Goal: Task Accomplishment & Management: Complete application form

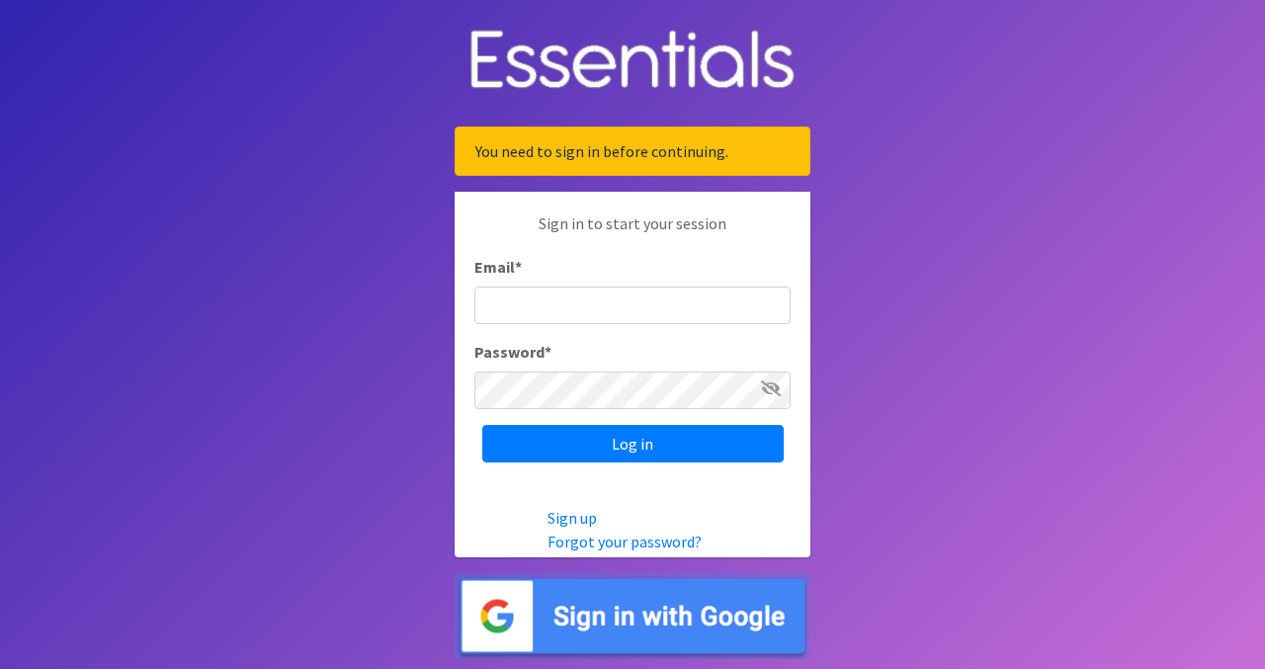
type input "[EMAIL_ADDRESS][DOMAIN_NAME]"
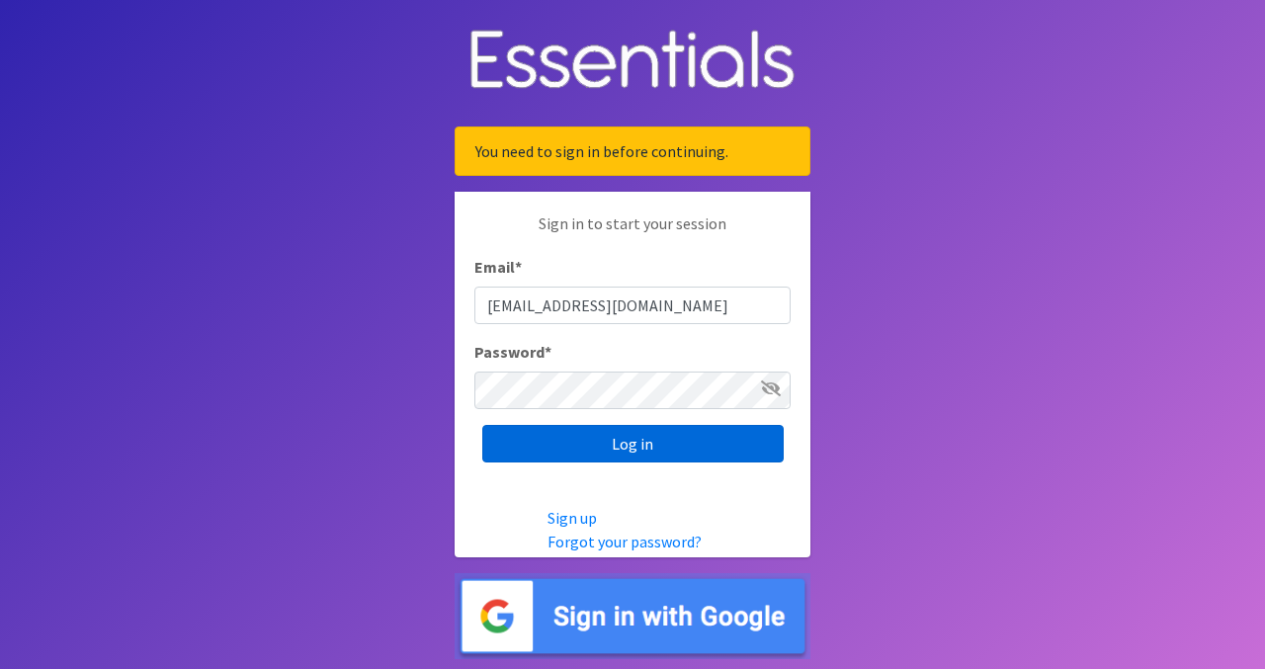
click at [692, 453] on input "Log in" at bounding box center [632, 444] width 301 height 38
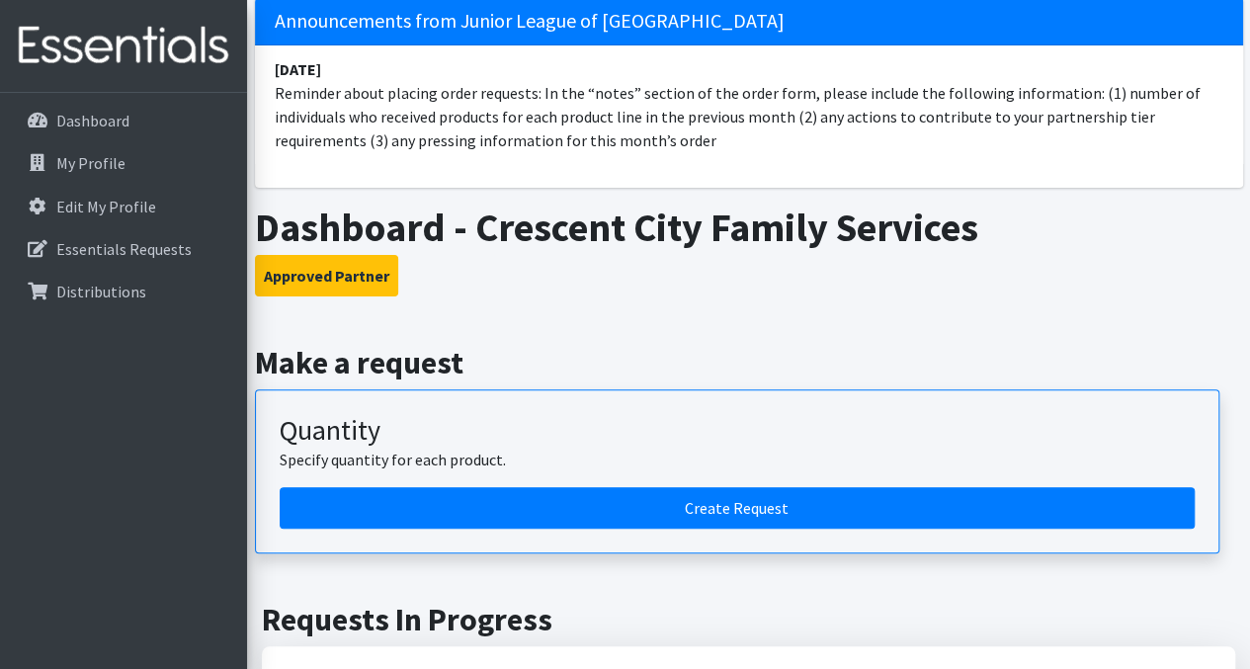
scroll to position [150, 0]
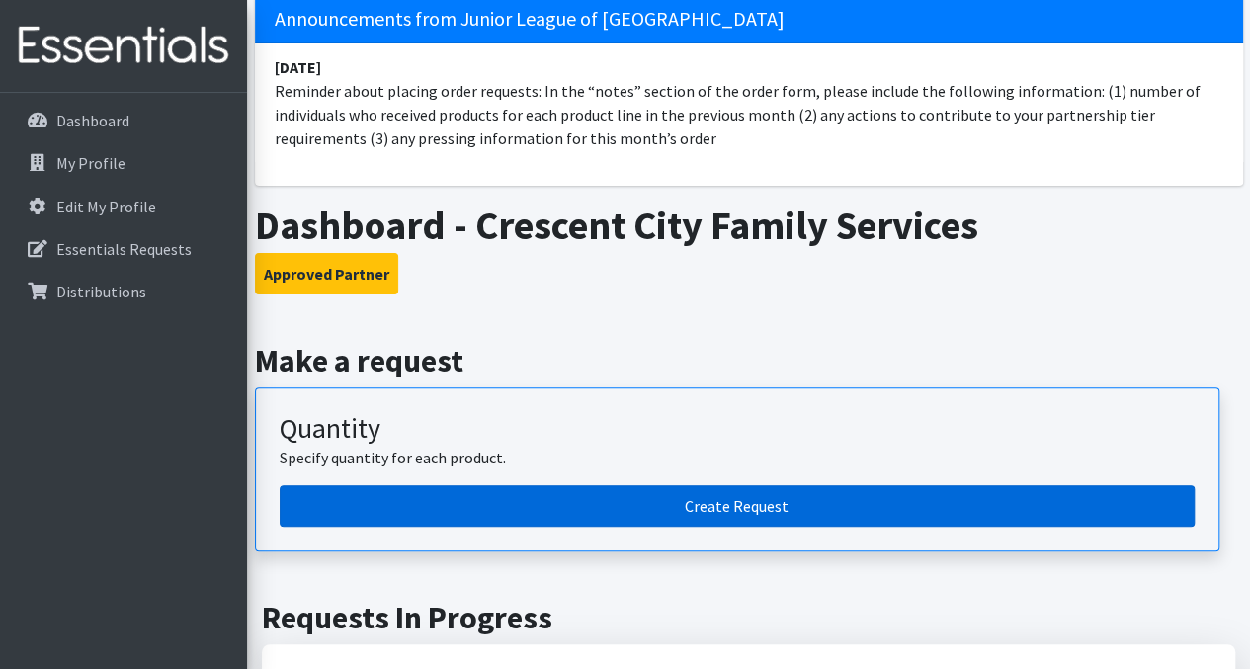
click at [713, 511] on link "Create Request" at bounding box center [737, 505] width 915 height 41
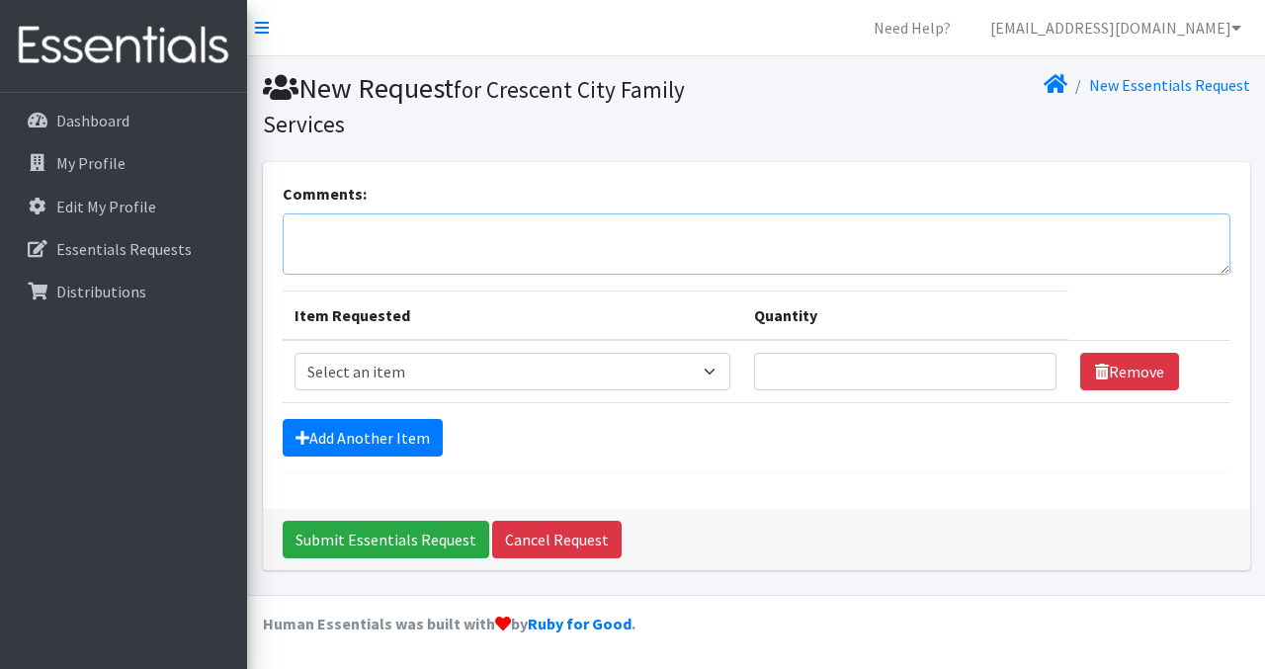
click at [661, 237] on textarea "Comments:" at bounding box center [756, 243] width 947 height 61
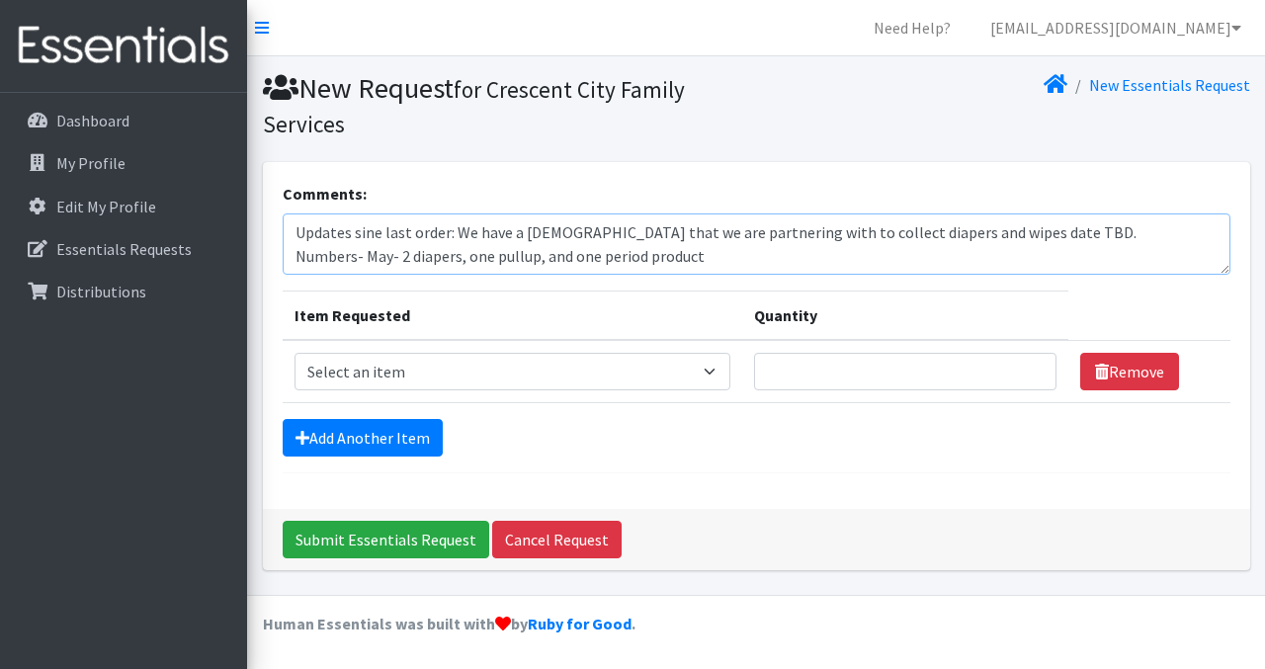
click at [367, 257] on textarea "Updates sine last order: We have a church that we are partnering with to collec…" at bounding box center [756, 243] width 947 height 61
click at [829, 256] on textarea "Updates sine last order: We have a church that we are partnering with to collec…" at bounding box center [756, 243] width 947 height 61
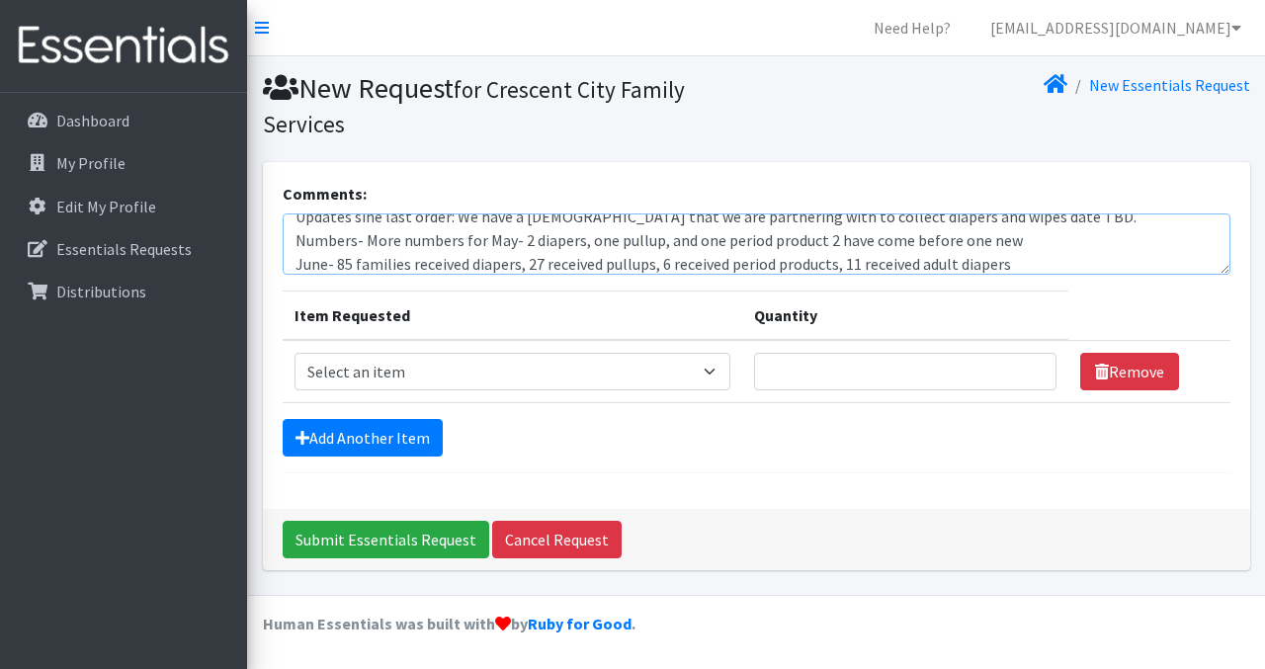
click at [1029, 264] on textarea "Updates sine last order: We have a church that we are partnering with to collec…" at bounding box center [756, 243] width 947 height 61
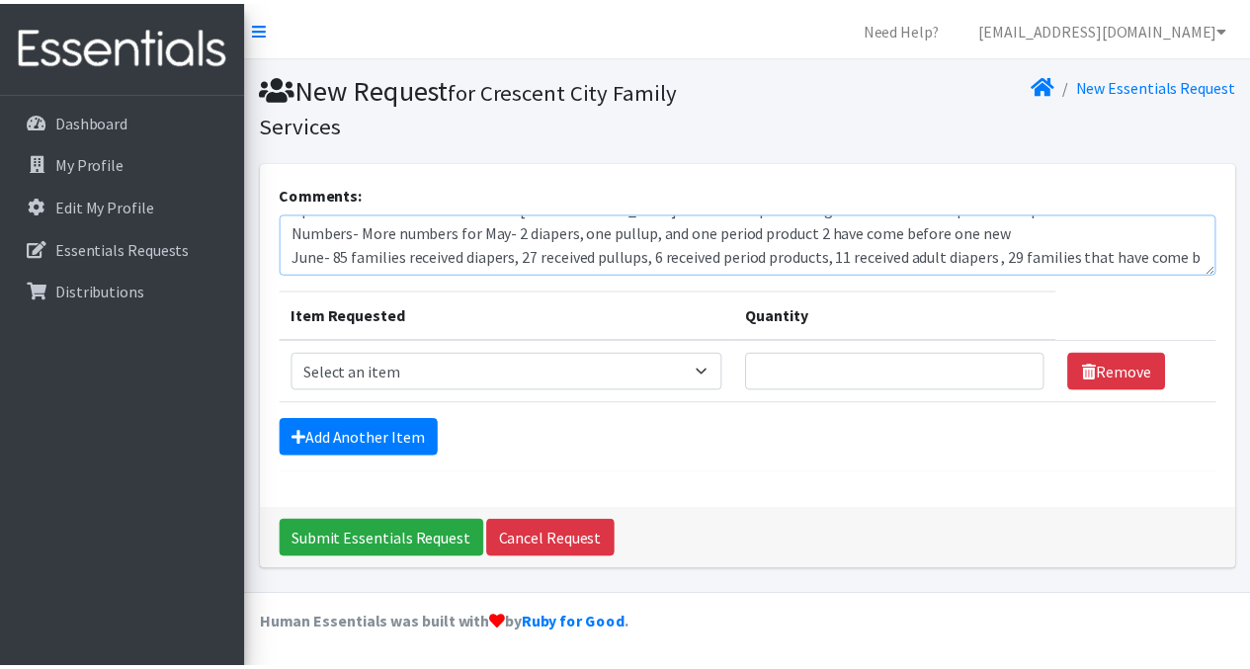
scroll to position [40, 0]
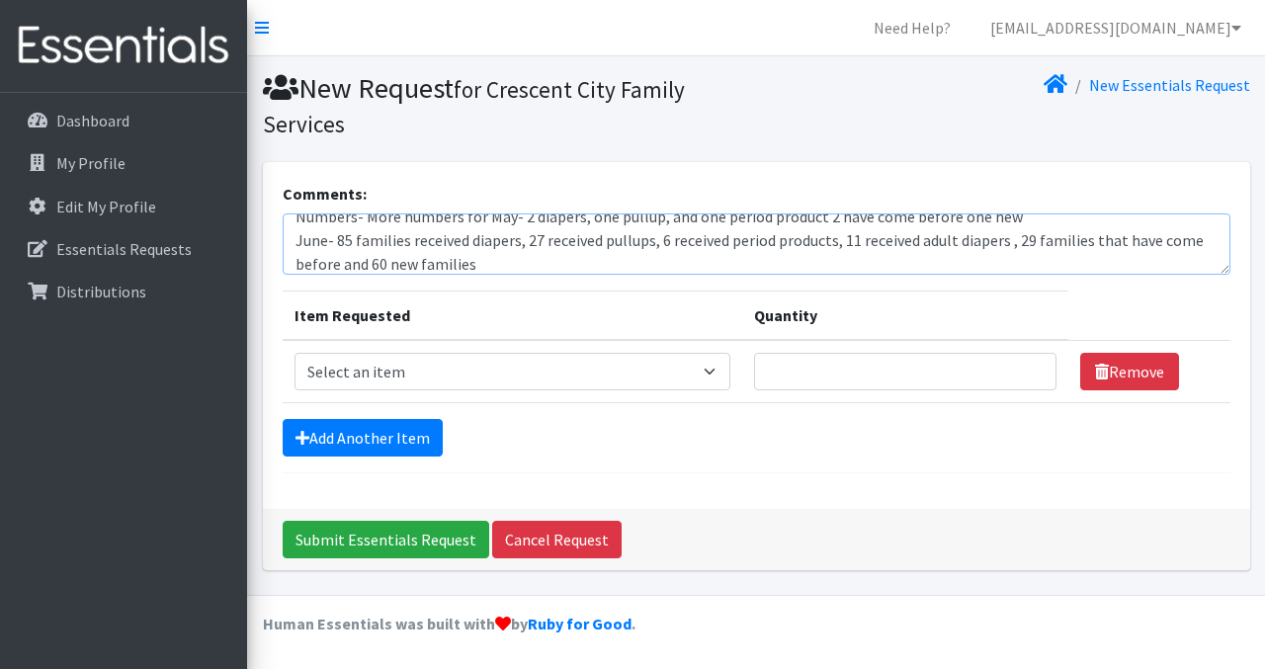
type textarea "Updates sine last order: We have a church that we are partnering with to collec…"
click at [697, 365] on select "Select an item Adult Incontinence - LARGE Bundle Adult Incontinence - MEDIUM Bu…" at bounding box center [512, 372] width 437 height 38
select select "14885"
click at [294, 353] on select "Select an item Adult Incontinence - LARGE Bundle Adult Incontinence - MEDIUM Bu…" at bounding box center [512, 372] width 437 height 38
click at [856, 375] on input "Quantity" at bounding box center [905, 372] width 302 height 38
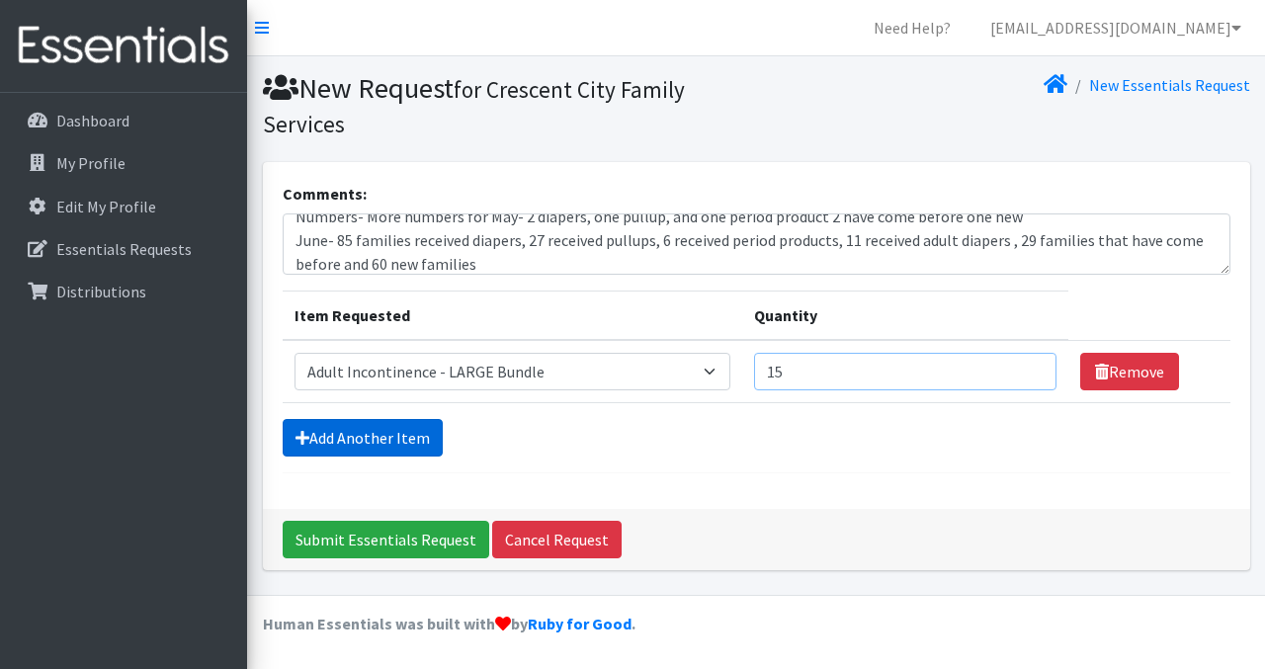
type input "15"
click at [395, 447] on link "Add Another Item" at bounding box center [363, 438] width 160 height 38
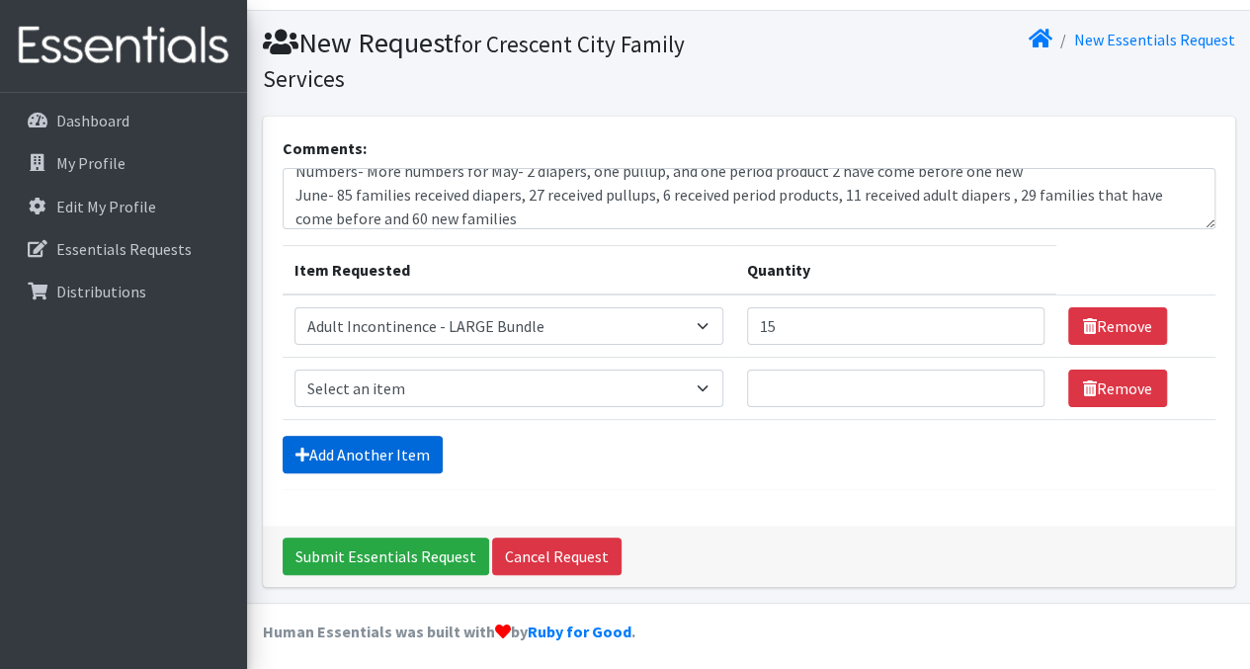
scroll to position [49, 0]
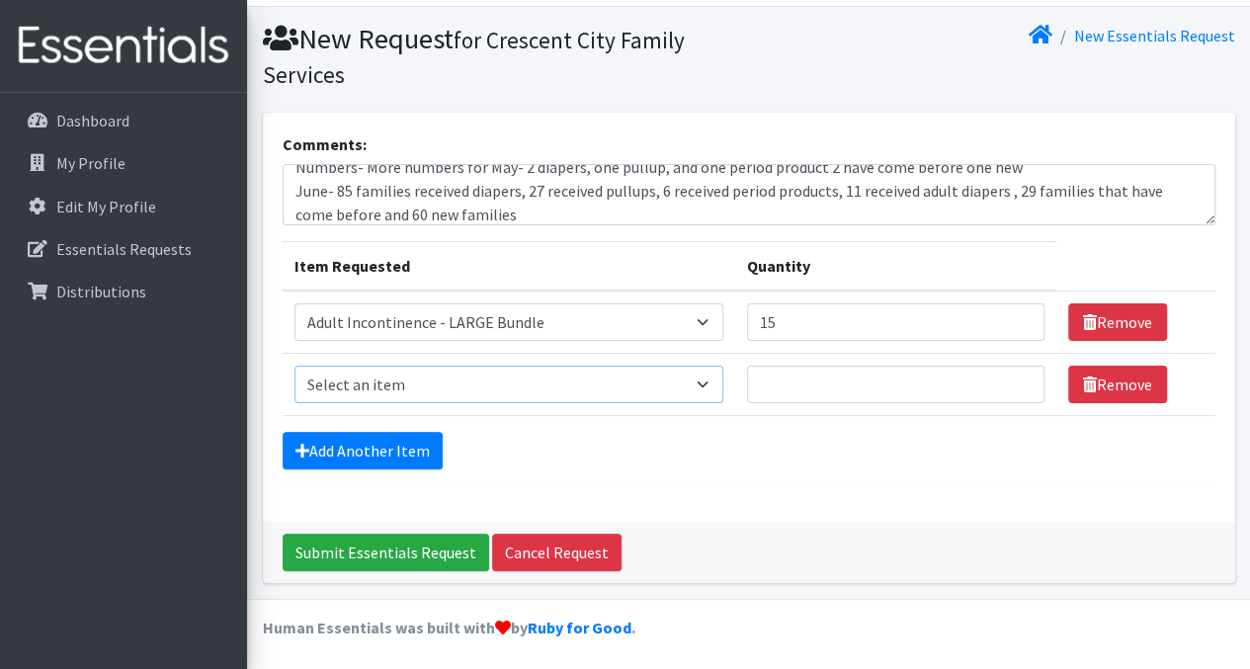
click at [555, 375] on select "Select an item Adult Incontinence - LARGE Bundle Adult Incontinence - MEDIUM Bu…" at bounding box center [508, 385] width 429 height 38
select select "14884"
click at [294, 366] on select "Select an item Adult Incontinence - LARGE Bundle Adult Incontinence - MEDIUM Bu…" at bounding box center [508, 385] width 429 height 38
click at [871, 385] on input "Quantity" at bounding box center [895, 385] width 297 height 38
type input "15"
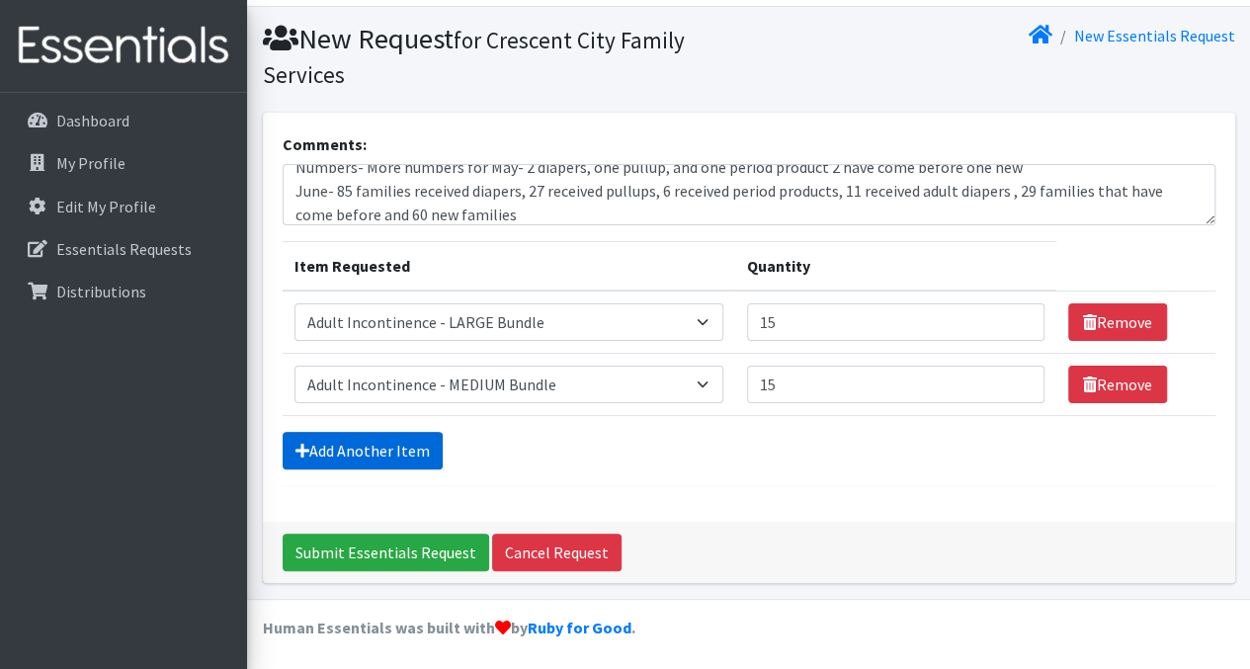
click at [407, 451] on link "Add Another Item" at bounding box center [363, 451] width 160 height 38
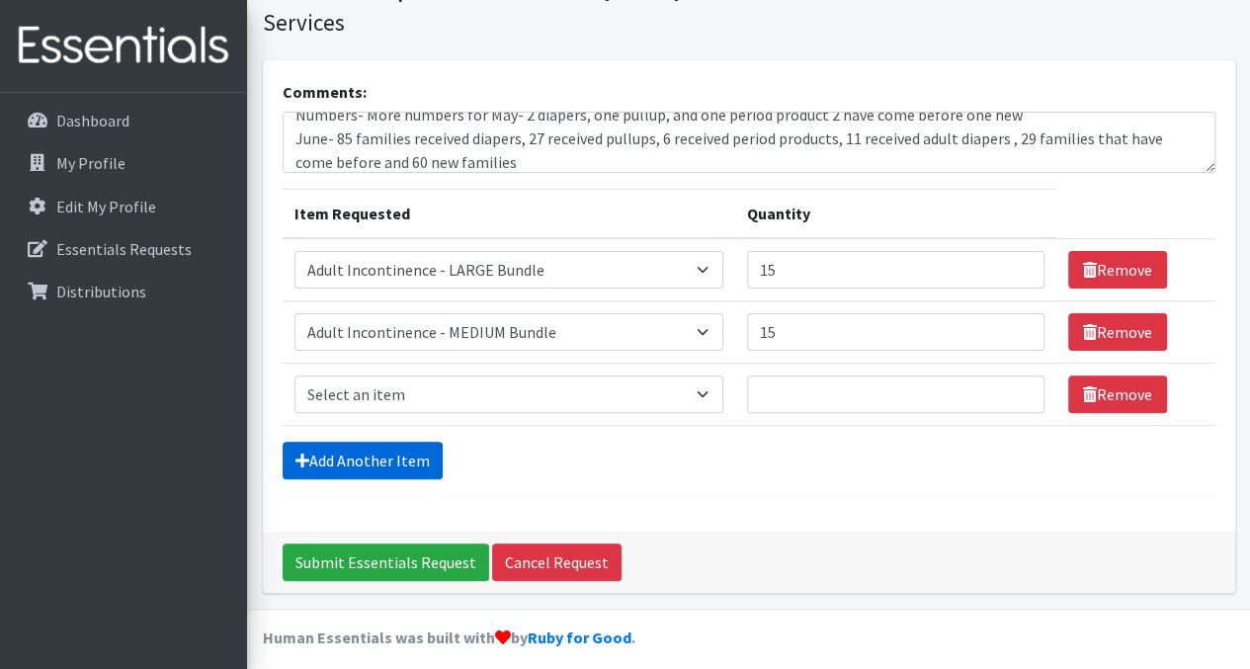
scroll to position [112, 0]
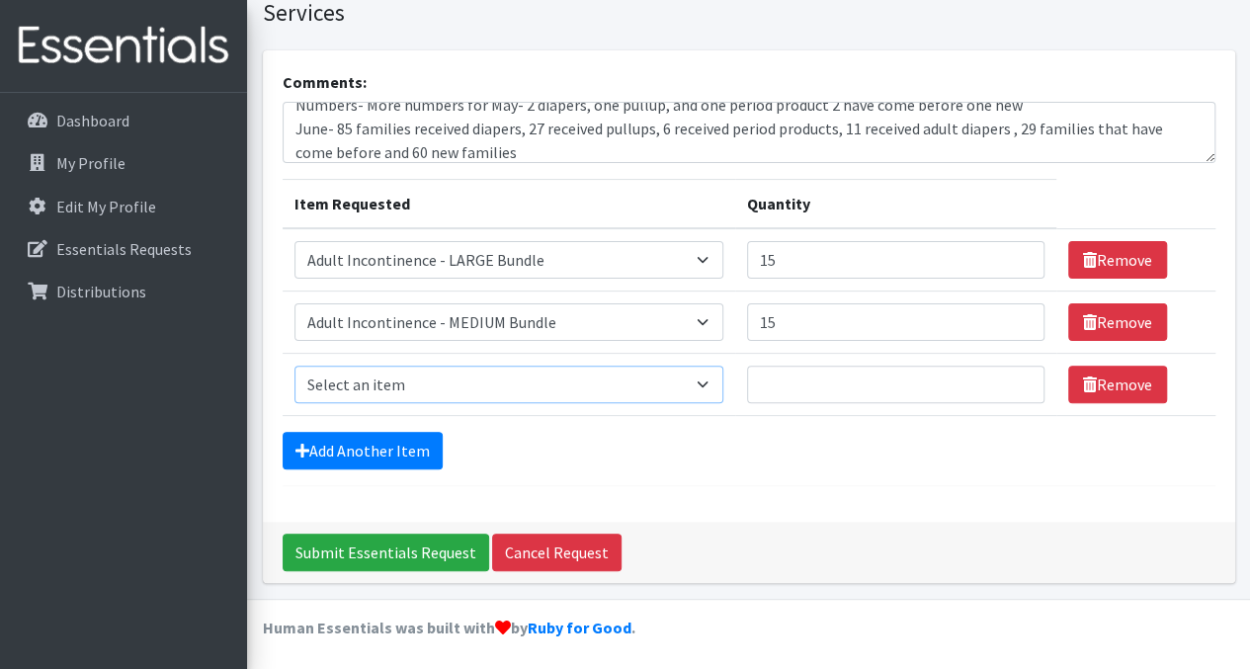
click at [569, 391] on select "Select an item Adult Incontinence - LARGE Bundle Adult Incontinence - MEDIUM Bu…" at bounding box center [508, 385] width 429 height 38
select select "14886"
click at [294, 366] on select "Select an item Adult Incontinence - LARGE Bundle Adult Incontinence - MEDIUM Bu…" at bounding box center [508, 385] width 429 height 38
click at [852, 385] on input "Quantity" at bounding box center [895, 385] width 297 height 38
type input "15"
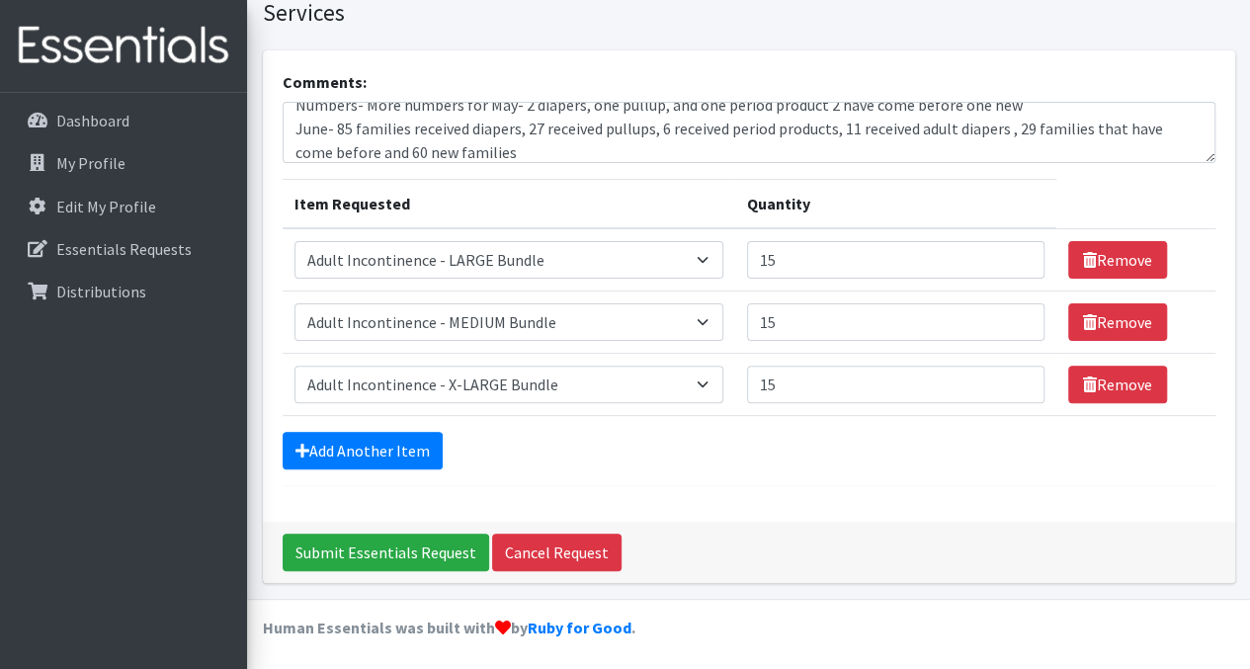
click at [646, 485] on hr at bounding box center [749, 485] width 933 height 1
click at [401, 463] on link "Add Another Item" at bounding box center [363, 451] width 160 height 38
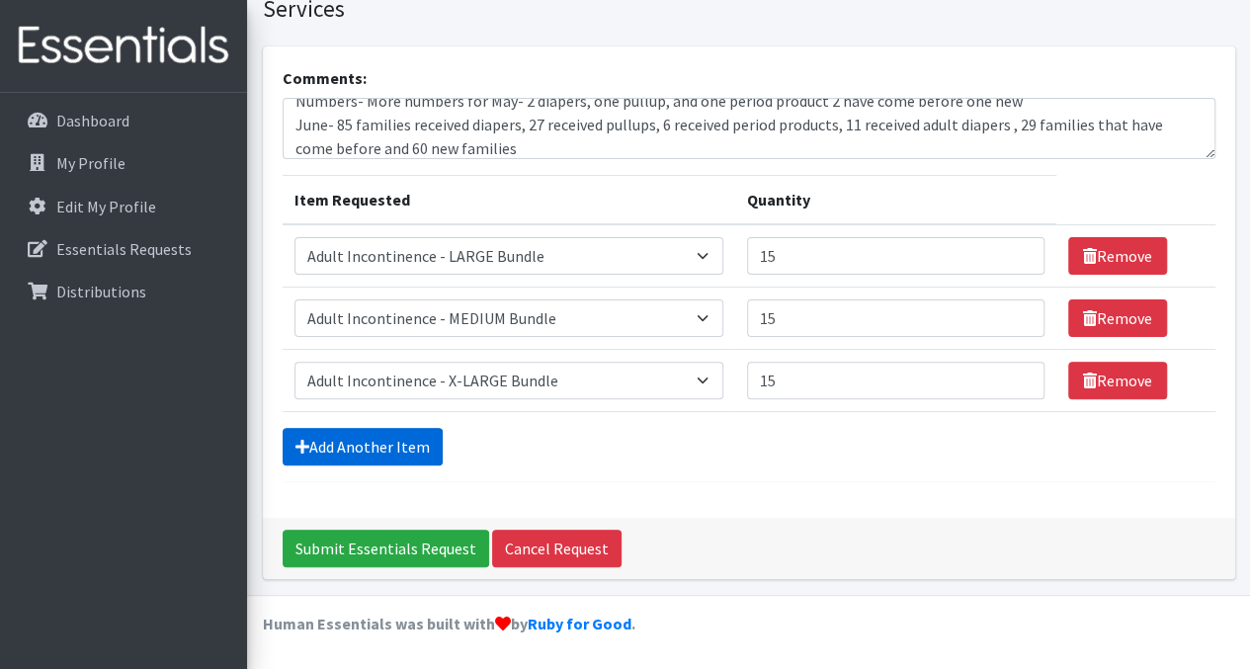
scroll to position [174, 0]
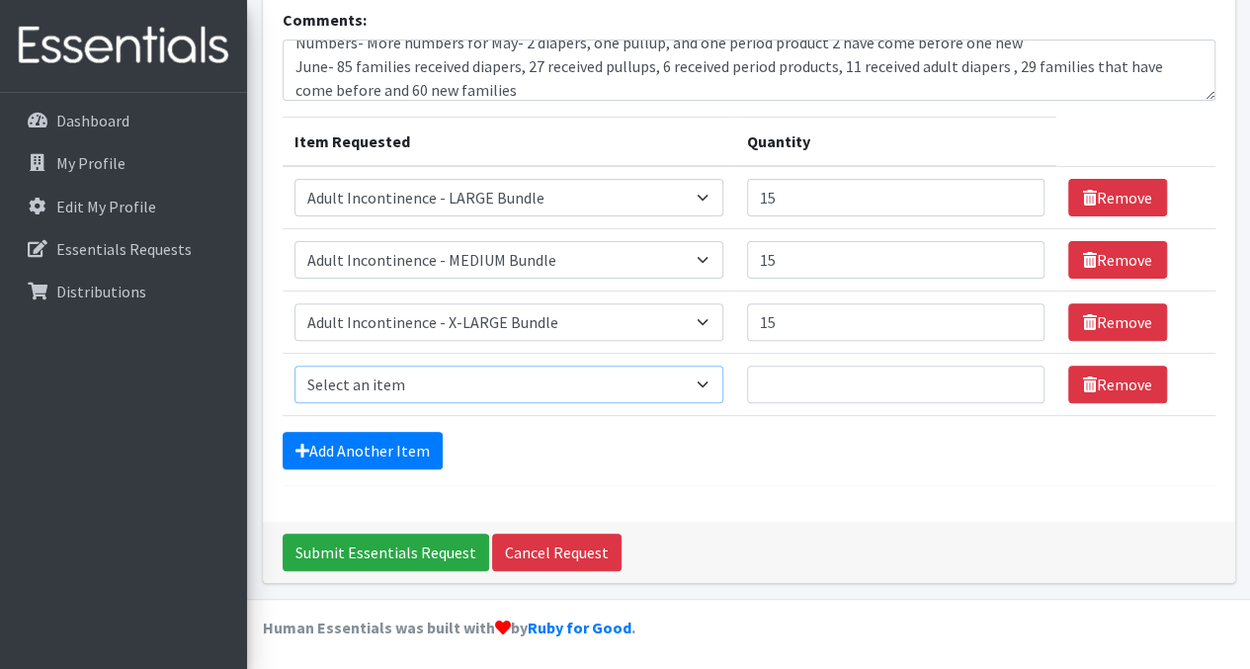
click at [539, 393] on select "Select an item Adult Incontinence - LARGE Bundle Adult Incontinence - MEDIUM Bu…" at bounding box center [508, 385] width 429 height 38
select select "14887"
click at [294, 366] on select "Select an item Adult Incontinence - LARGE Bundle Adult Incontinence - MEDIUM Bu…" at bounding box center [508, 385] width 429 height 38
click at [833, 386] on input "Quantity" at bounding box center [895, 385] width 297 height 38
type input "15"
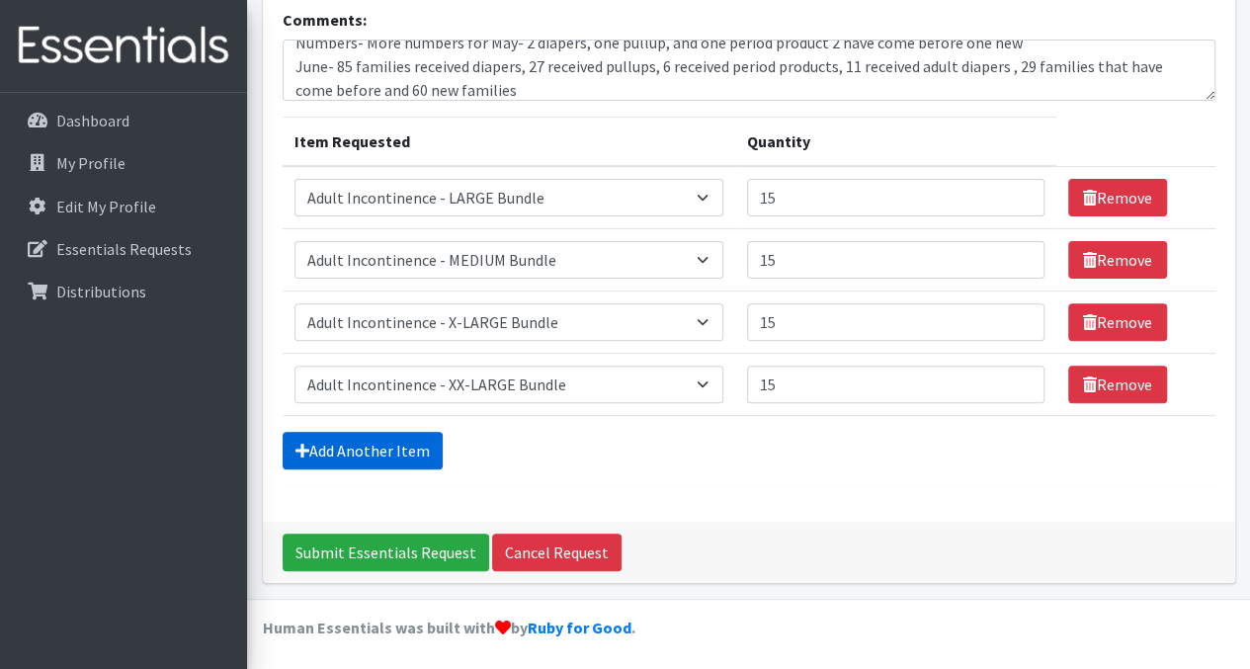
click at [405, 454] on link "Add Another Item" at bounding box center [363, 451] width 160 height 38
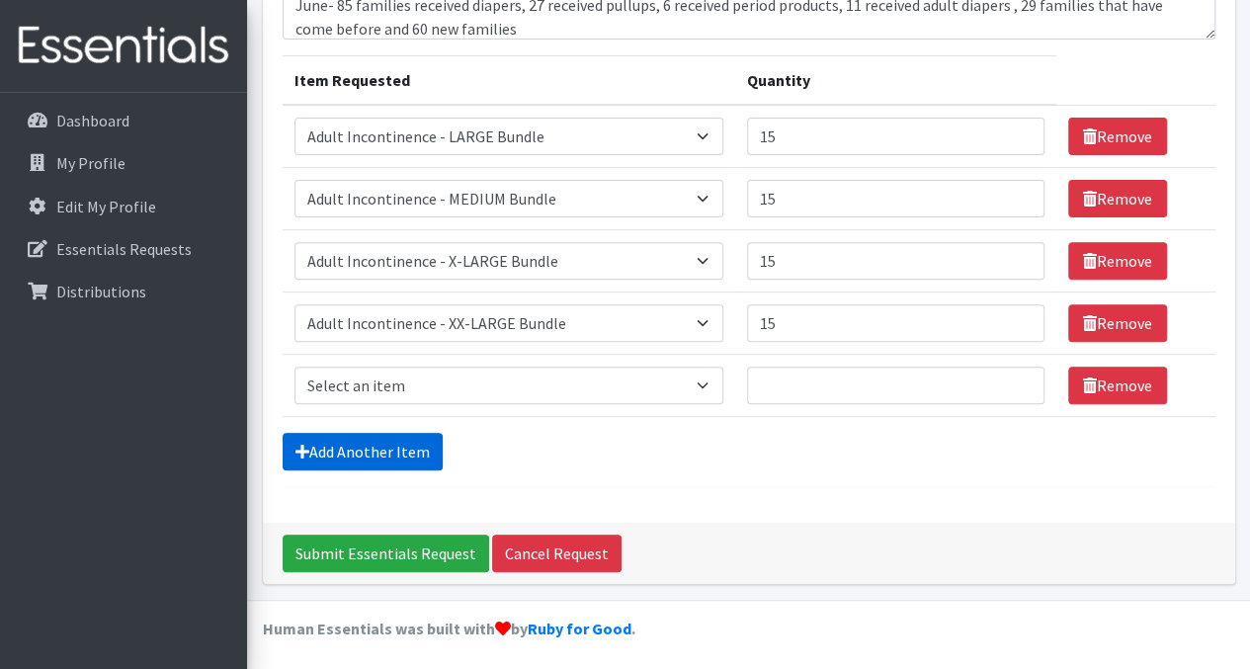
scroll to position [235, 0]
click at [563, 393] on select "Select an item Adult Incontinence - LARGE Bundle Adult Incontinence - MEDIUM Bu…" at bounding box center [508, 386] width 429 height 38
click at [823, 486] on hr at bounding box center [749, 486] width 933 height 1
click at [403, 451] on link "Add Another Item" at bounding box center [363, 452] width 160 height 38
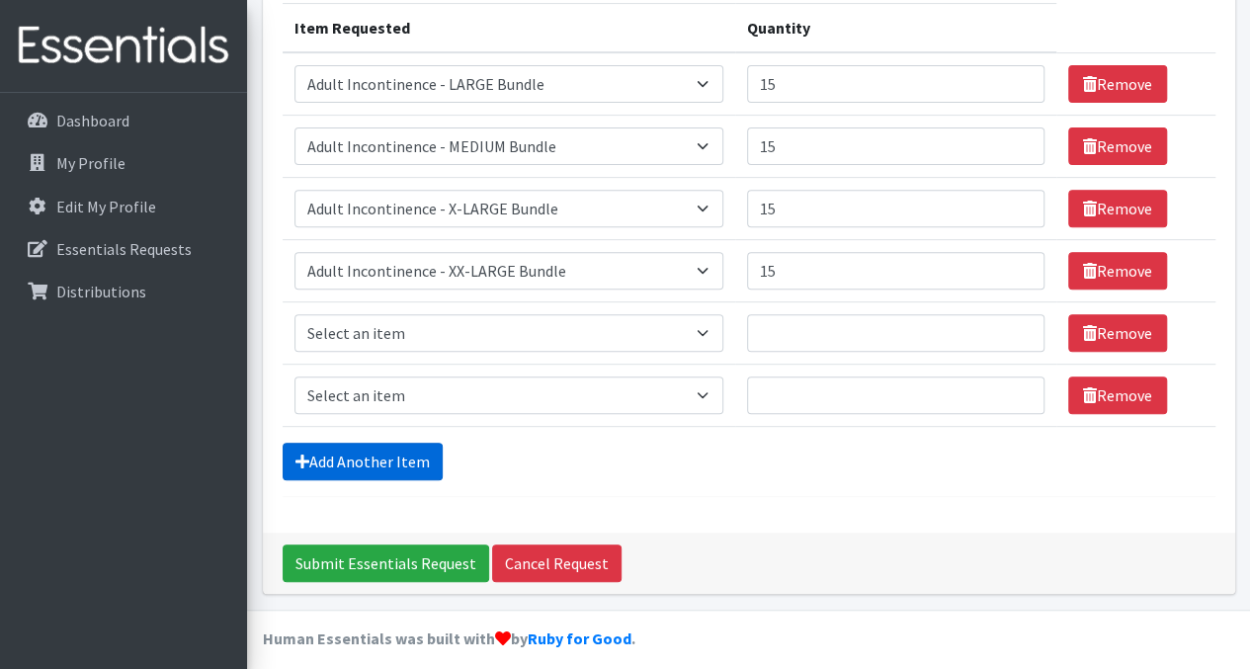
scroll to position [297, 0]
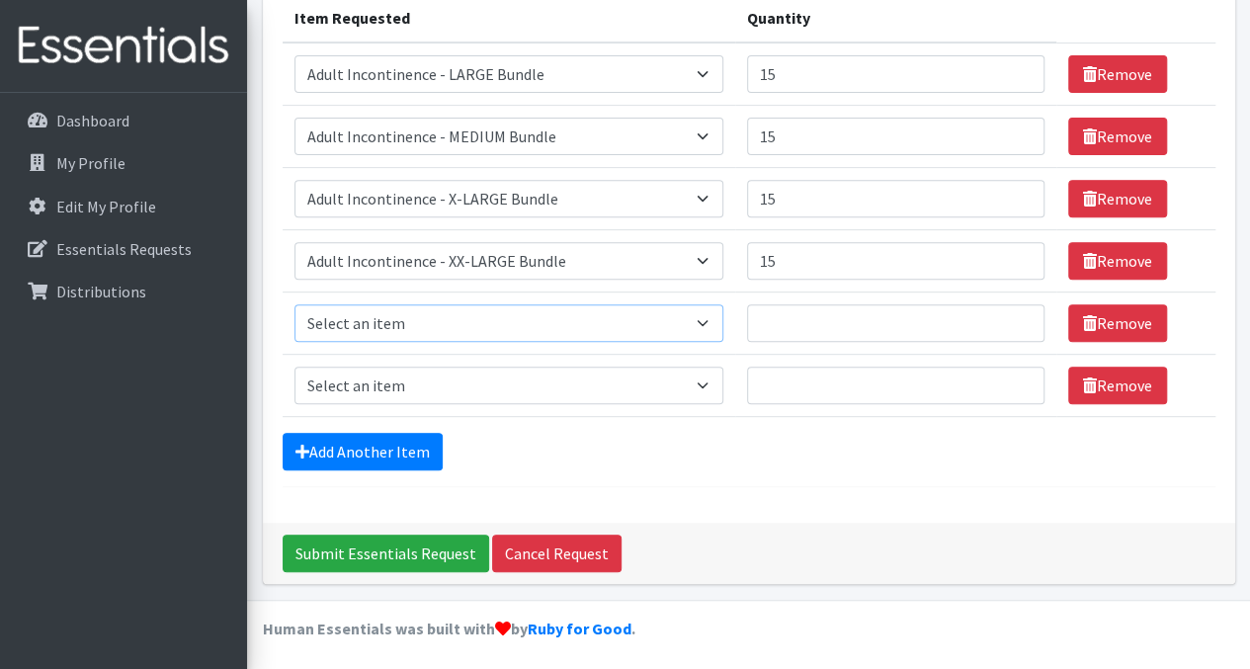
click at [549, 328] on select "Select an item Adult Incontinence - LARGE Bundle Adult Incontinence - MEDIUM Bu…" at bounding box center [508, 323] width 429 height 38
click at [294, 304] on select "Select an item Adult Incontinence - LARGE Bundle Adult Incontinence - MEDIUM Bu…" at bounding box center [508, 323] width 429 height 38
click at [622, 338] on select "Select an item Adult Incontinence - LARGE Bundle Adult Incontinence - MEDIUM Bu…" at bounding box center [508, 323] width 429 height 38
select select "14888"
click at [294, 304] on select "Select an item Adult Incontinence - LARGE Bundle Adult Incontinence - MEDIUM Bu…" at bounding box center [508, 323] width 429 height 38
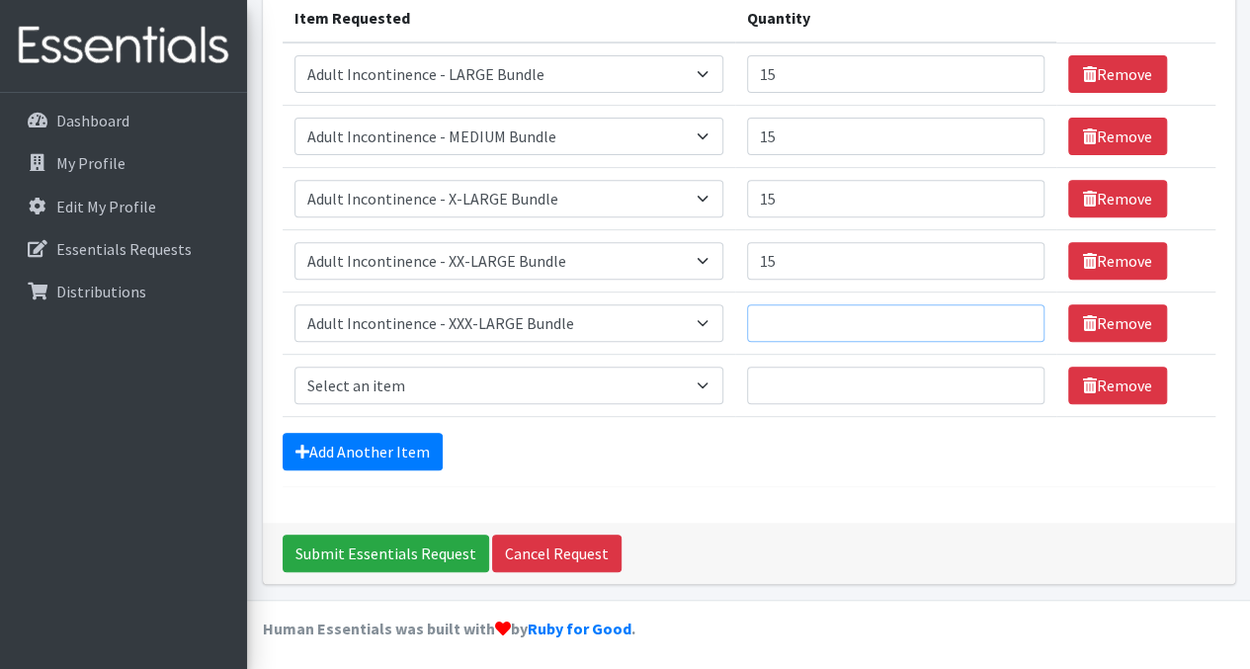
click at [832, 326] on input "Quantity" at bounding box center [895, 323] width 297 height 38
type input "15"
click at [566, 396] on select "Select an item Adult Incontinence - LARGE Bundle Adult Incontinence - MEDIUM Bu…" at bounding box center [508, 386] width 429 height 38
select select "14891"
click at [294, 367] on select "Select an item Adult Incontinence - LARGE Bundle Adult Incontinence - MEDIUM Bu…" at bounding box center [508, 386] width 429 height 38
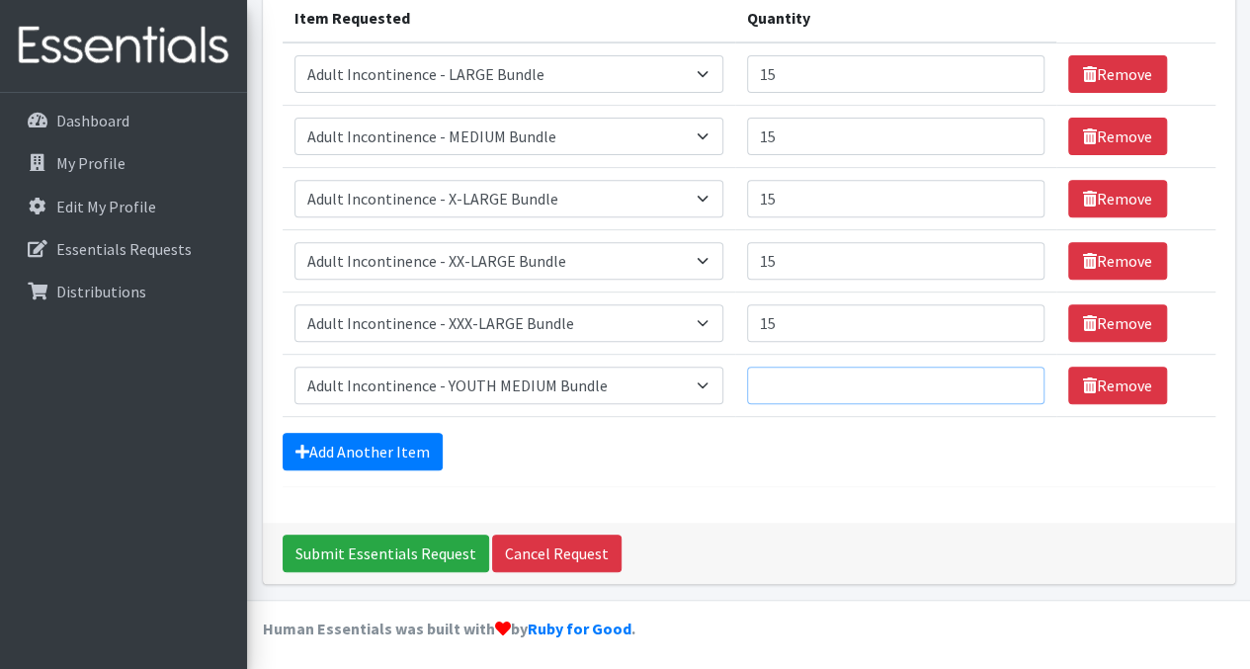
click at [806, 385] on input "Quantity" at bounding box center [895, 386] width 297 height 38
type input "15"
click at [713, 500] on div "Comments: Updates sine last order: We have a church that we are partnering with…" at bounding box center [749, 194] width 972 height 658
click at [397, 450] on link "Add Another Item" at bounding box center [363, 452] width 160 height 38
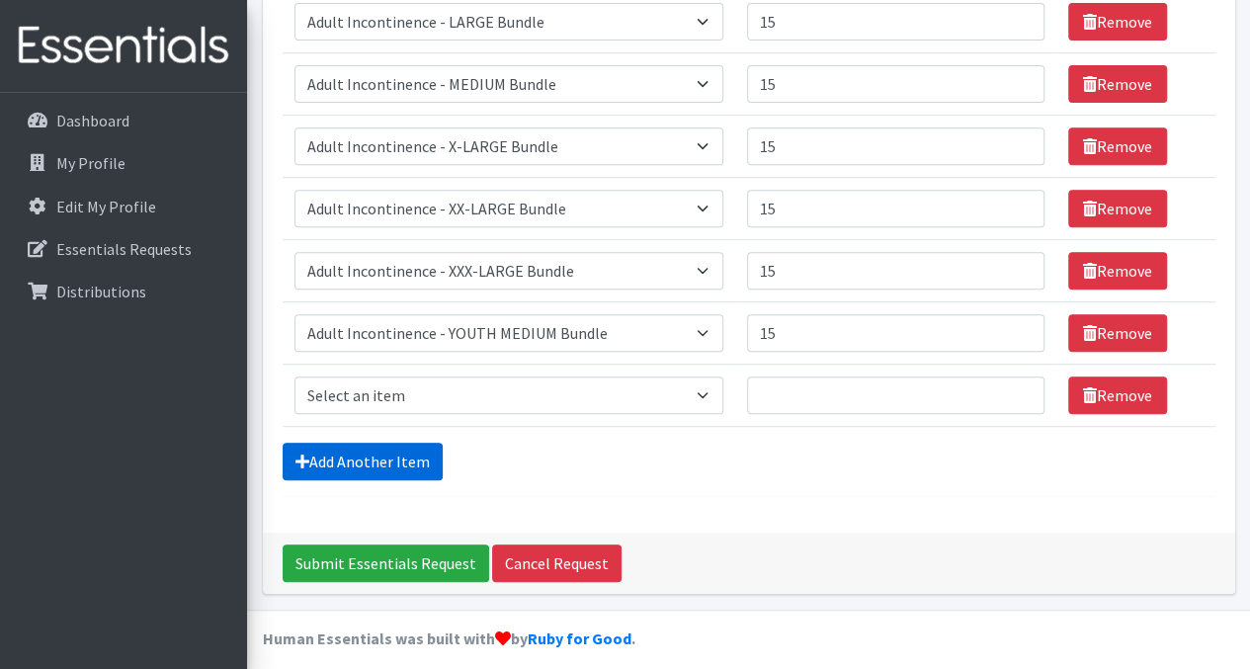
scroll to position [360, 0]
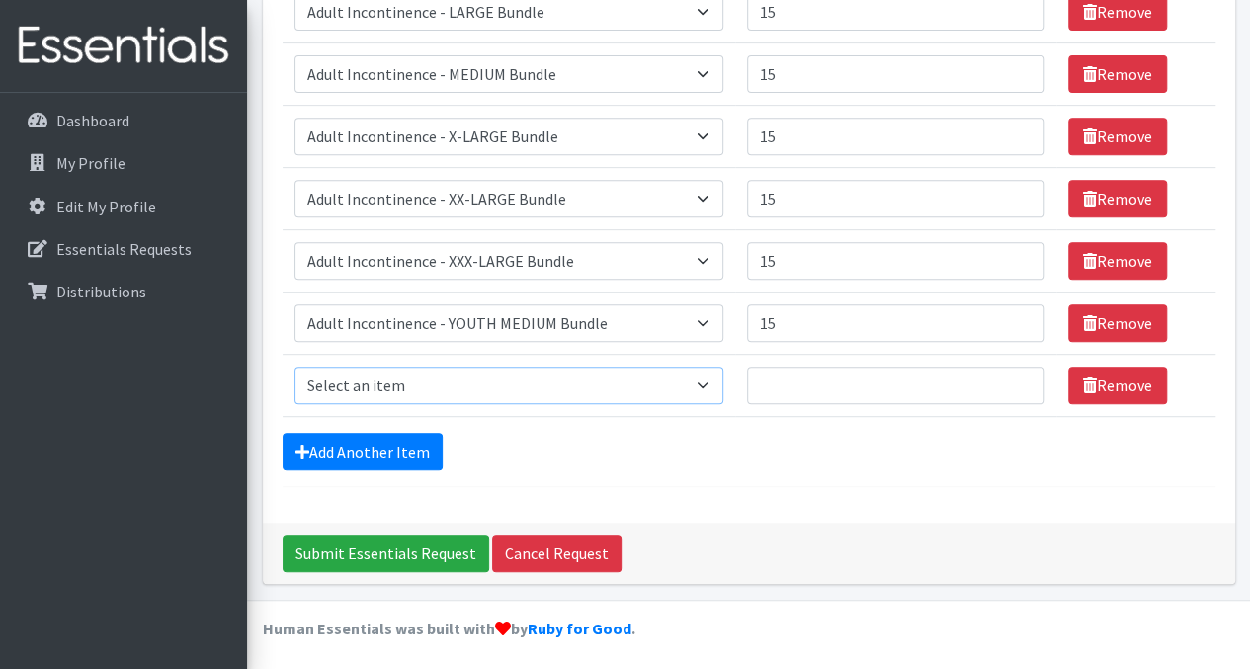
click at [544, 390] on select "Select an item Adult Incontinence - LARGE Bundle Adult Incontinence - MEDIUM Bu…" at bounding box center [508, 386] width 429 height 38
select select "15373"
click at [294, 367] on select "Select an item Adult Incontinence - LARGE Bundle Adult Incontinence - MEDIUM Bu…" at bounding box center [508, 386] width 429 height 38
click at [824, 384] on input "Quantity" at bounding box center [895, 386] width 297 height 38
type input "15"
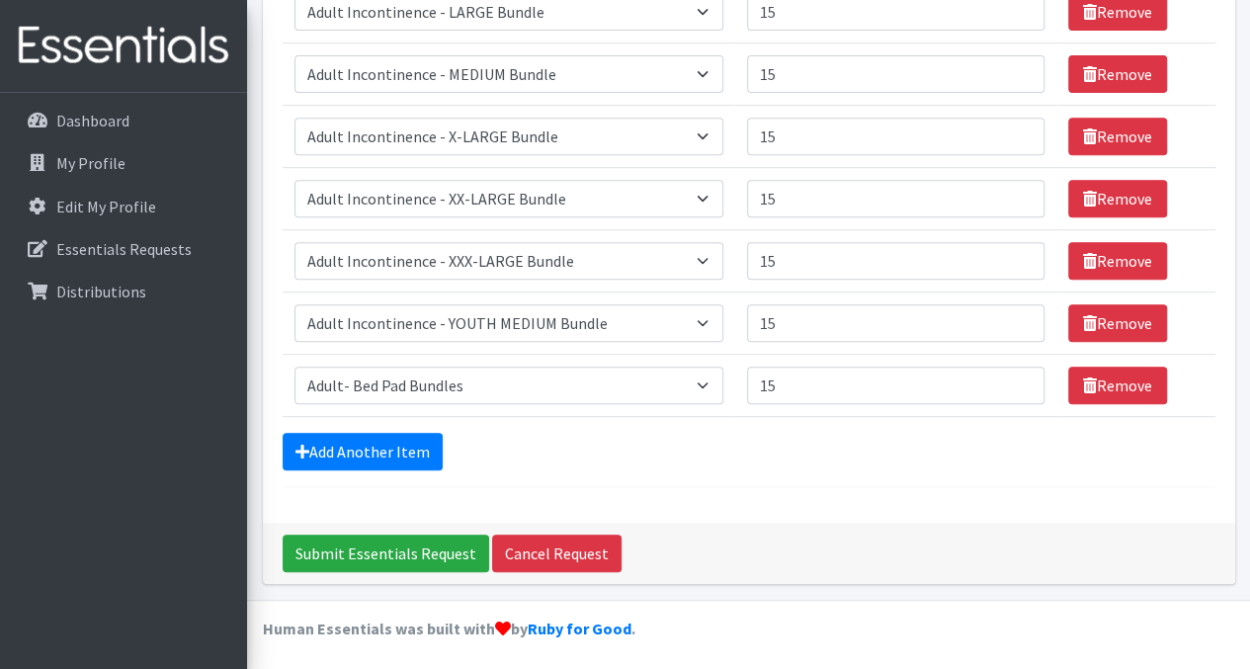
click at [718, 491] on div "Comments: Updates sine last order: We have a church that we are partnering with…" at bounding box center [749, 162] width 972 height 720
click at [411, 448] on link "Add Another Item" at bounding box center [363, 452] width 160 height 38
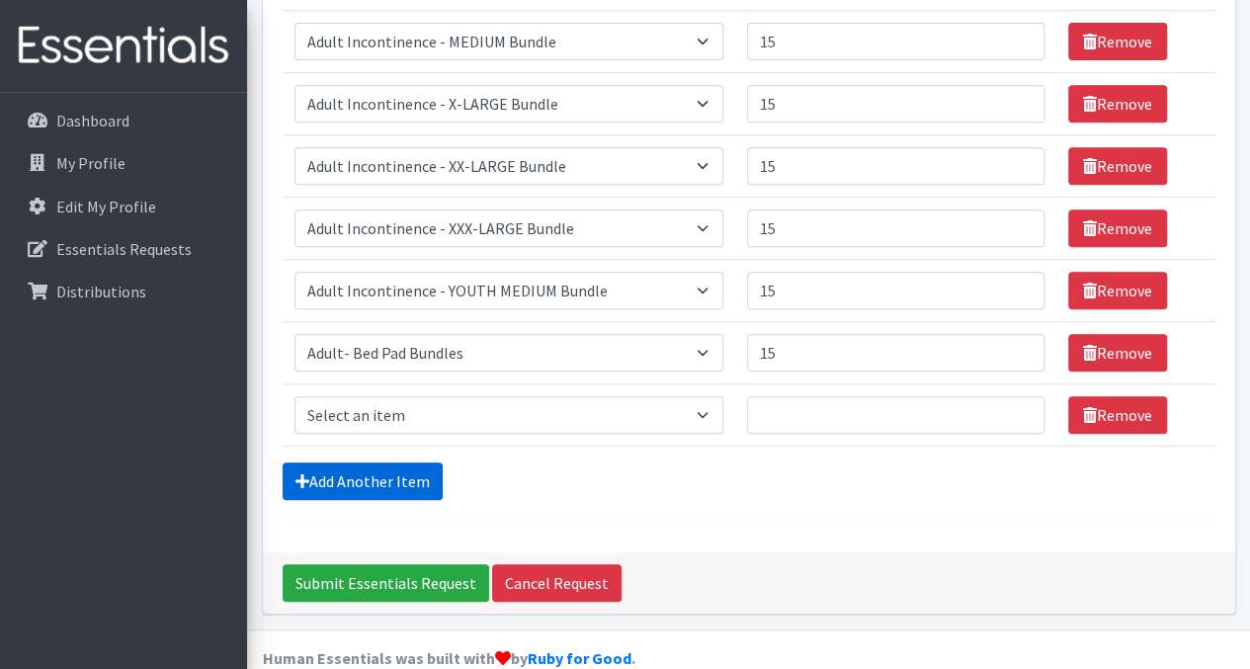
scroll to position [421, 0]
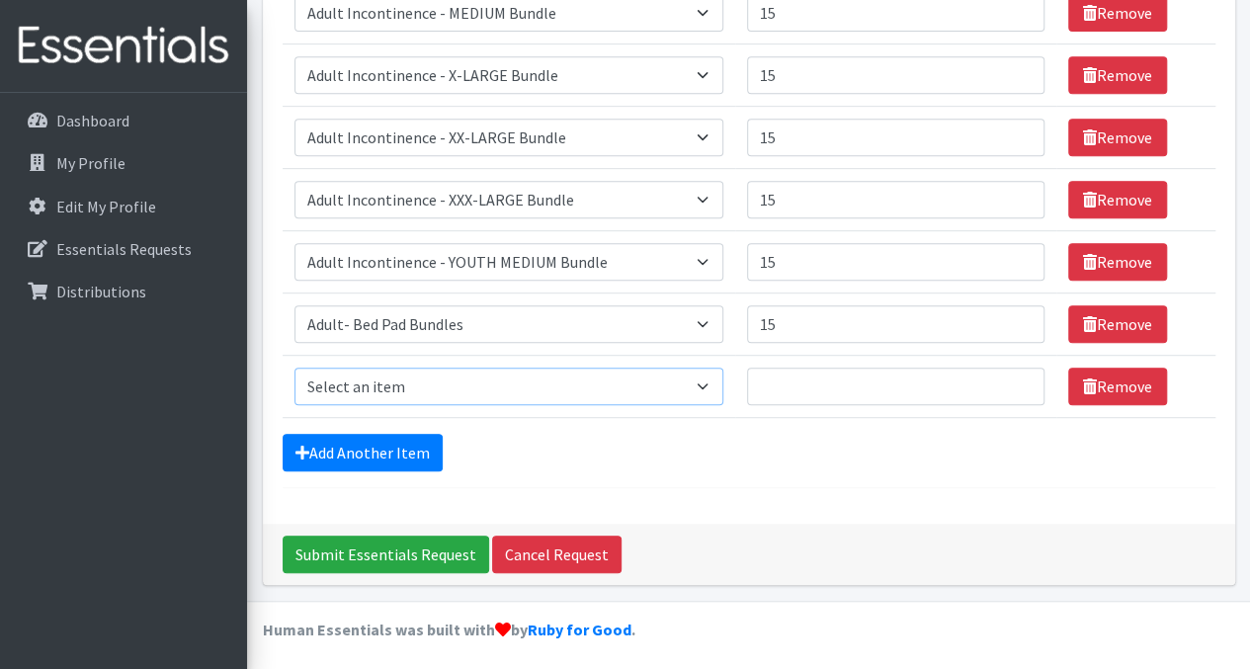
click at [514, 389] on select "Select an item Adult Incontinence - LARGE Bundle Adult Incontinence - MEDIUM Bu…" at bounding box center [508, 387] width 429 height 38
select select "14879"
click at [294, 368] on select "Select an item Adult Incontinence - LARGE Bundle Adult Incontinence - MEDIUM Bu…" at bounding box center [508, 387] width 429 height 38
click at [831, 384] on input "Quantity" at bounding box center [895, 387] width 297 height 38
type input "20"
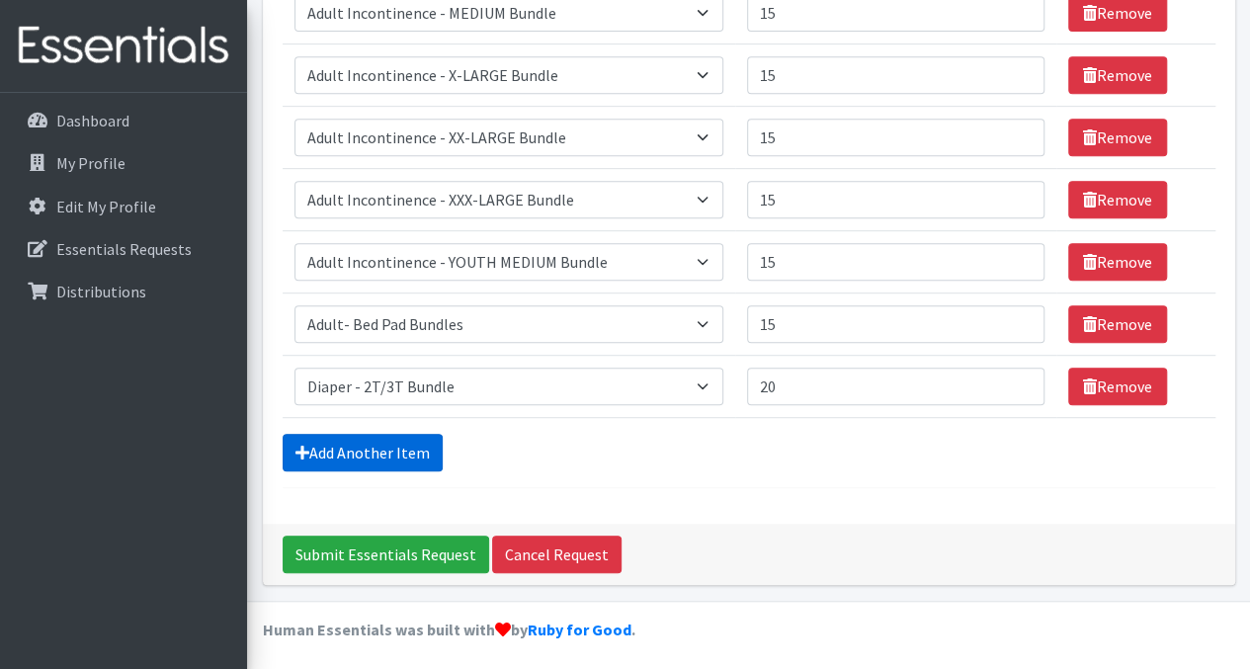
click at [417, 443] on link "Add Another Item" at bounding box center [363, 453] width 160 height 38
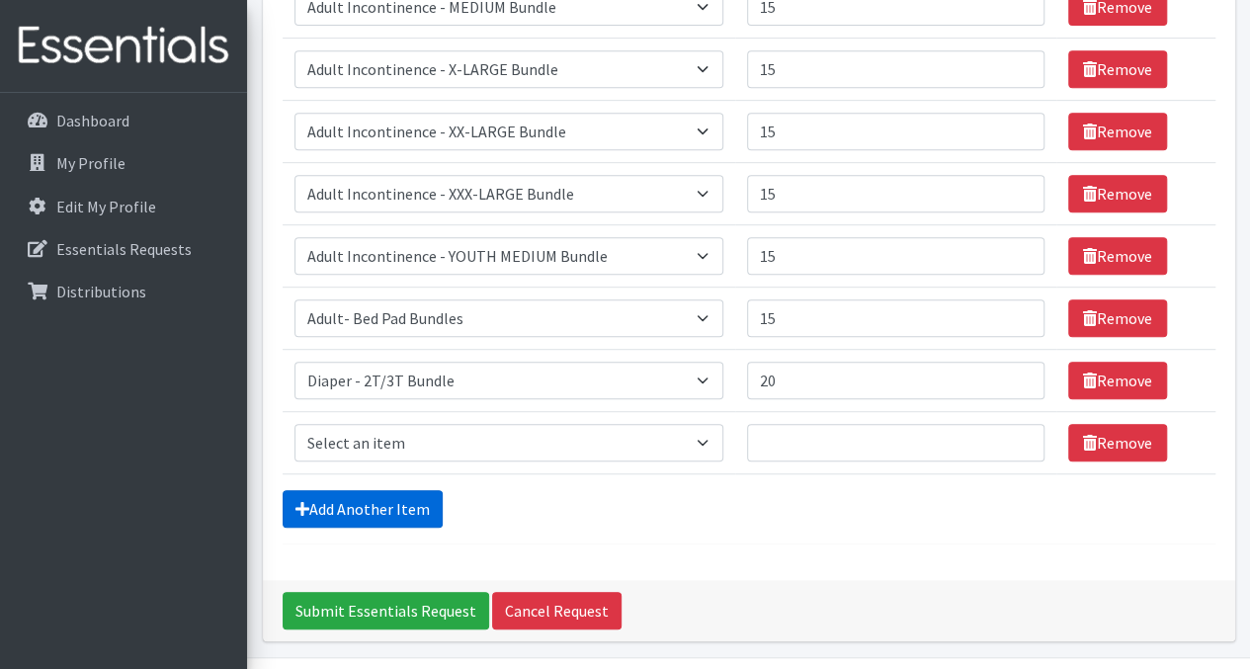
scroll to position [483, 0]
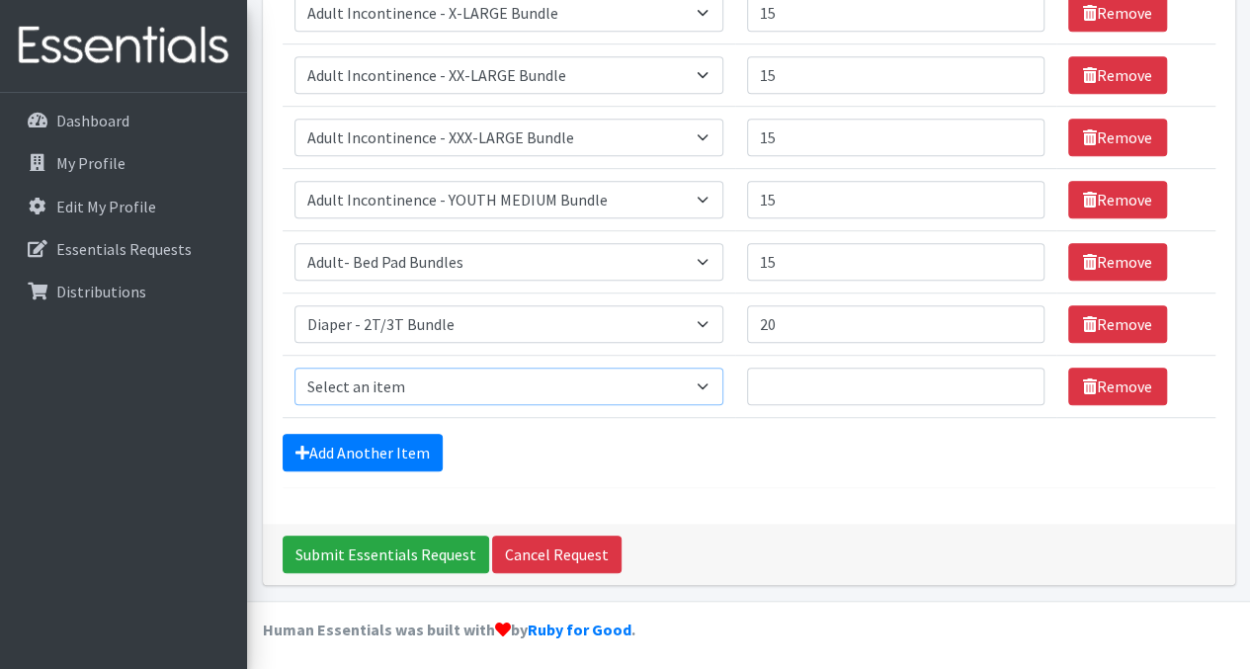
click at [476, 389] on select "Select an item Adult Incontinence - LARGE Bundle Adult Incontinence - MEDIUM Bu…" at bounding box center [508, 387] width 429 height 38
select select "14880"
click at [294, 368] on select "Select an item Adult Incontinence - LARGE Bundle Adult Incontinence - MEDIUM Bu…" at bounding box center [508, 387] width 429 height 38
click at [817, 391] on input "Quantity" at bounding box center [895, 387] width 297 height 38
type input "20"
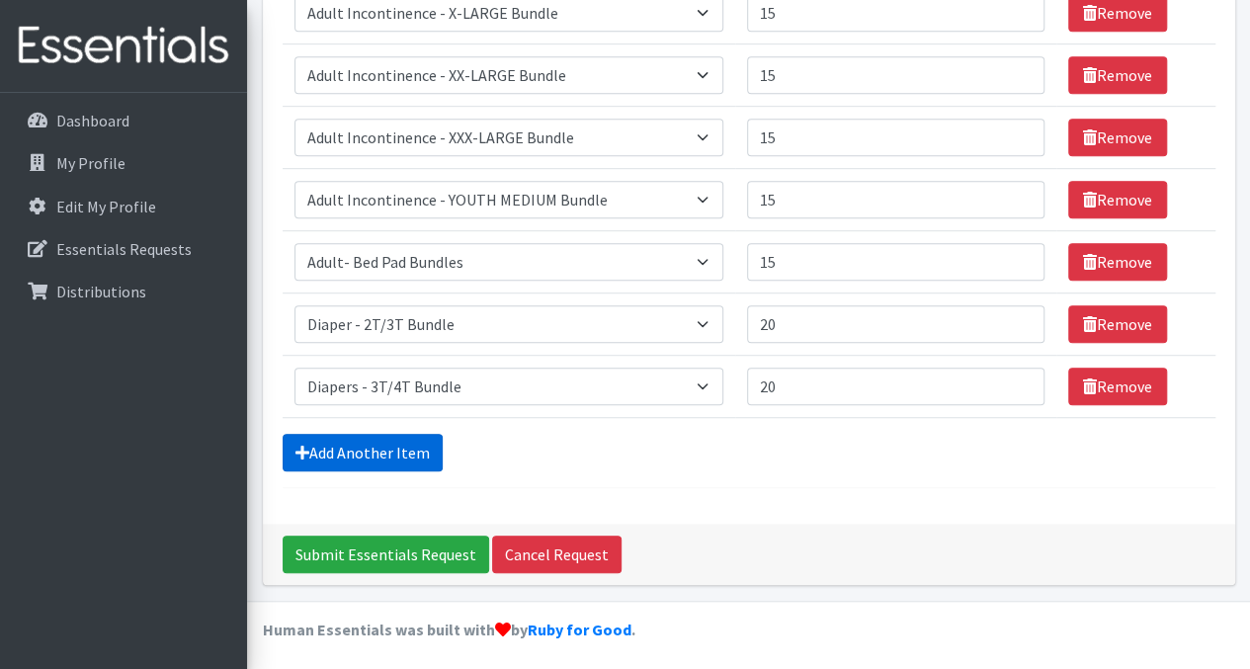
click at [415, 451] on link "Add Another Item" at bounding box center [363, 453] width 160 height 38
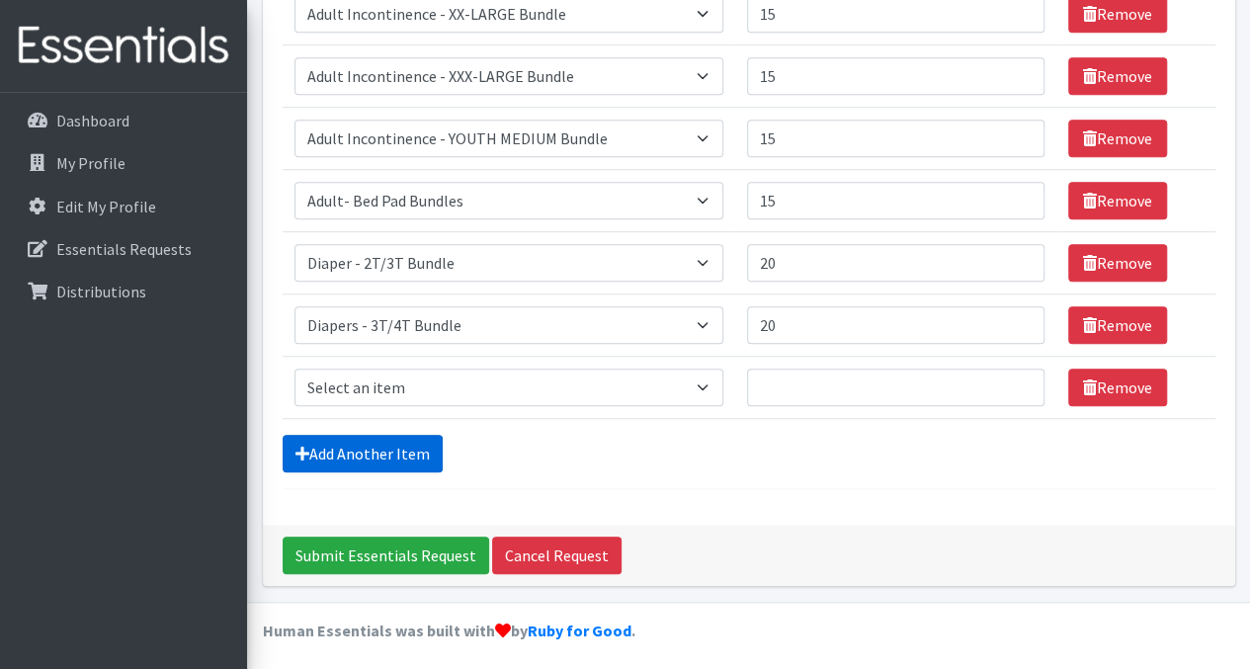
scroll to position [545, 0]
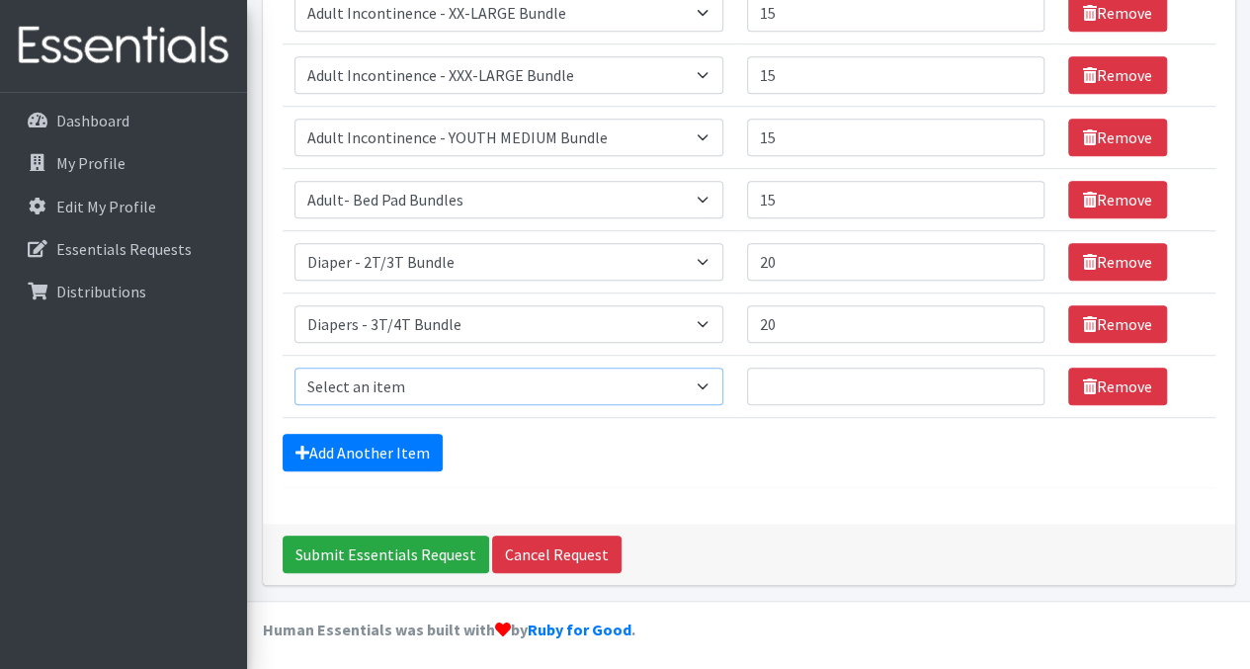
click at [492, 388] on select "Select an item Adult Incontinence - LARGE Bundle Adult Incontinence - MEDIUM Bu…" at bounding box center [508, 387] width 429 height 38
select select "14881"
click at [294, 368] on select "Select an item Adult Incontinence - LARGE Bundle Adult Incontinence - MEDIUM Bu…" at bounding box center [508, 387] width 429 height 38
click at [823, 386] on input "Quantity" at bounding box center [895, 387] width 297 height 38
type input "20"
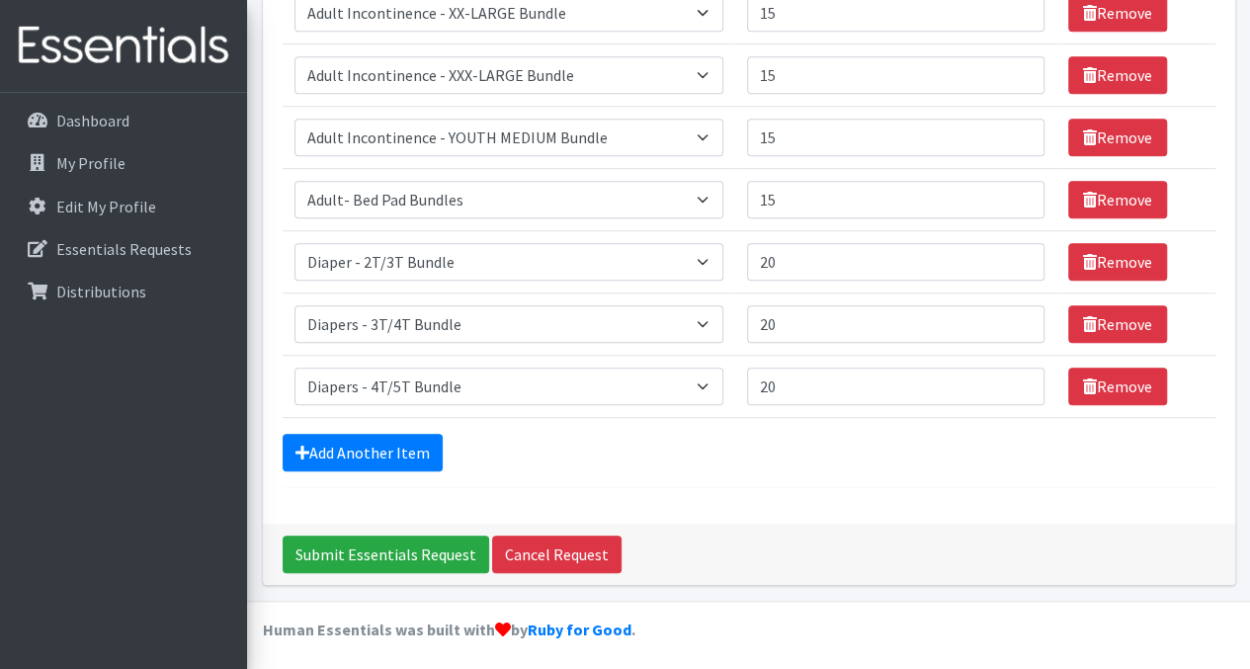
click at [659, 490] on div "Comments: Updates sine last order: We have a church that we are partnering with…" at bounding box center [749, 70] width 972 height 907
click at [417, 451] on link "Add Another Item" at bounding box center [363, 453] width 160 height 38
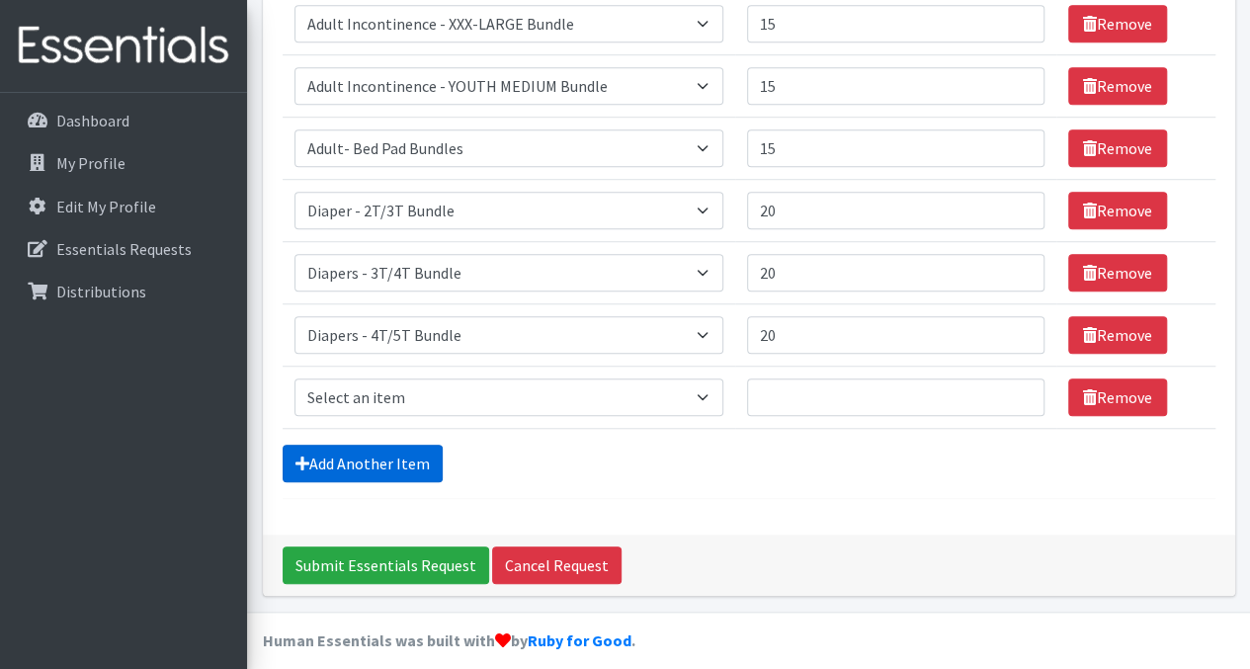
scroll to position [607, 0]
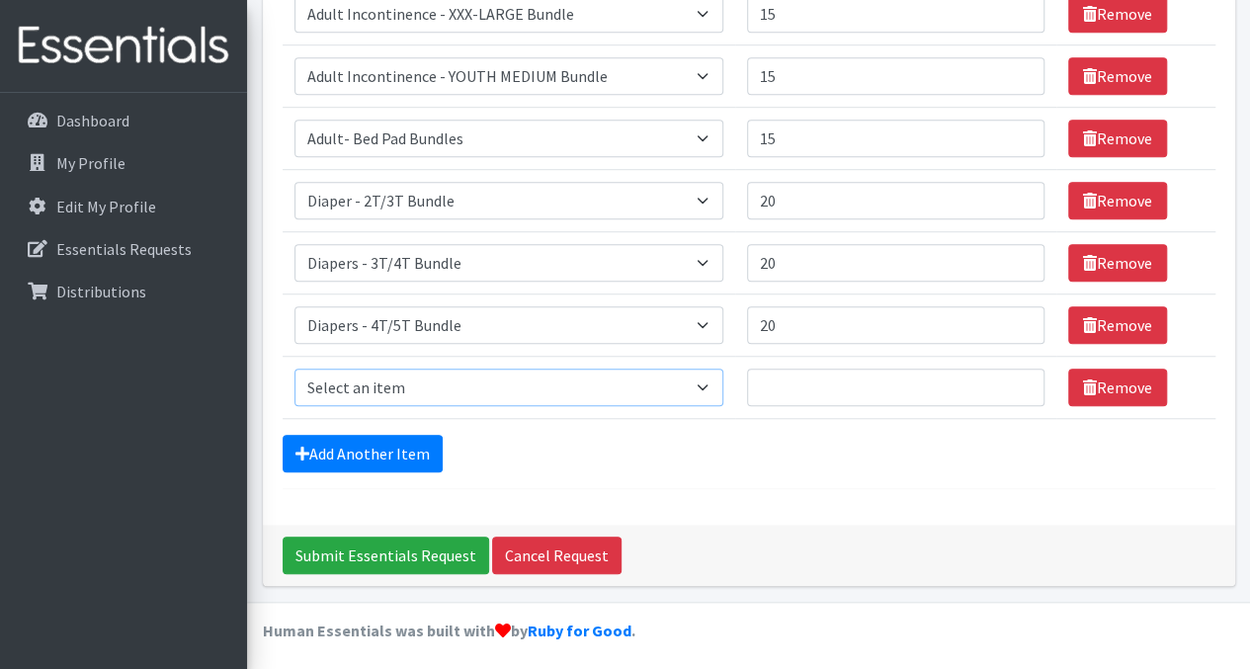
click at [515, 389] on select "Select an item Adult Incontinence - LARGE Bundle Adult Incontinence - MEDIUM Bu…" at bounding box center [508, 388] width 429 height 38
click at [613, 506] on div "Comments: Updates sine last order: We have a church that we are partnering with…" at bounding box center [749, 39] width 972 height 969
click at [529, 383] on select "Select an item Adult Incontinence - LARGE Bundle Adult Incontinence - MEDIUM Bu…" at bounding box center [508, 388] width 429 height 38
select select "14874"
click at [294, 369] on select "Select an item Adult Incontinence - LARGE Bundle Adult Incontinence - MEDIUM Bu…" at bounding box center [508, 388] width 429 height 38
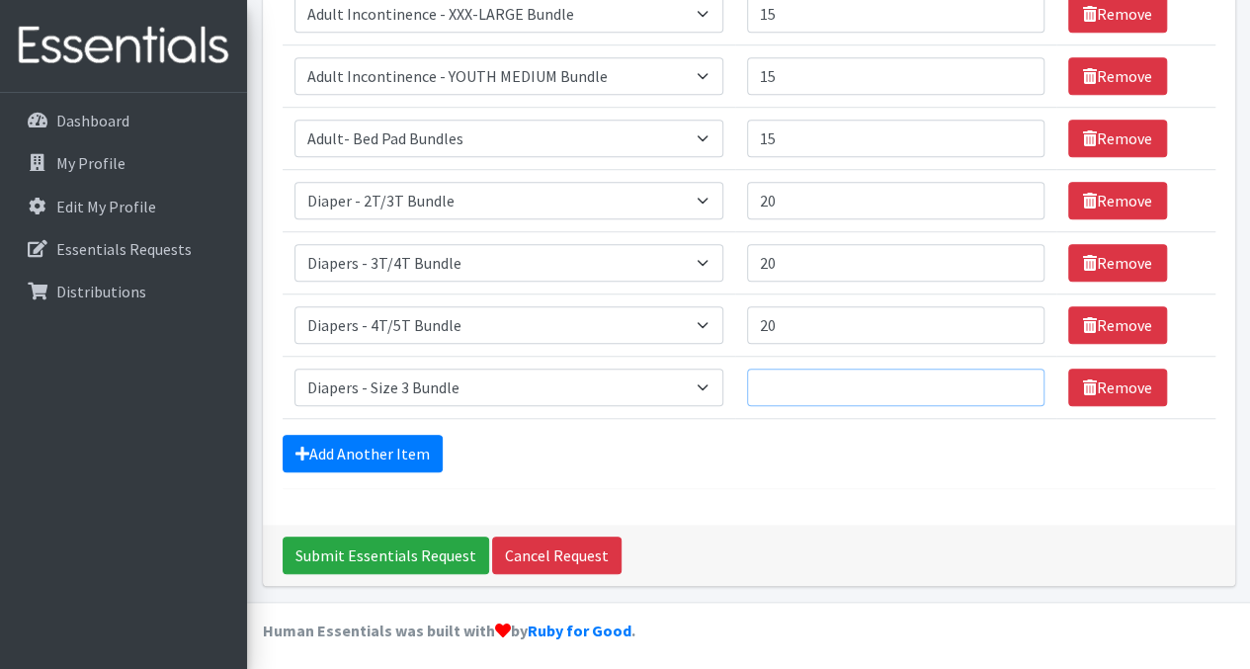
click at [817, 389] on input "Quantity" at bounding box center [895, 388] width 297 height 38
type input "40"
click at [422, 457] on link "Add Another Item" at bounding box center [363, 454] width 160 height 38
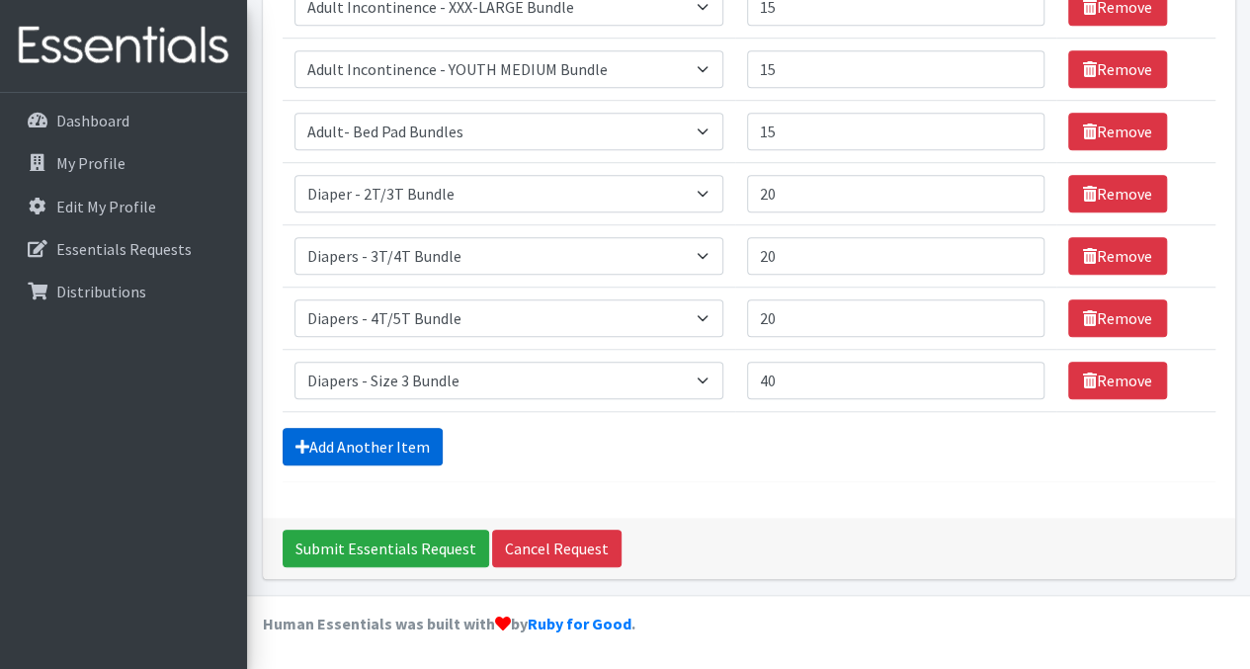
scroll to position [669, 0]
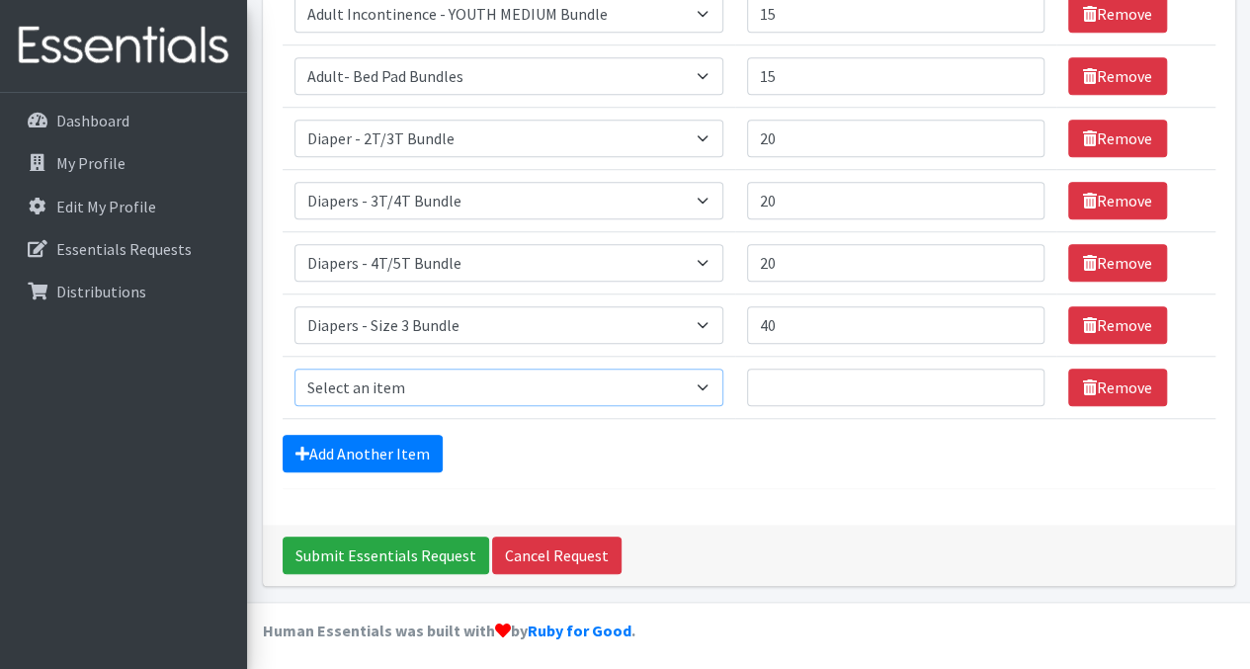
click at [541, 369] on select "Select an item Adult Incontinence - LARGE Bundle Adult Incontinence - MEDIUM Bu…" at bounding box center [508, 388] width 429 height 38
select select "14877"
click at [294, 369] on select "Select an item Adult Incontinence - LARGE Bundle Adult Incontinence - MEDIUM Bu…" at bounding box center [508, 388] width 429 height 38
click at [808, 386] on input "Quantity" at bounding box center [895, 388] width 297 height 38
type input "40"
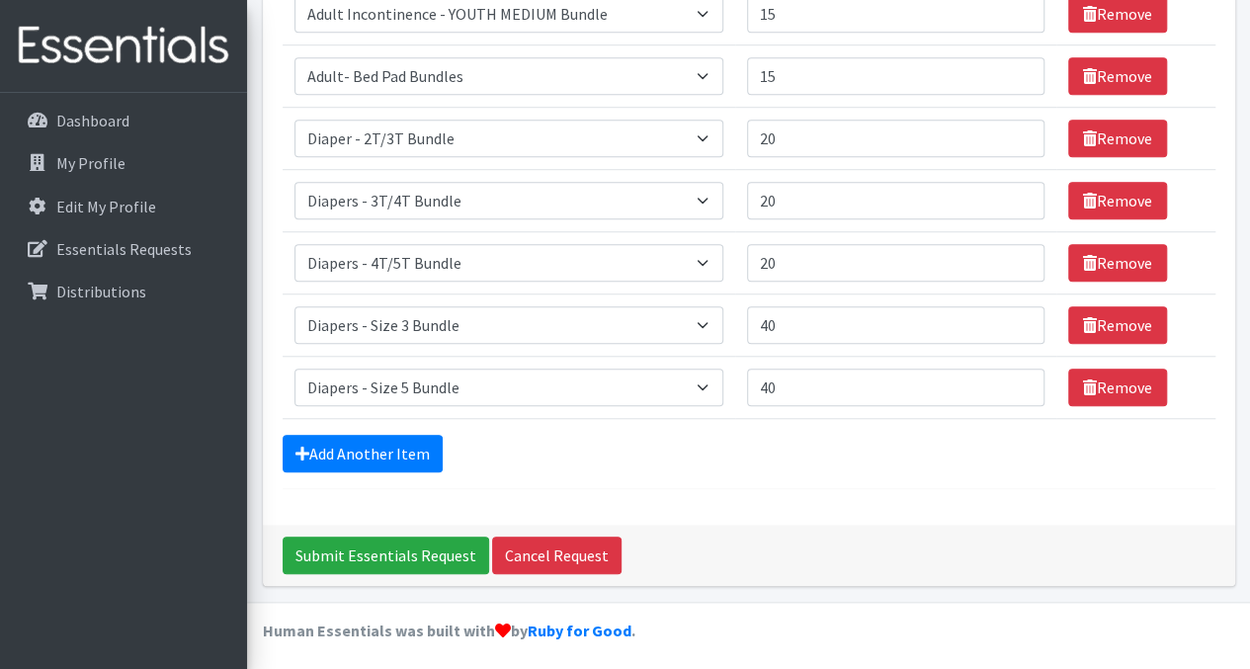
click at [697, 472] on form "Comments: Updates sine last order: We have a church that we are partnering with…" at bounding box center [749, 1] width 933 height 976
click at [404, 444] on link "Add Another Item" at bounding box center [363, 454] width 160 height 38
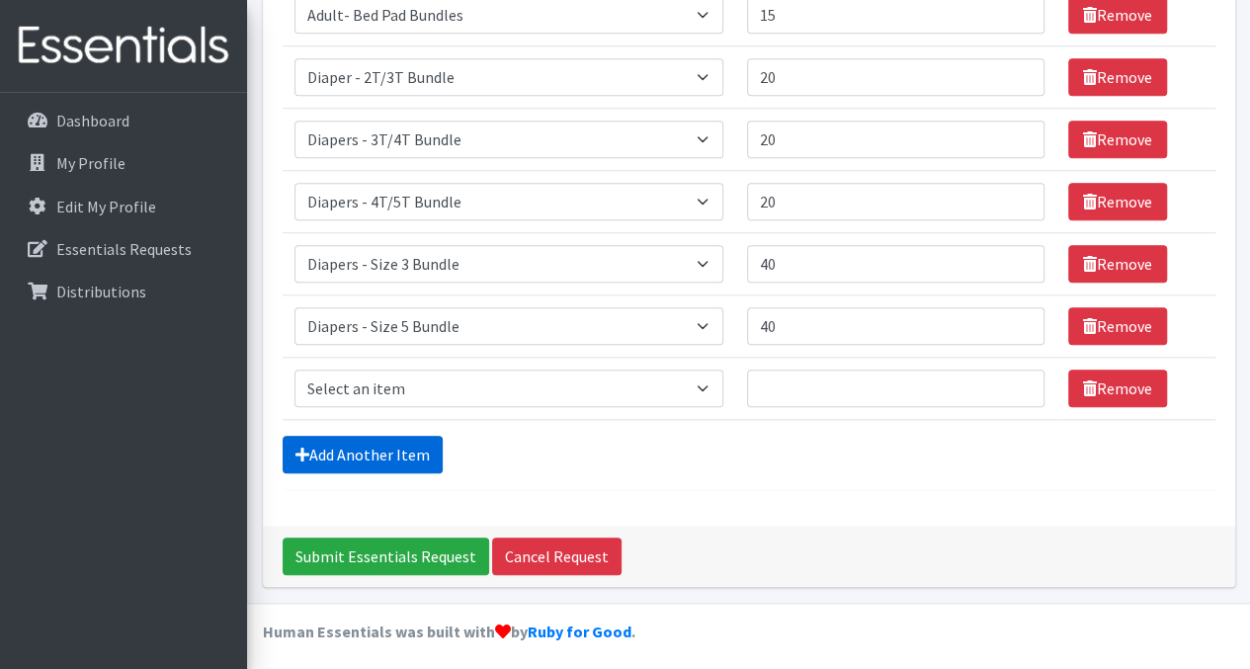
scroll to position [731, 0]
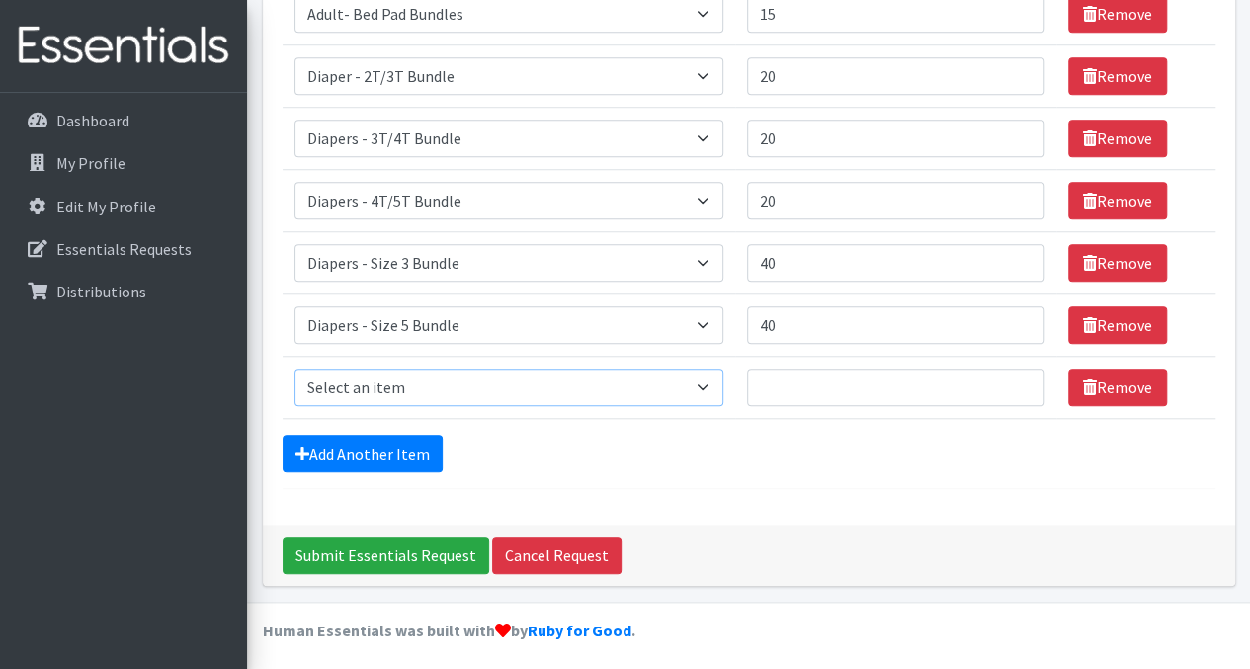
click at [504, 391] on select "Select an item Adult Incontinence - LARGE Bundle Adult Incontinence - MEDIUM Bu…" at bounding box center [508, 388] width 429 height 38
select select "14878"
click at [294, 369] on select "Select an item Adult Incontinence - LARGE Bundle Adult Incontinence - MEDIUM Bu…" at bounding box center [508, 388] width 429 height 38
click at [853, 384] on input "Quantity" at bounding box center [895, 388] width 297 height 38
type input "40"
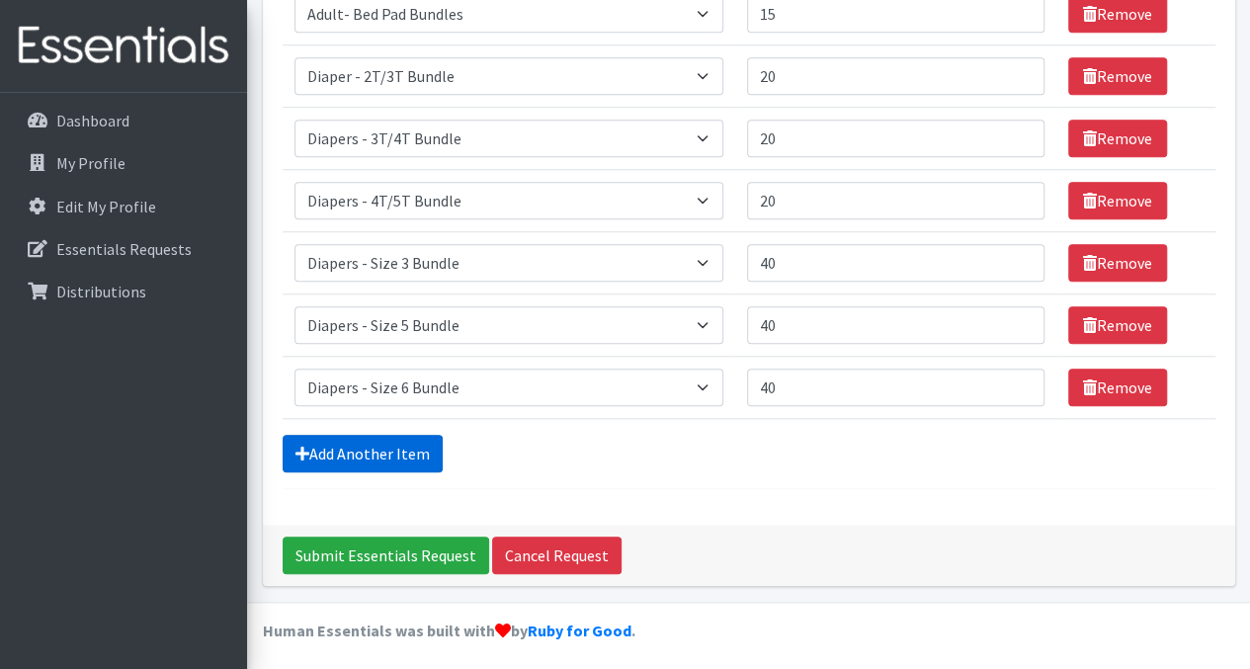
click at [417, 455] on link "Add Another Item" at bounding box center [363, 454] width 160 height 38
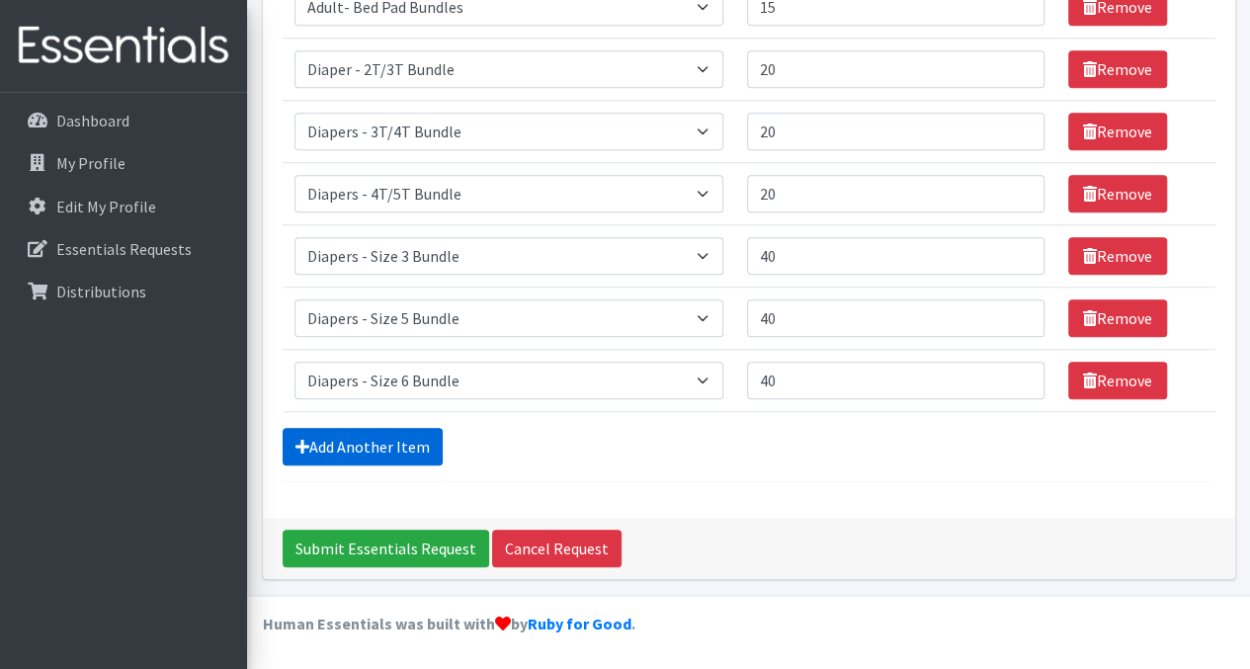
scroll to position [792, 0]
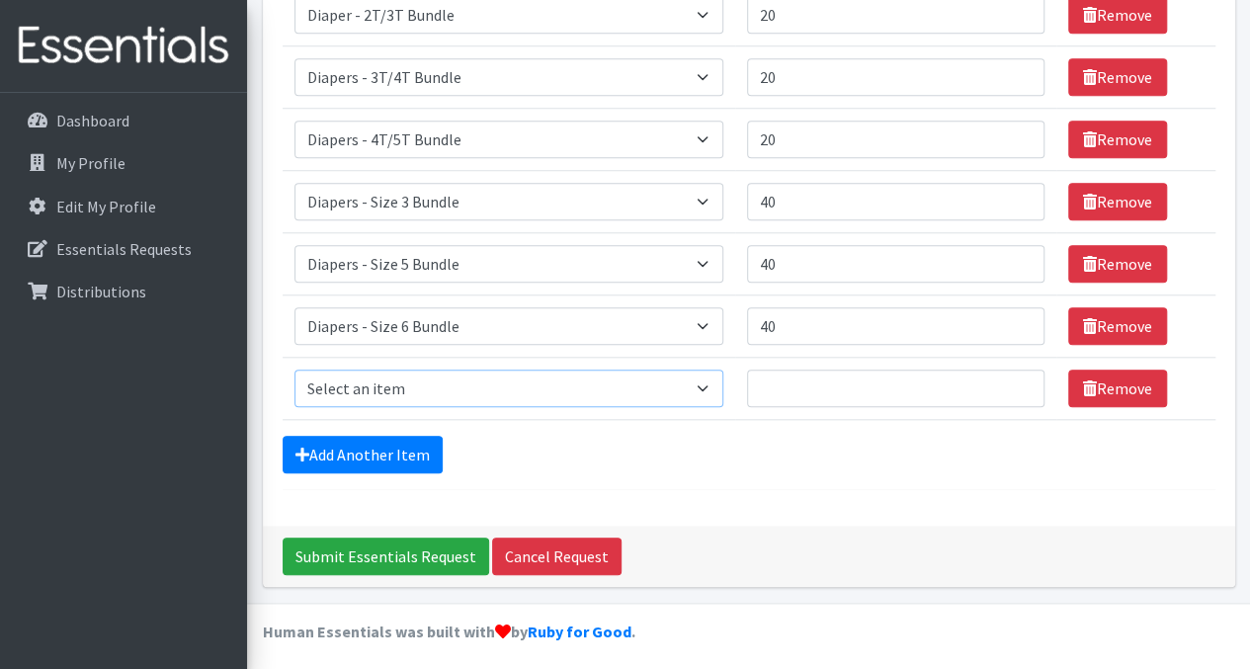
click at [528, 397] on select "Select an item Adult Incontinence - LARGE Bundle Adult Incontinence - MEDIUM Bu…" at bounding box center [508, 388] width 429 height 38
click at [294, 369] on select "Select an item Adult Incontinence - LARGE Bundle Adult Incontinence - MEDIUM Bu…" at bounding box center [508, 388] width 429 height 38
click at [519, 389] on select "Select an item Adult Incontinence - LARGE Bundle Adult Incontinence - MEDIUM Bu…" at bounding box center [508, 388] width 429 height 38
select select "14875"
click at [294, 369] on select "Select an item Adult Incontinence - LARGE Bundle Adult Incontinence - MEDIUM Bu…" at bounding box center [508, 388] width 429 height 38
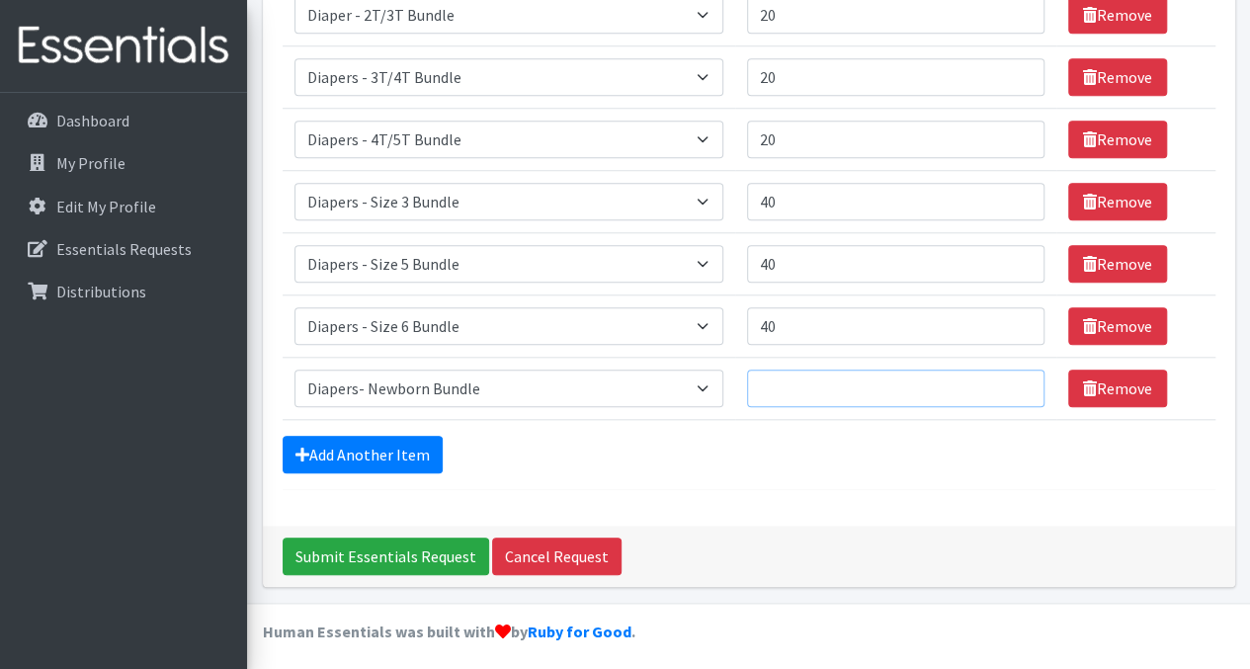
click at [795, 391] on input "Quantity" at bounding box center [895, 388] width 297 height 38
type input "40"
click at [423, 445] on link "Add Another Item" at bounding box center [363, 455] width 160 height 38
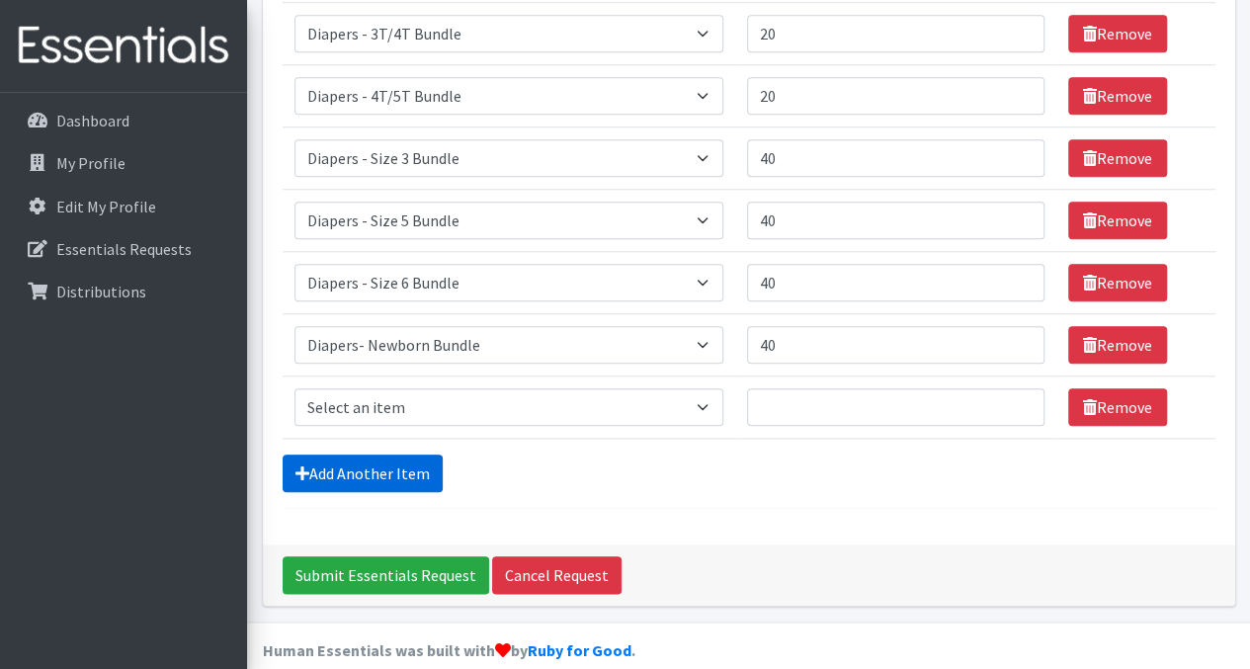
scroll to position [855, 0]
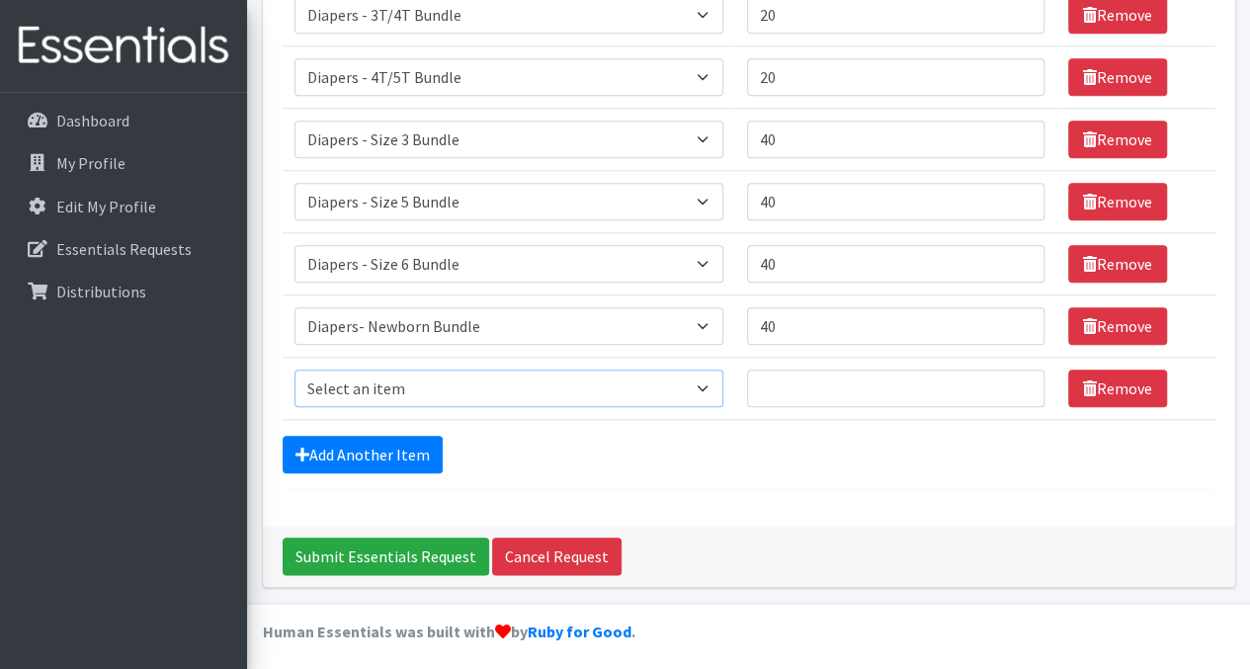
click at [526, 377] on select "Select an item Adult Incontinence - LARGE Bundle Adult Incontinence - MEDIUM Bu…" at bounding box center [508, 388] width 429 height 38
select select "14895"
click at [294, 369] on select "Select an item Adult Incontinence - LARGE Bundle Adult Incontinence - MEDIUM Bu…" at bounding box center [508, 388] width 429 height 38
click at [798, 377] on input "Quantity" at bounding box center [895, 388] width 297 height 38
type input "4"
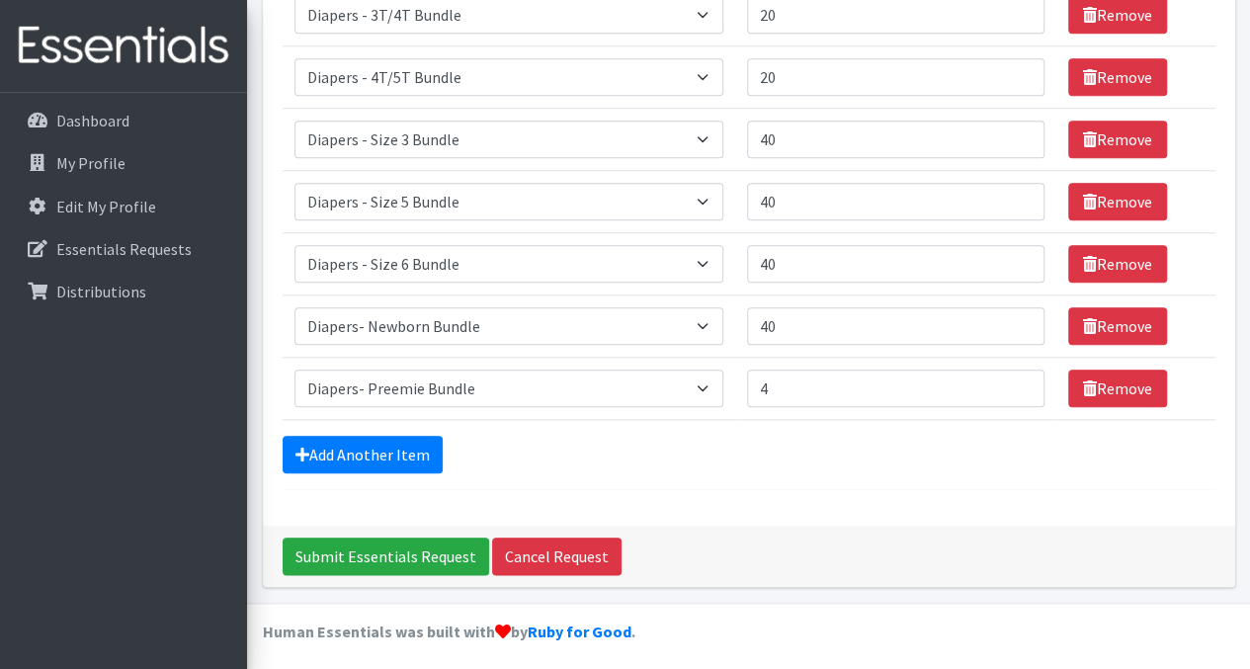
click at [407, 436] on link "Add Another Item" at bounding box center [363, 455] width 160 height 38
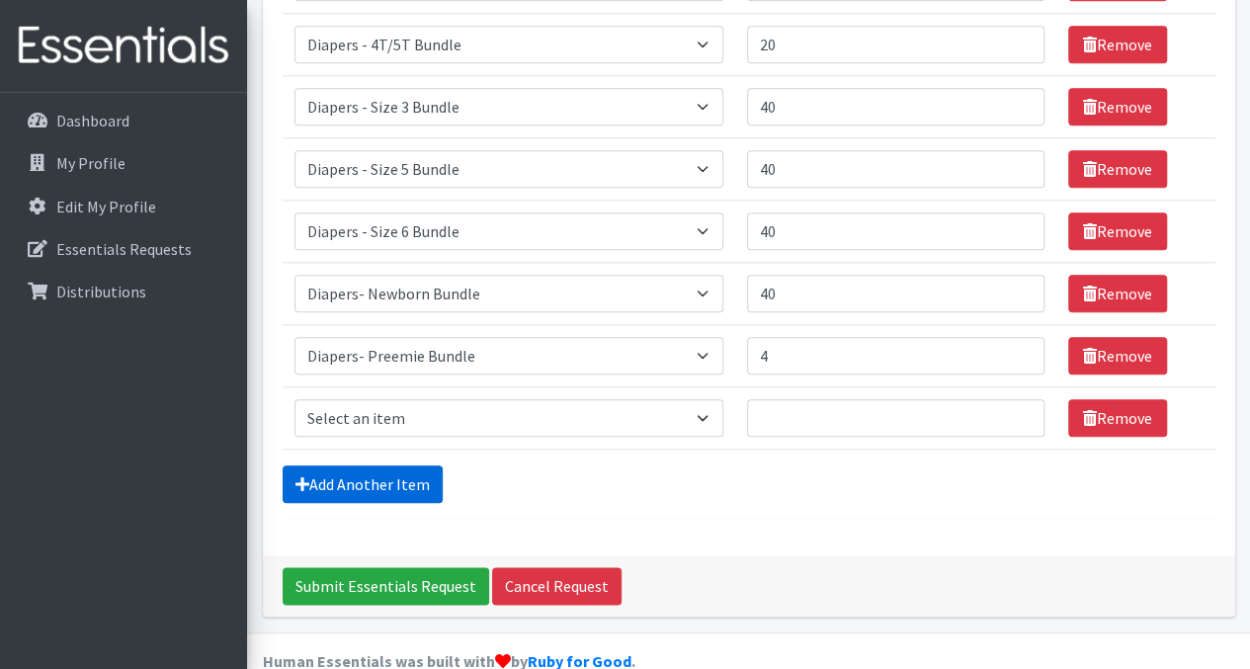
scroll to position [917, 0]
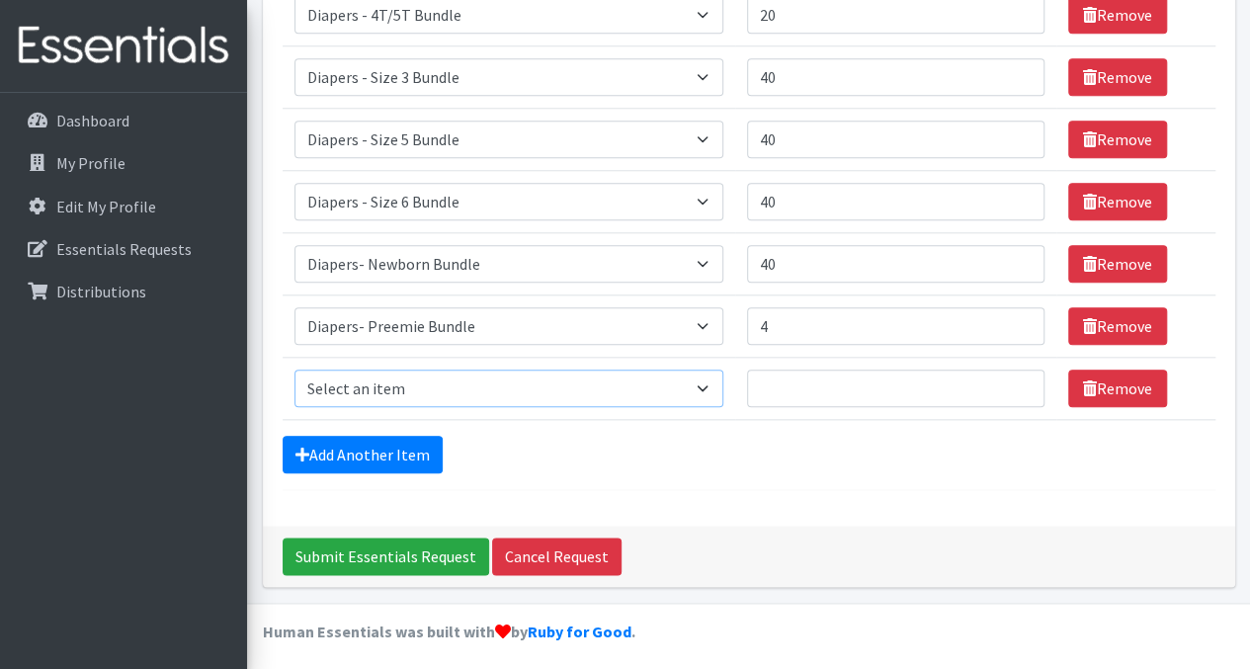
click at [517, 380] on select "Select an item Adult Incontinence - LARGE Bundle Adult Incontinence - MEDIUM Bu…" at bounding box center [508, 388] width 429 height 38
click at [294, 369] on select "Select an item Adult Incontinence - LARGE Bundle Adult Incontinence - MEDIUM Bu…" at bounding box center [508, 388] width 429 height 38
click at [480, 395] on select "Select an item Adult Incontinence - LARGE Bundle Adult Incontinence - MEDIUM Bu…" at bounding box center [508, 388] width 429 height 38
select select "14872"
click at [294, 369] on select "Select an item Adult Incontinence - LARGE Bundle Adult Incontinence - MEDIUM Bu…" at bounding box center [508, 388] width 429 height 38
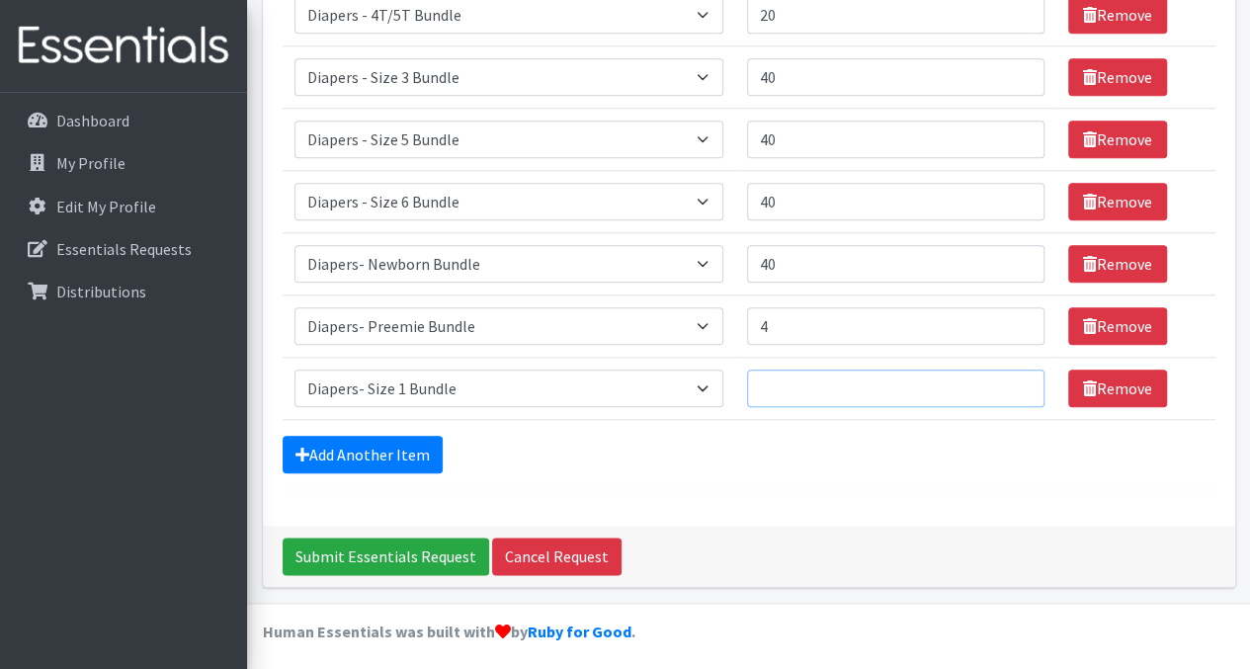
click at [798, 382] on input "Quantity" at bounding box center [895, 388] width 297 height 38
type input "50"
click at [415, 451] on link "Add Another Item" at bounding box center [363, 455] width 160 height 38
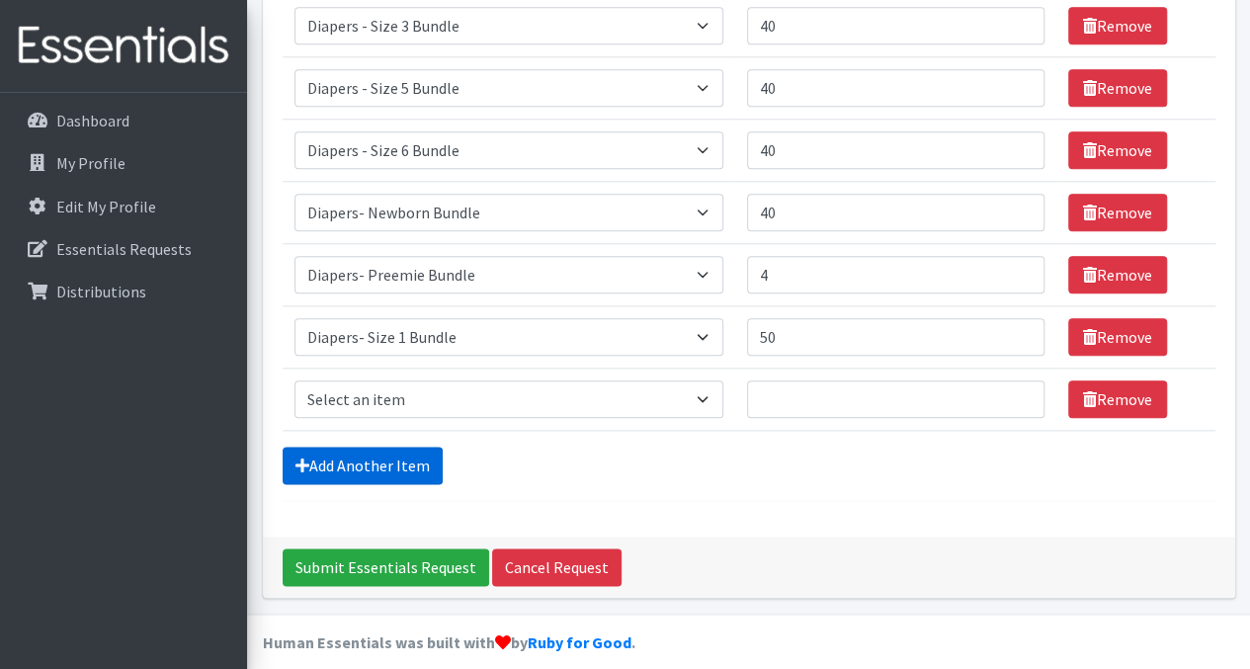
scroll to position [978, 0]
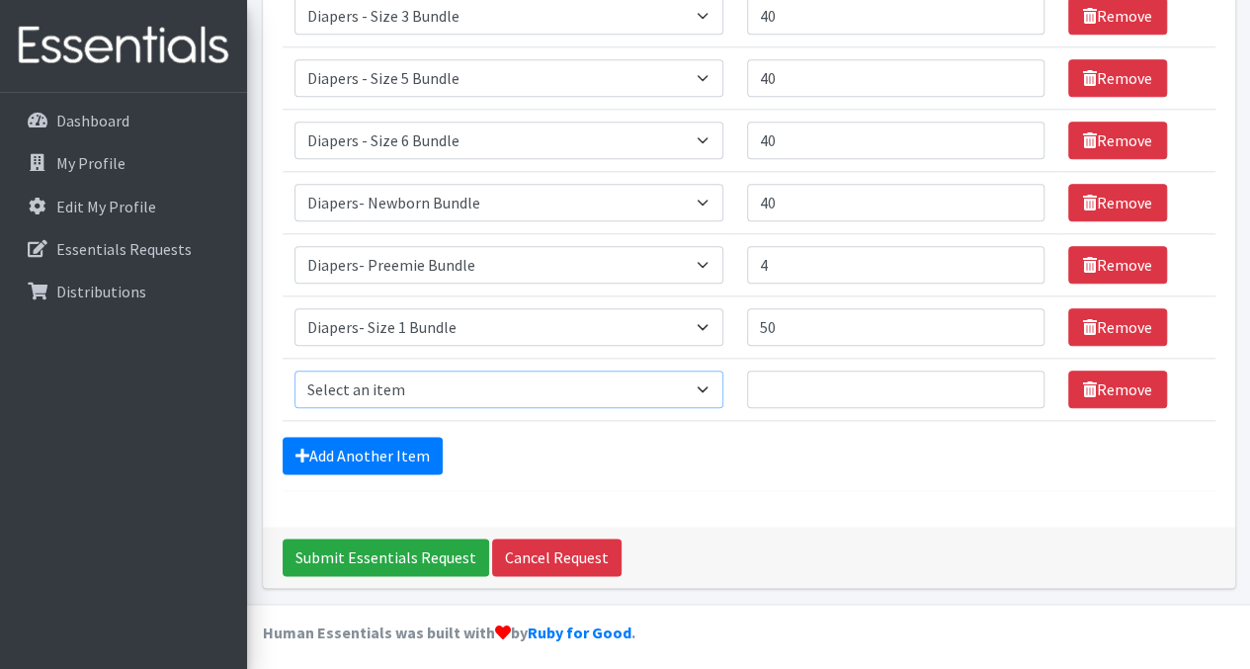
click at [515, 381] on select "Select an item Adult Incontinence - LARGE Bundle Adult Incontinence - MEDIUM Bu…" at bounding box center [508, 389] width 429 height 38
select select "14873"
click at [294, 370] on select "Select an item Adult Incontinence - LARGE Bundle Adult Incontinence - MEDIUM Bu…" at bounding box center [508, 389] width 429 height 38
click at [797, 386] on input "Quantity" at bounding box center [895, 389] width 297 height 38
type input "40"
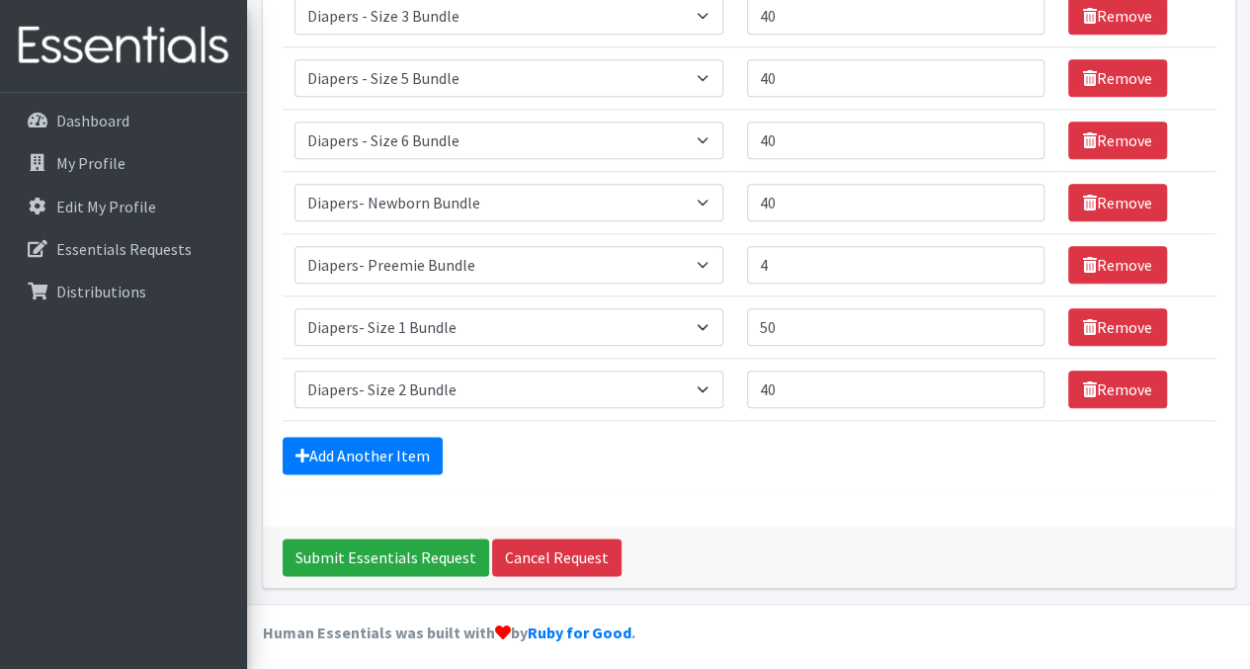
click at [420, 449] on link "Add Another Item" at bounding box center [363, 456] width 160 height 38
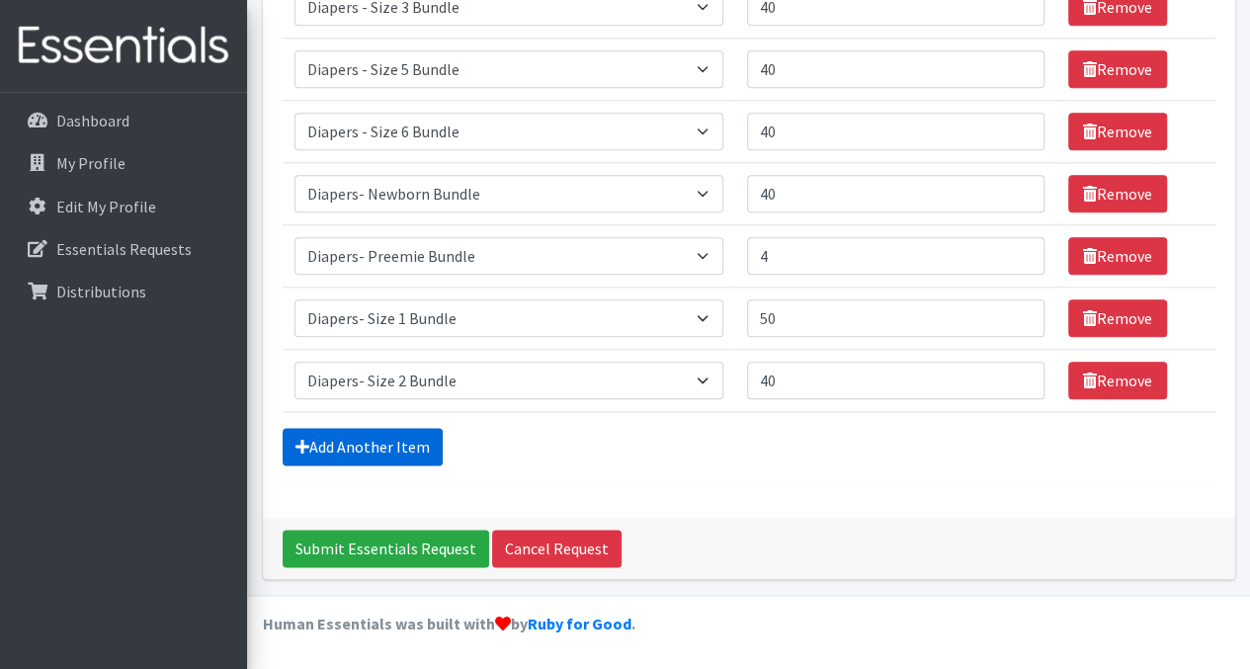
scroll to position [1040, 0]
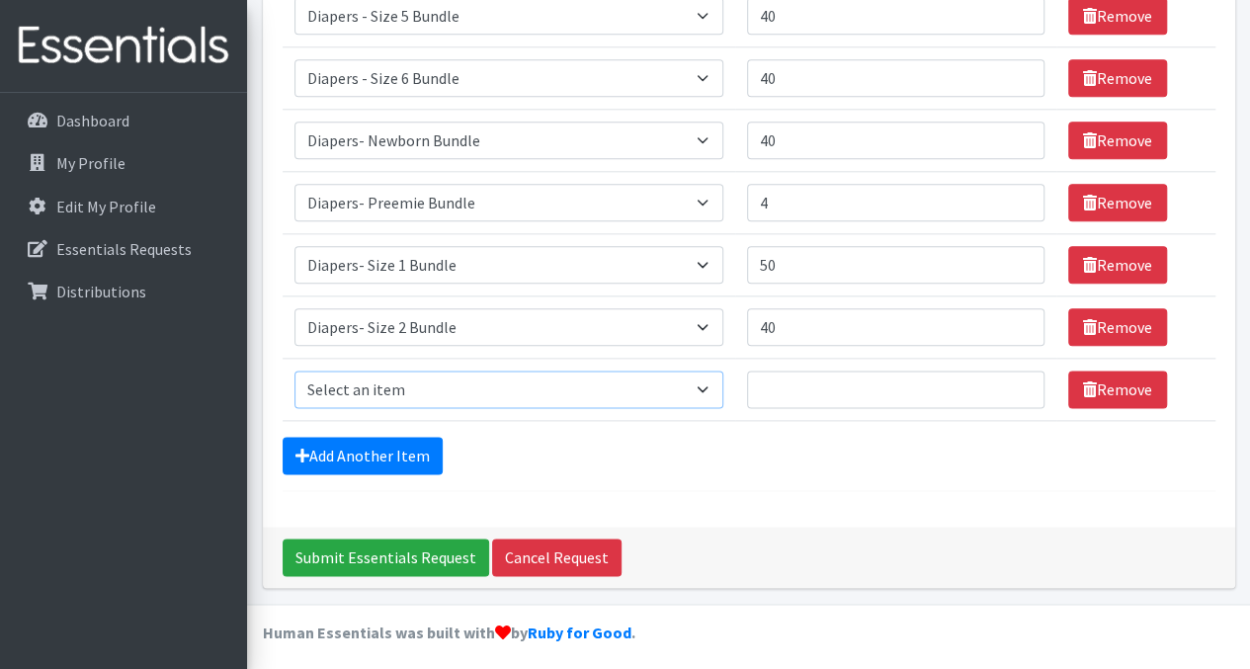
click at [559, 385] on select "Select an item Adult Incontinence - LARGE Bundle Adult Incontinence - MEDIUM Bu…" at bounding box center [508, 389] width 429 height 38
select select "14876"
click at [294, 370] on select "Select an item Adult Incontinence - LARGE Bundle Adult Incontinence - MEDIUM Bu…" at bounding box center [508, 389] width 429 height 38
click at [817, 389] on input "Quantity" at bounding box center [895, 389] width 297 height 38
type input "40"
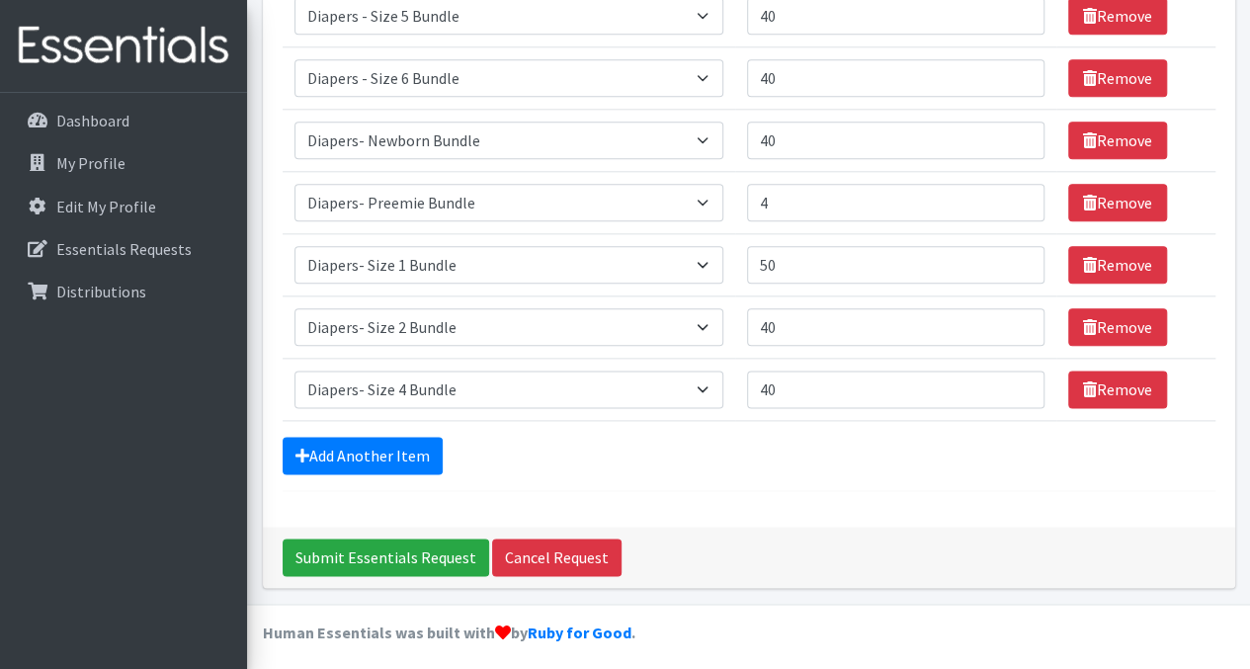
click at [407, 443] on link "Add Another Item" at bounding box center [363, 456] width 160 height 38
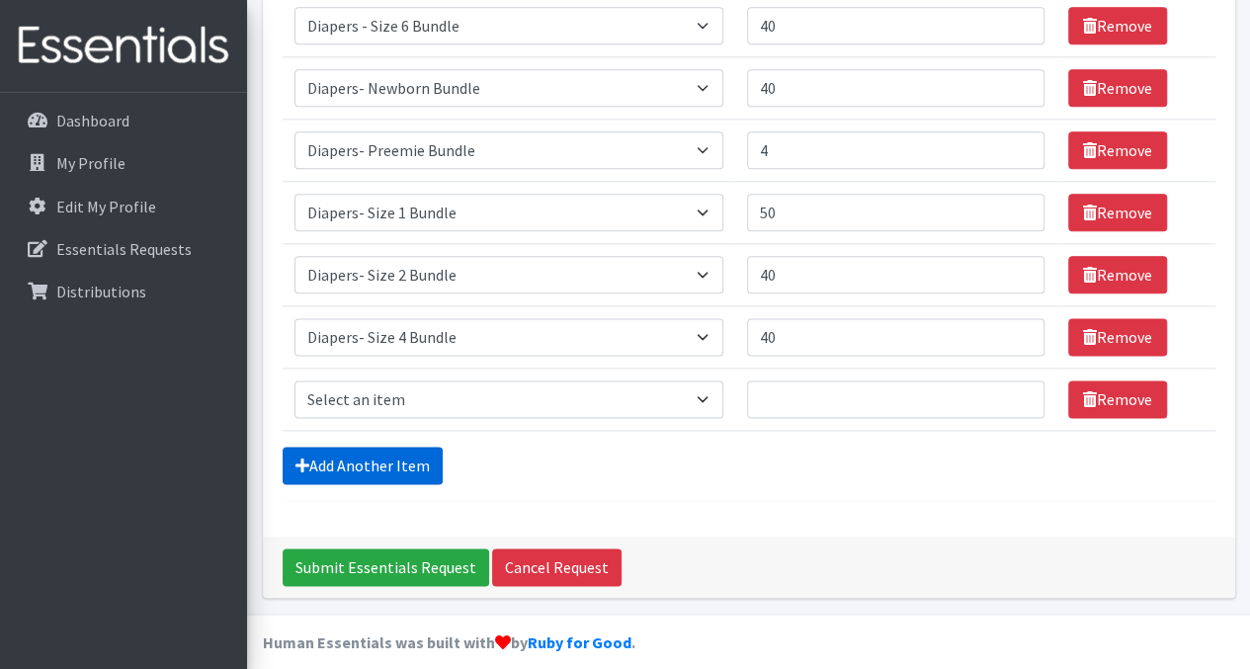
scroll to position [1103, 0]
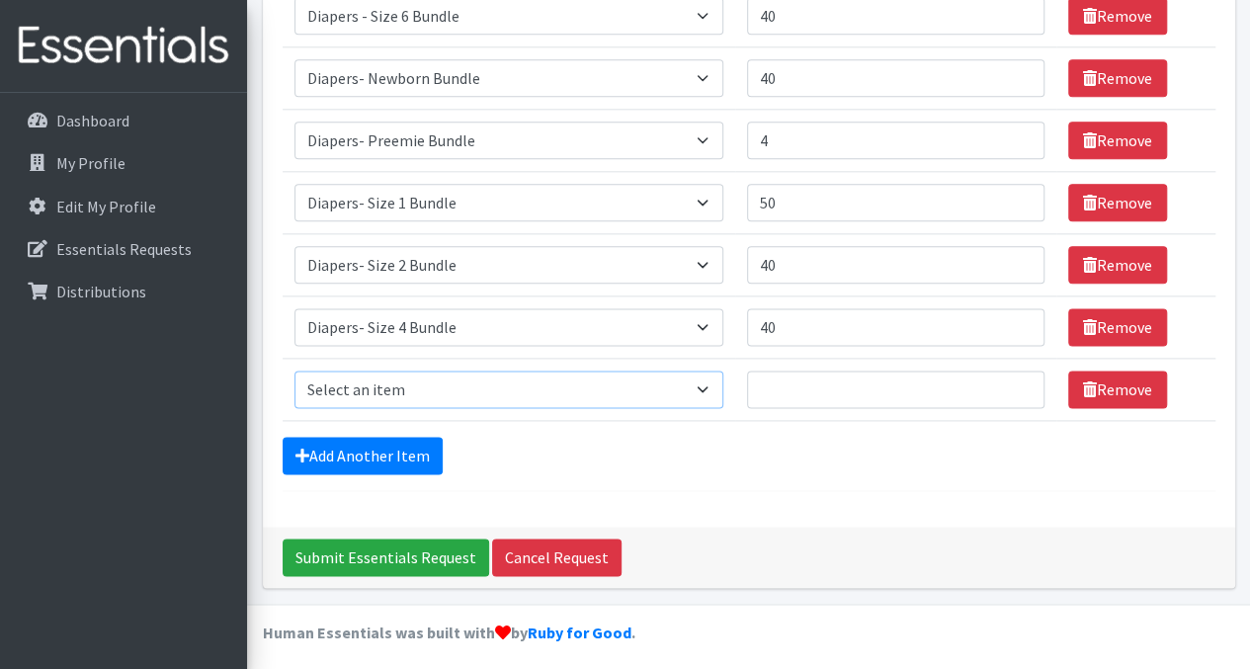
click at [553, 392] on select "Select an item Adult Incontinence - LARGE Bundle Adult Incontinence - MEDIUM Bu…" at bounding box center [508, 389] width 429 height 38
select select "14889"
click at [294, 370] on select "Select an item Adult Incontinence - LARGE Bundle Adult Incontinence - MEDIUM Bu…" at bounding box center [508, 389] width 429 height 38
click at [804, 385] on input "Quantity" at bounding box center [895, 389] width 297 height 38
type input "80"
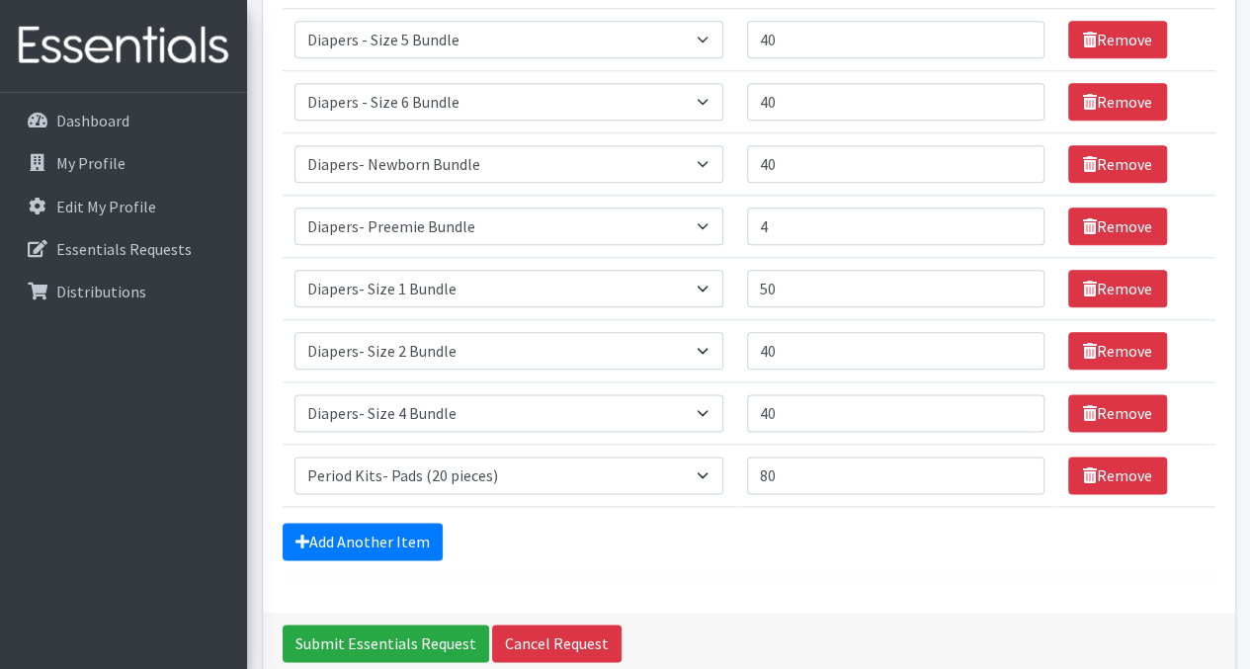
scroll to position [1014, 0]
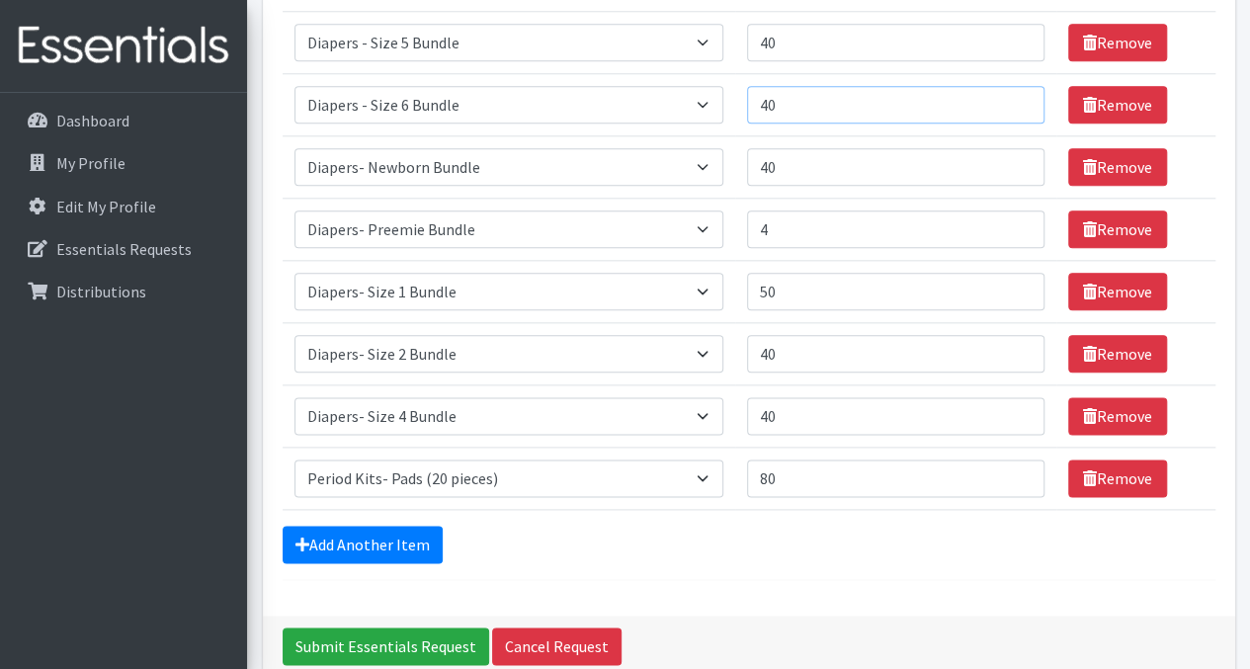
click at [843, 109] on input "40" at bounding box center [895, 105] width 297 height 38
type input "4"
type input "50"
click at [861, 544] on div "Add Another Item" at bounding box center [749, 545] width 933 height 38
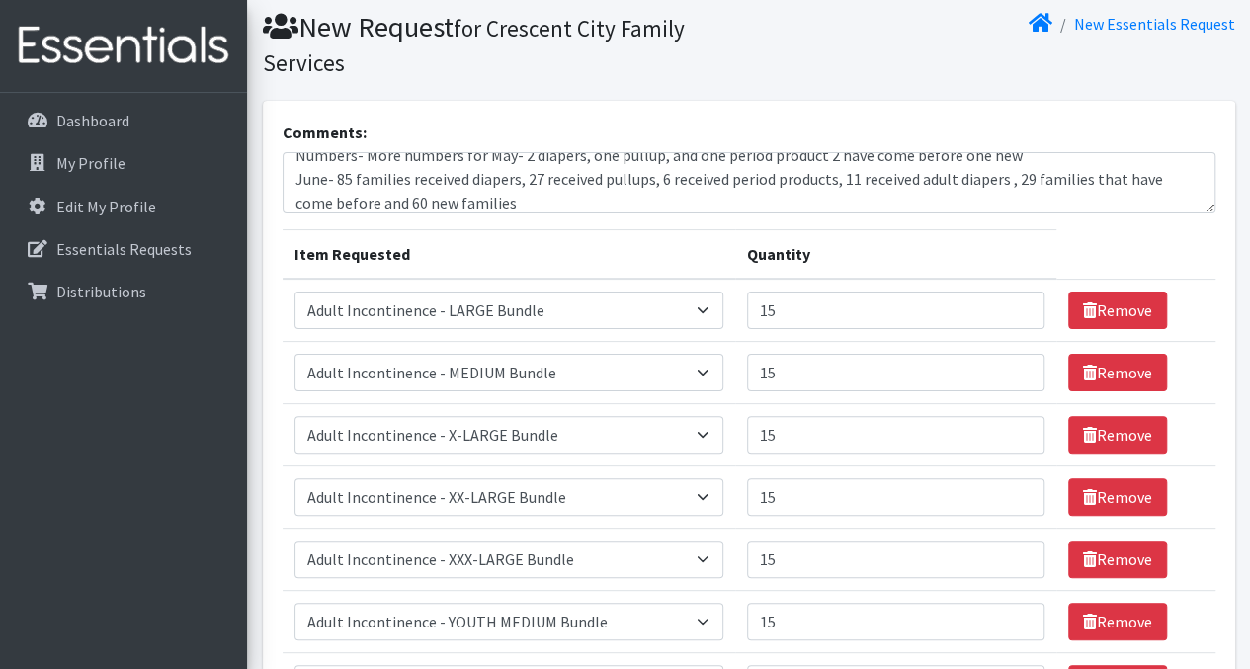
scroll to position [0, 0]
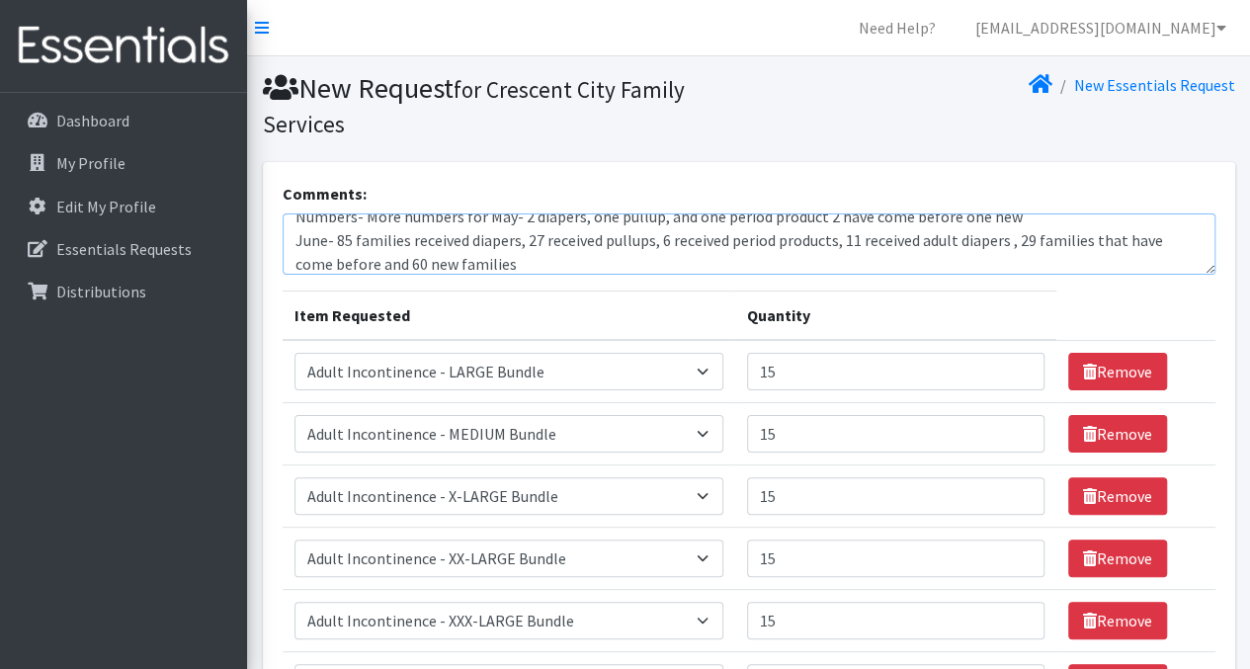
click at [562, 273] on textarea "Updates sine last order: We have a church that we are partnering with to collec…" at bounding box center [749, 243] width 933 height 61
click at [581, 261] on textarea "Updates sine last order: We have a church that we are partnering with to collec…" at bounding box center [749, 243] width 933 height 61
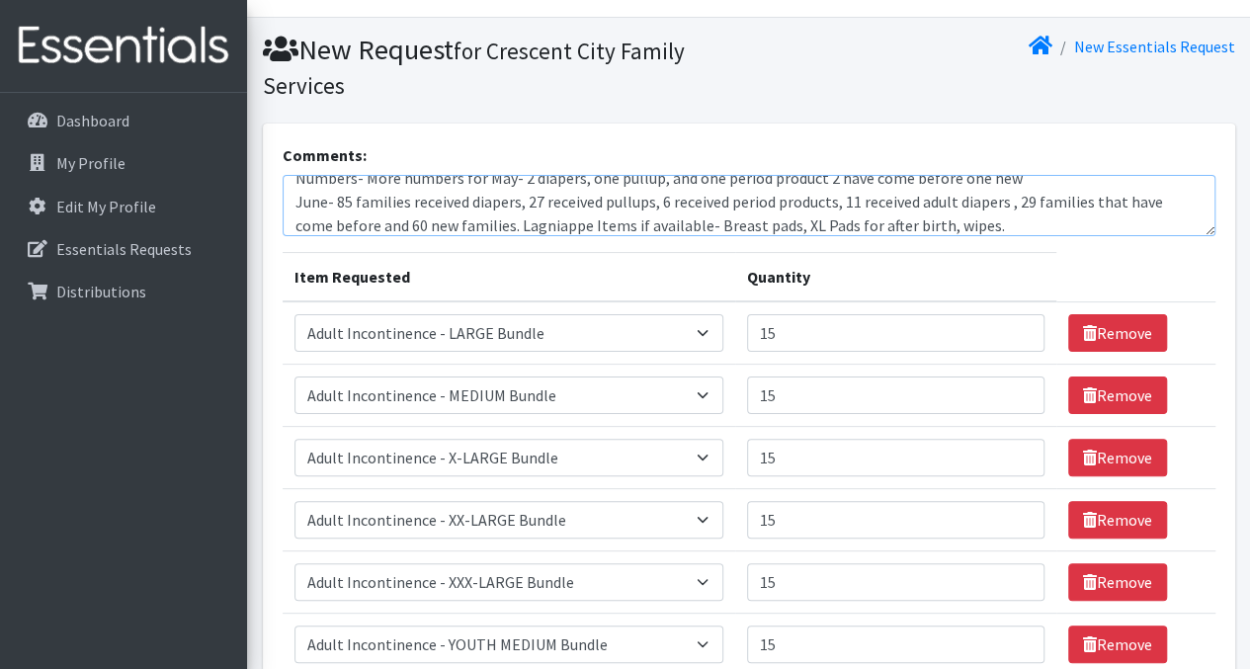
scroll to position [47, 0]
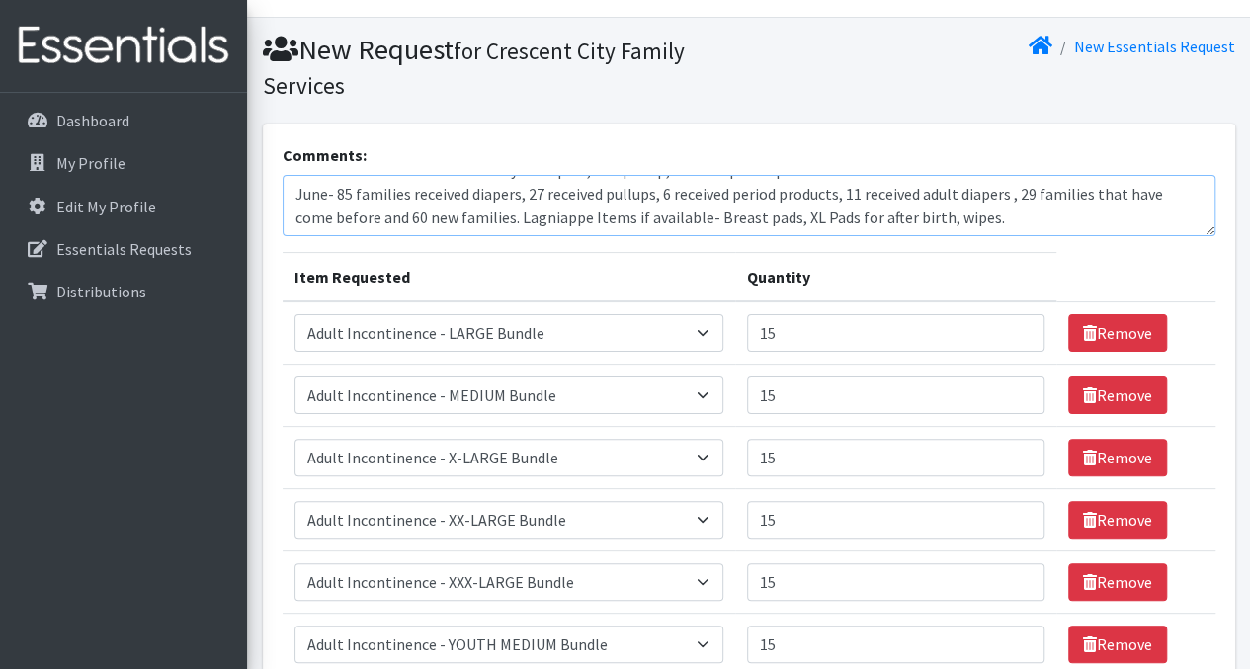
click at [518, 212] on textarea "Updates sine last order: We have a church that we are partnering with to collec…" at bounding box center [749, 205] width 933 height 61
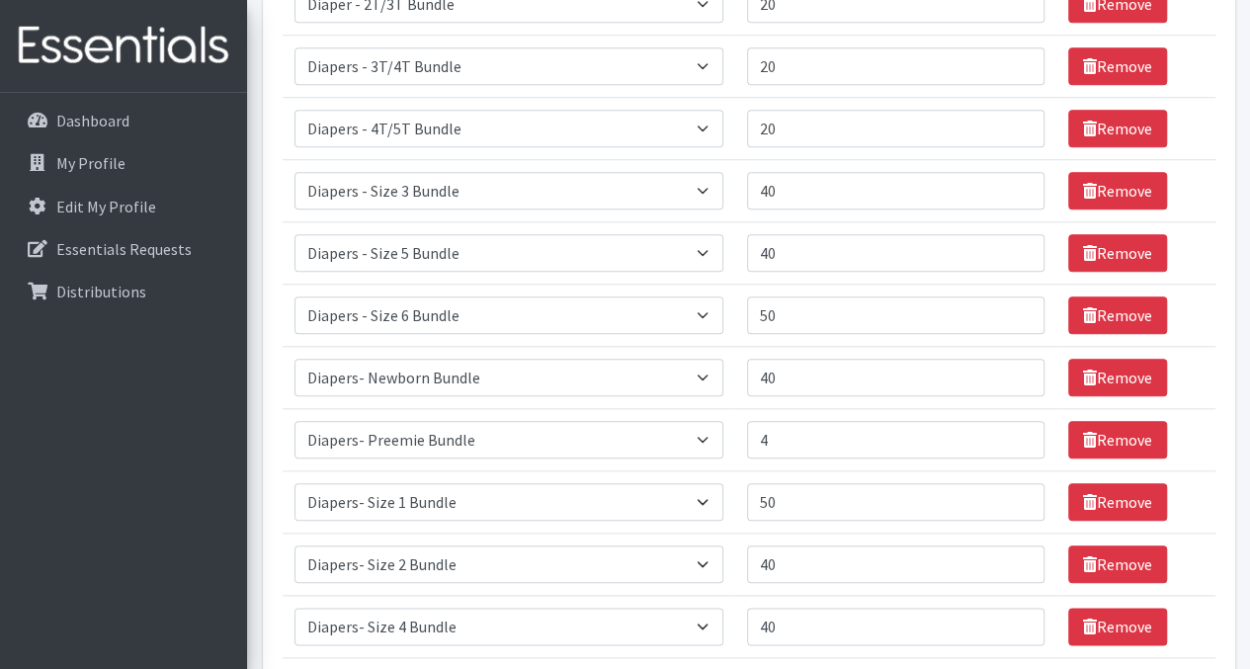
scroll to position [831, 0]
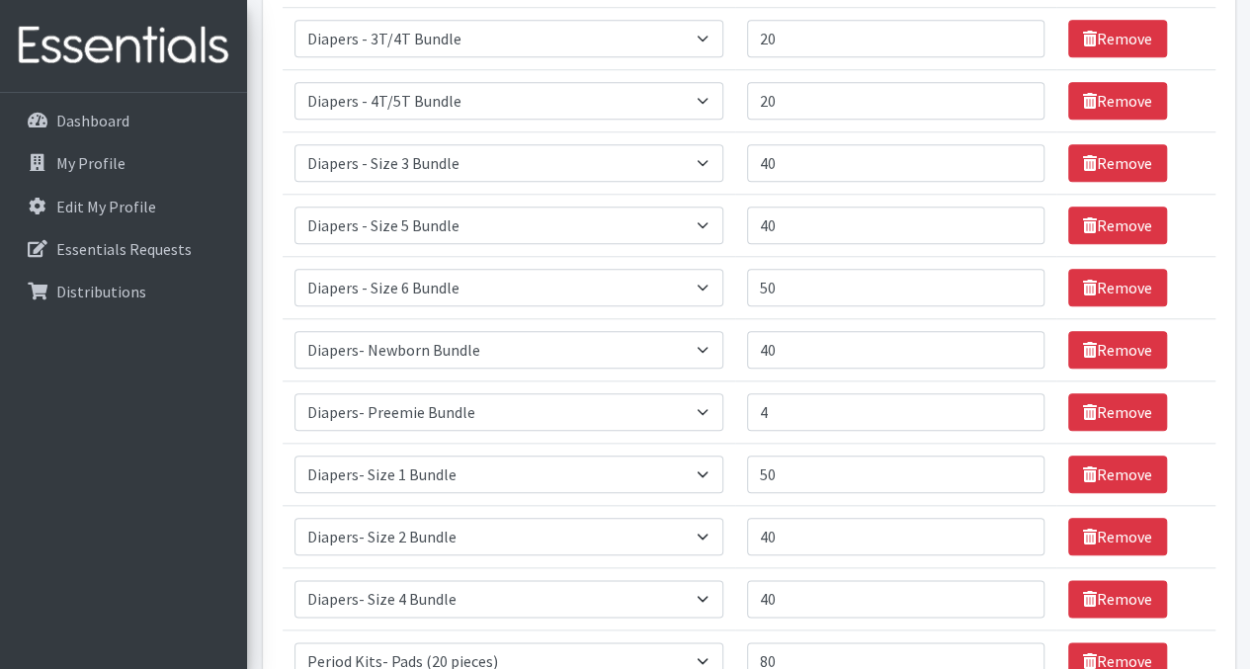
type textarea "Updates sine last order: We have a church that we are partnering with to collec…"
click at [802, 347] on input "40" at bounding box center [895, 350] width 297 height 38
type input "4"
type input "50"
click at [793, 467] on input "50" at bounding box center [895, 474] width 297 height 38
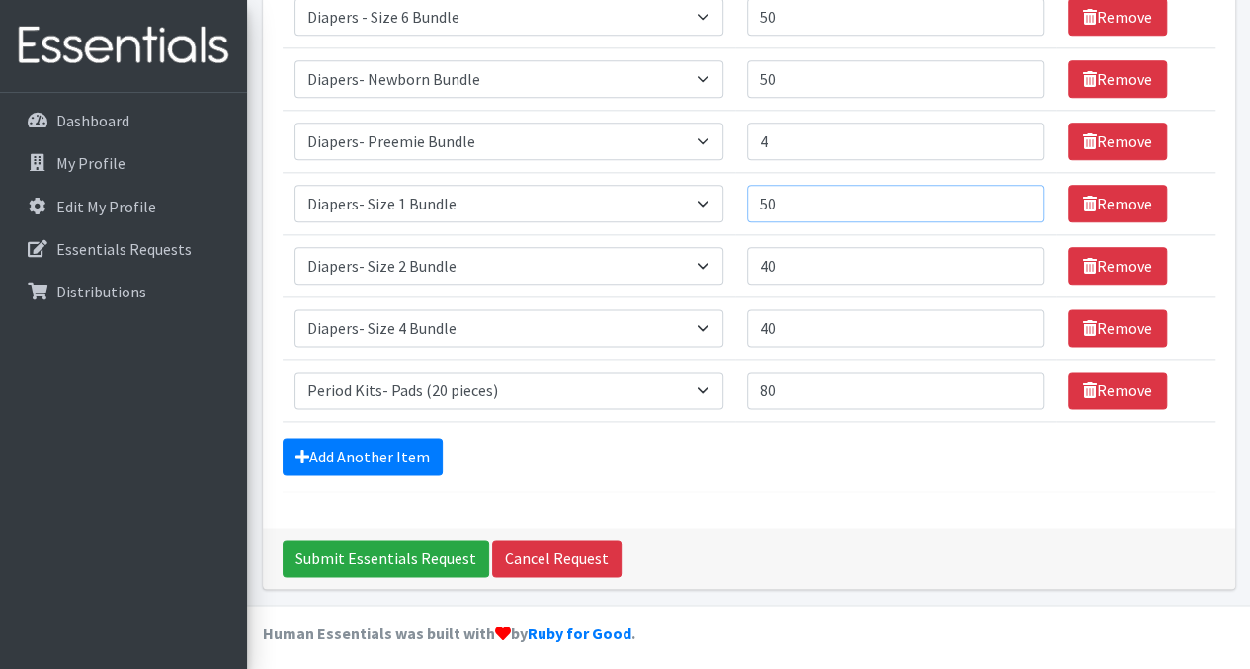
scroll to position [1103, 0]
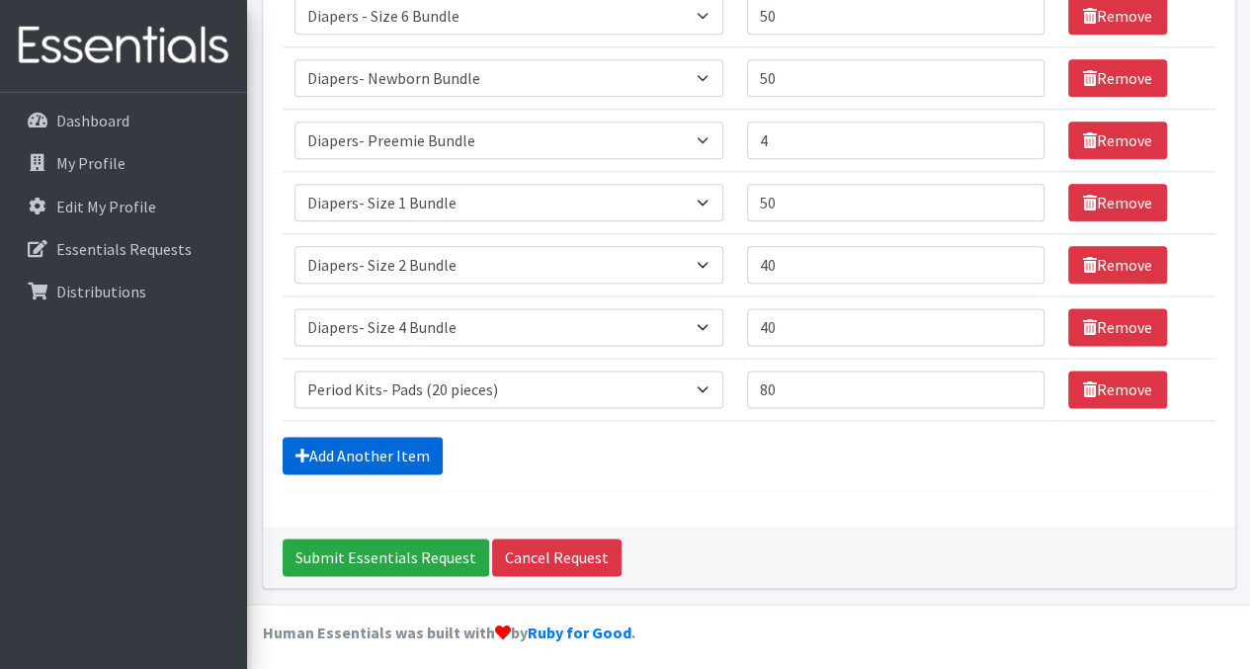
click at [419, 455] on link "Add Another Item" at bounding box center [363, 456] width 160 height 38
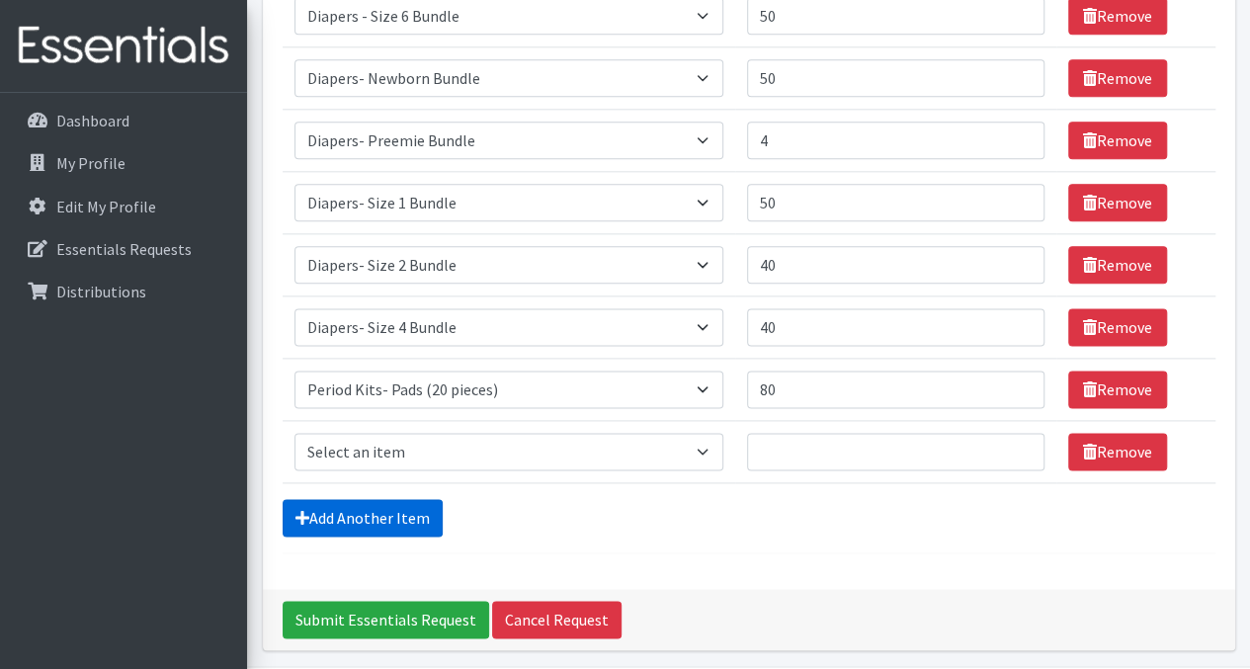
scroll to position [1164, 0]
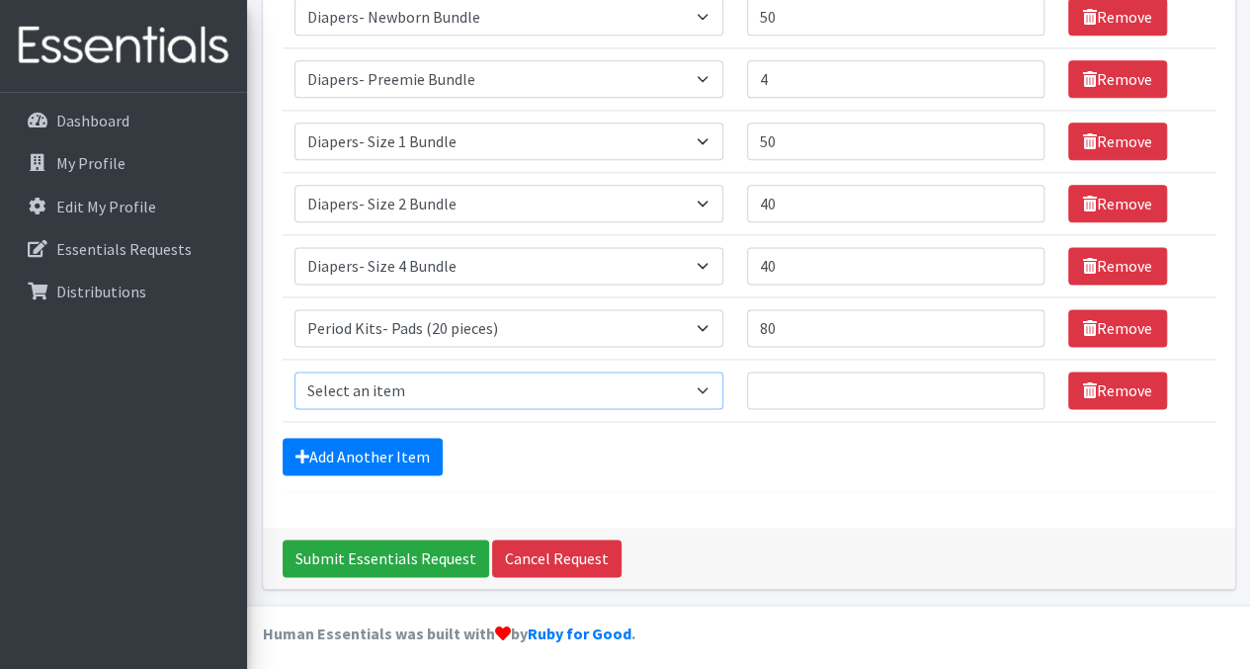
click at [512, 384] on select "Select an item Adult Incontinence - LARGE Bundle Adult Incontinence - MEDIUM Bu…" at bounding box center [508, 390] width 429 height 38
select select "1635"
click at [294, 371] on select "Select an item Adult Incontinence - LARGE Bundle Adult Incontinence - MEDIUM Bu…" at bounding box center [508, 390] width 429 height 38
click at [784, 375] on input "Quantity" at bounding box center [895, 390] width 297 height 38
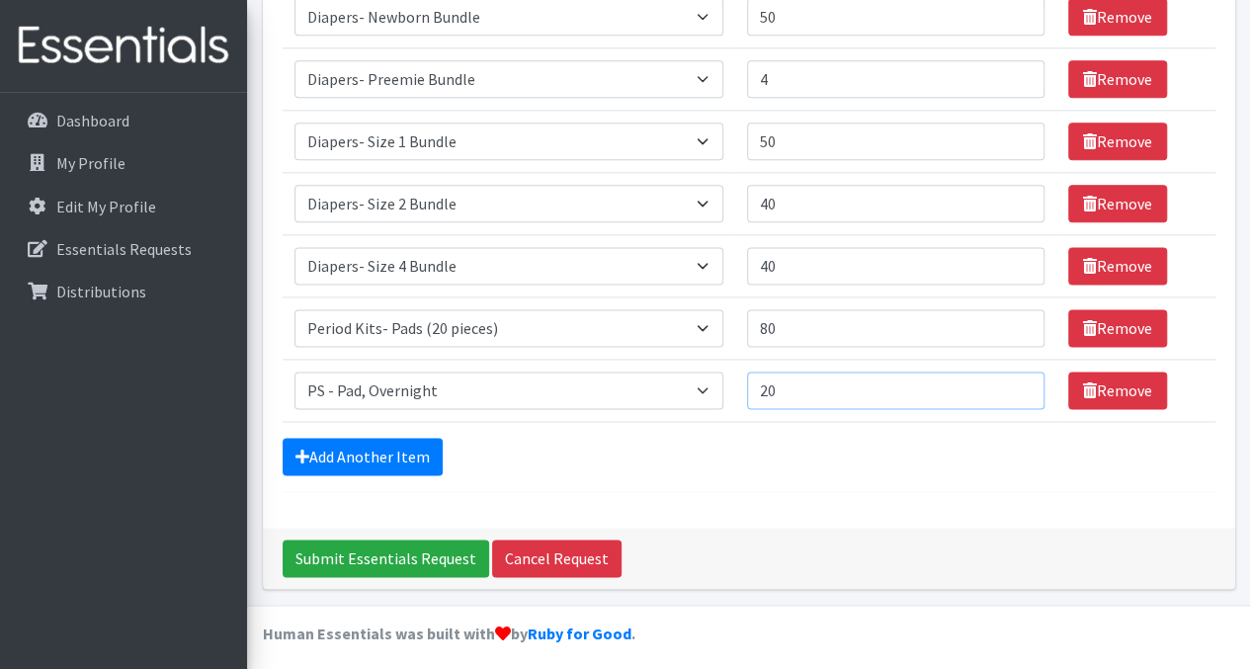
type input "20"
click at [347, 448] on link "Add Another Item" at bounding box center [363, 457] width 160 height 38
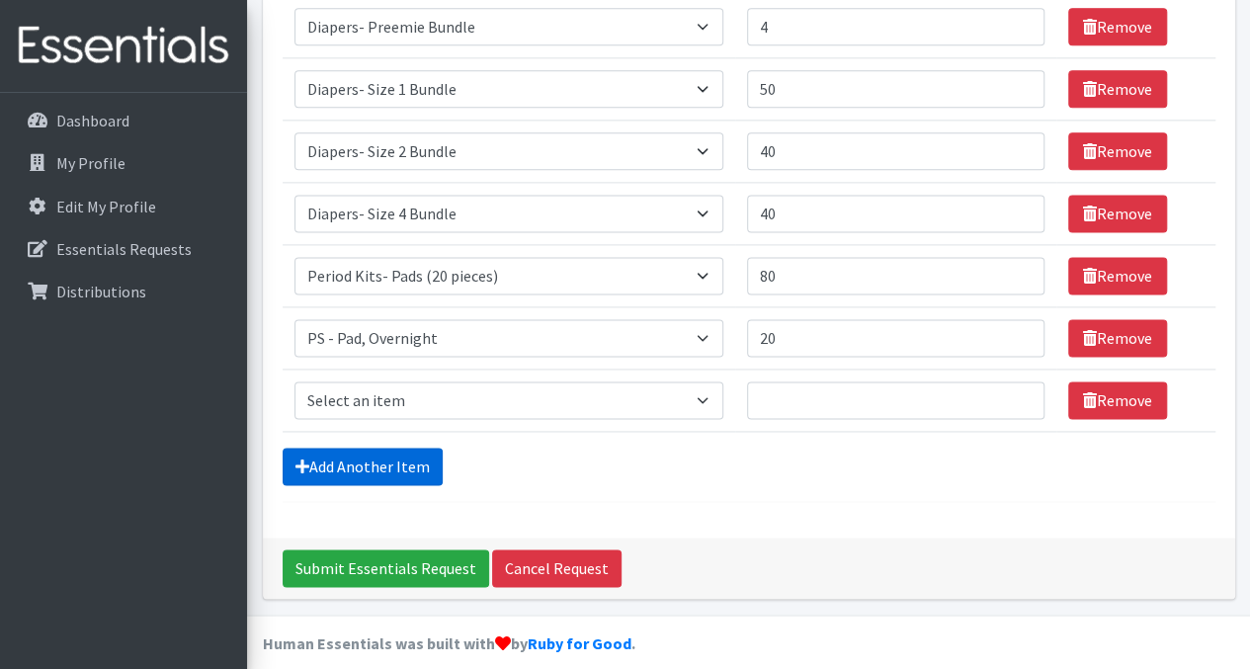
scroll to position [1226, 0]
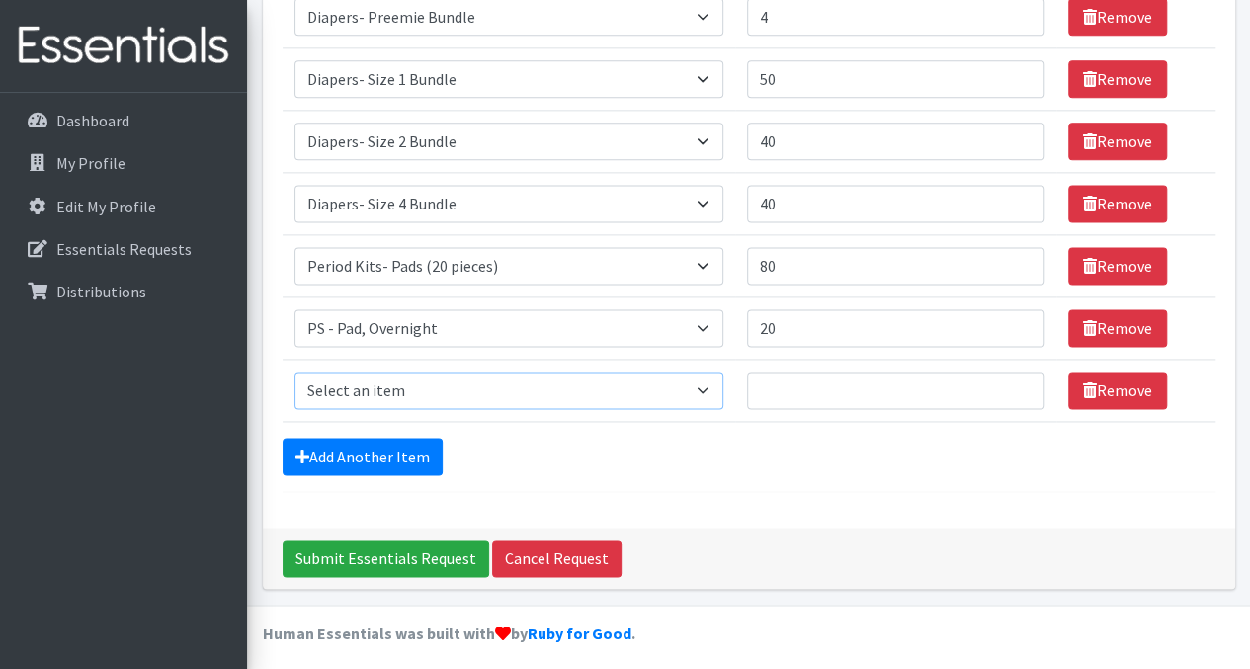
click at [440, 375] on select "Select an item Adult Incontinence - LARGE Bundle Adult Incontinence - MEDIUM Bu…" at bounding box center [508, 390] width 429 height 38
click at [510, 443] on div "Add Another Item" at bounding box center [749, 457] width 933 height 38
click at [1114, 388] on link "Remove" at bounding box center [1117, 390] width 99 height 38
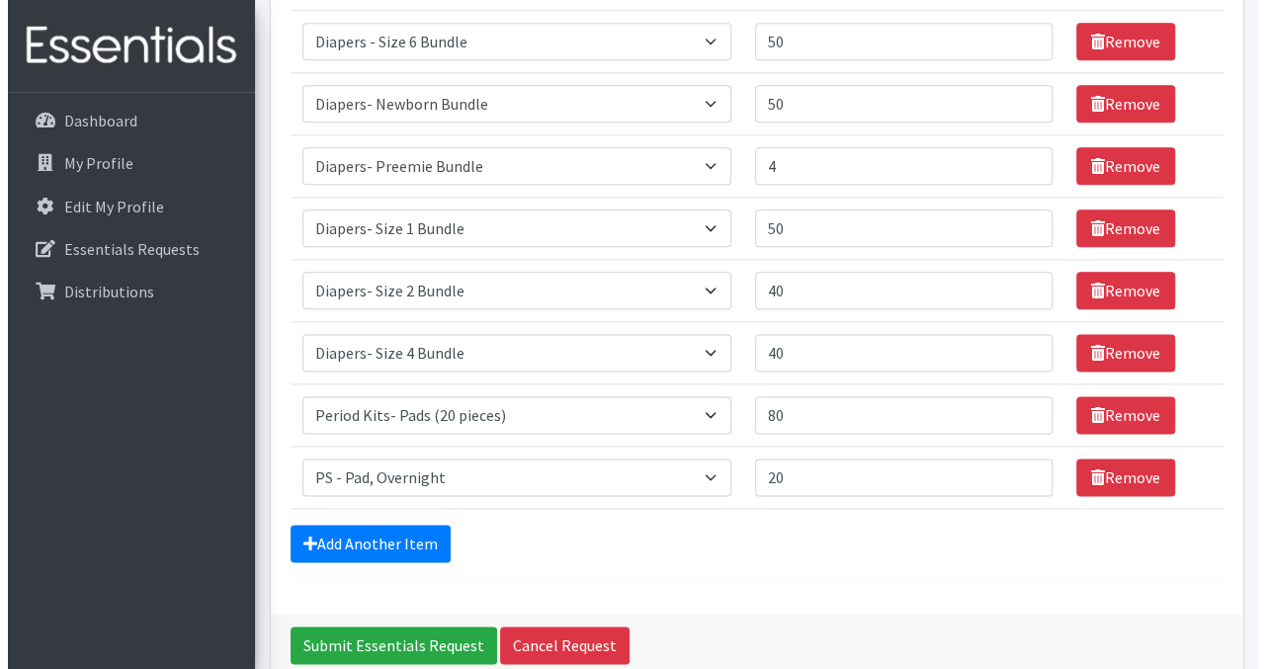
scroll to position [1164, 0]
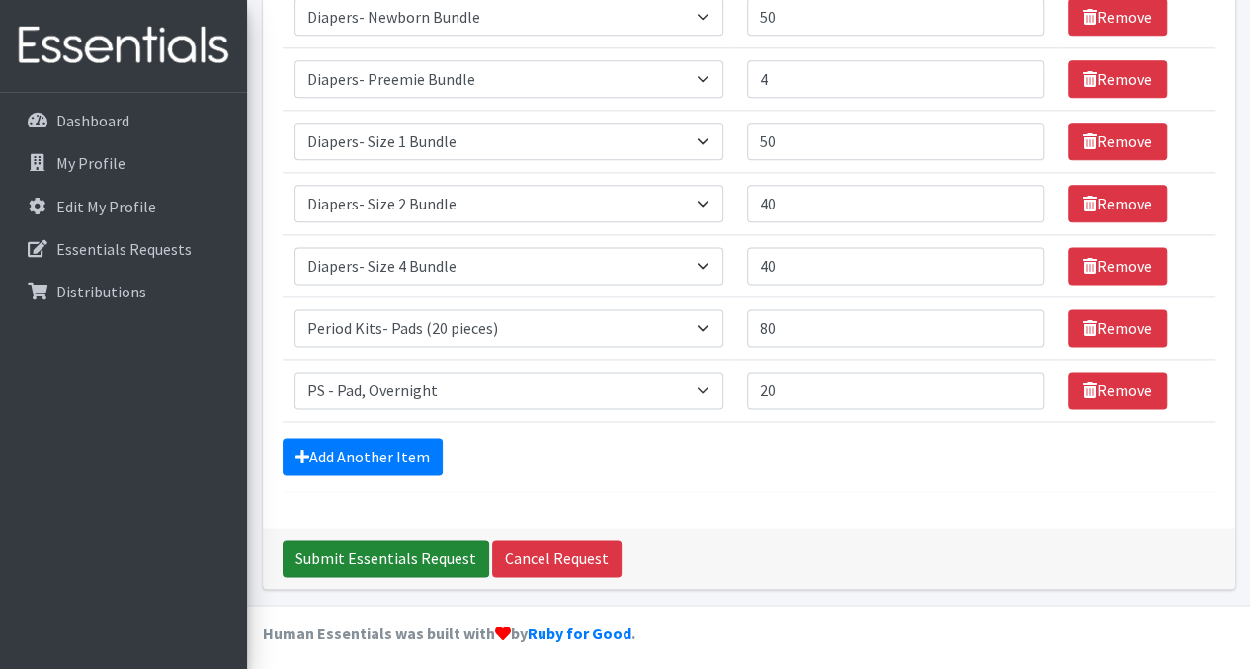
click at [349, 542] on input "Submit Essentials Request" at bounding box center [386, 558] width 206 height 38
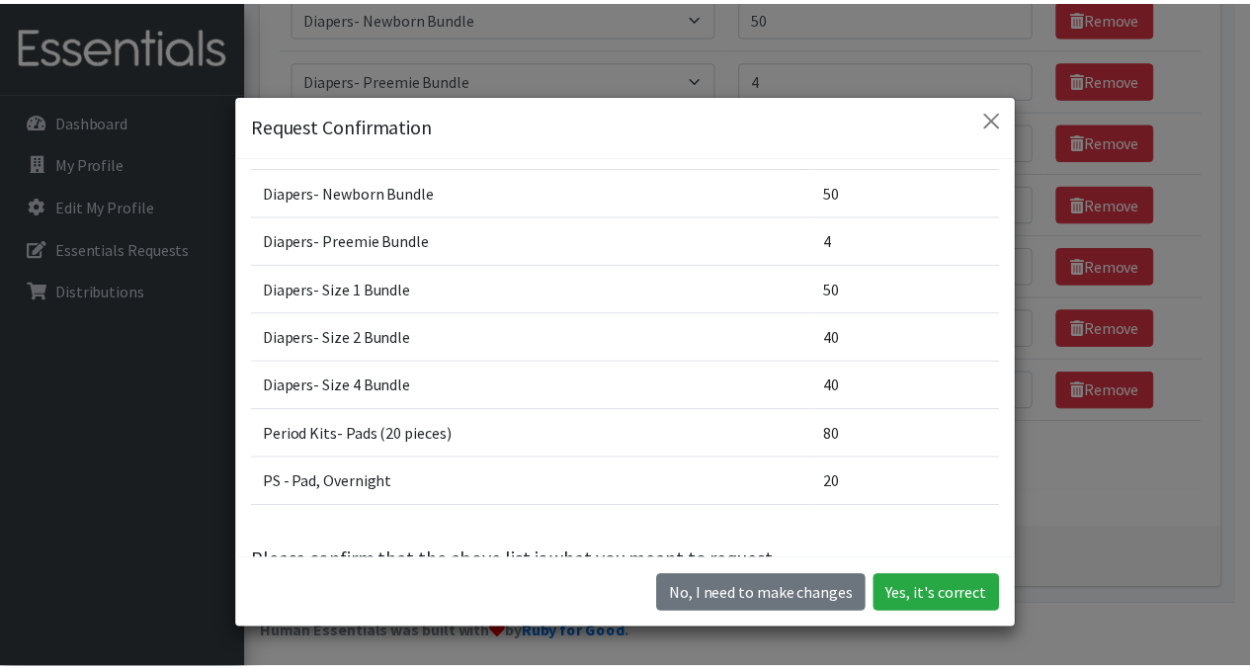
scroll to position [687, 0]
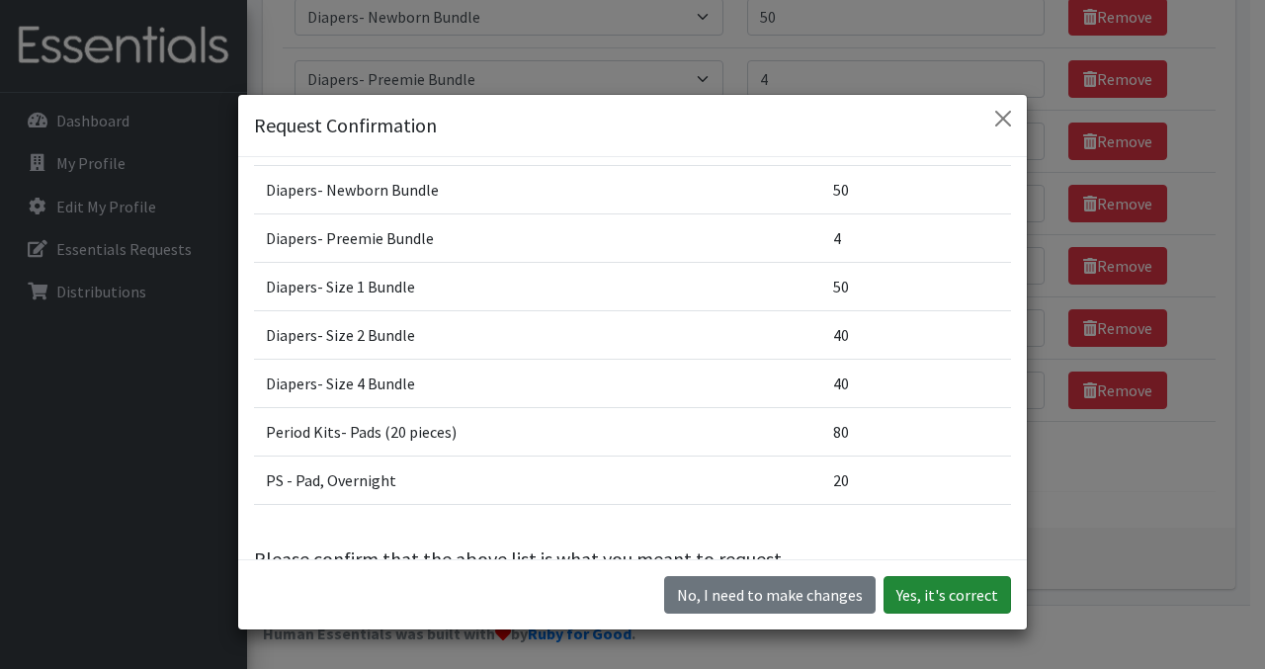
click at [951, 596] on button "Yes, it's correct" at bounding box center [946, 595] width 127 height 38
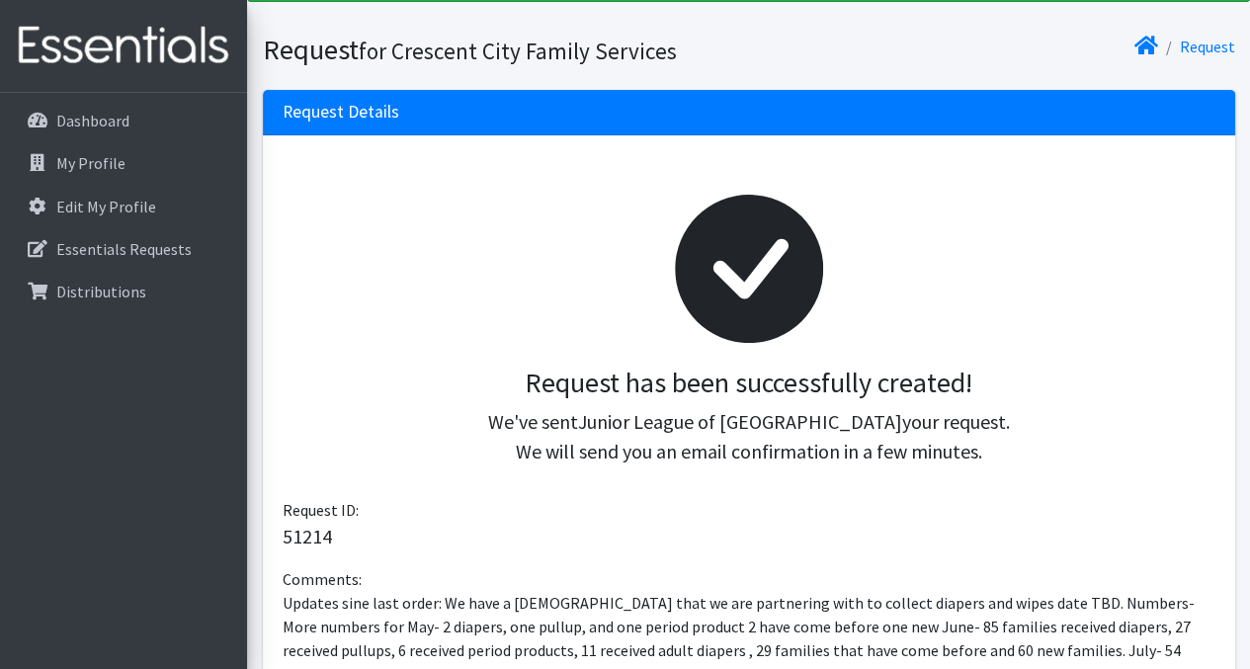
scroll to position [105, 0]
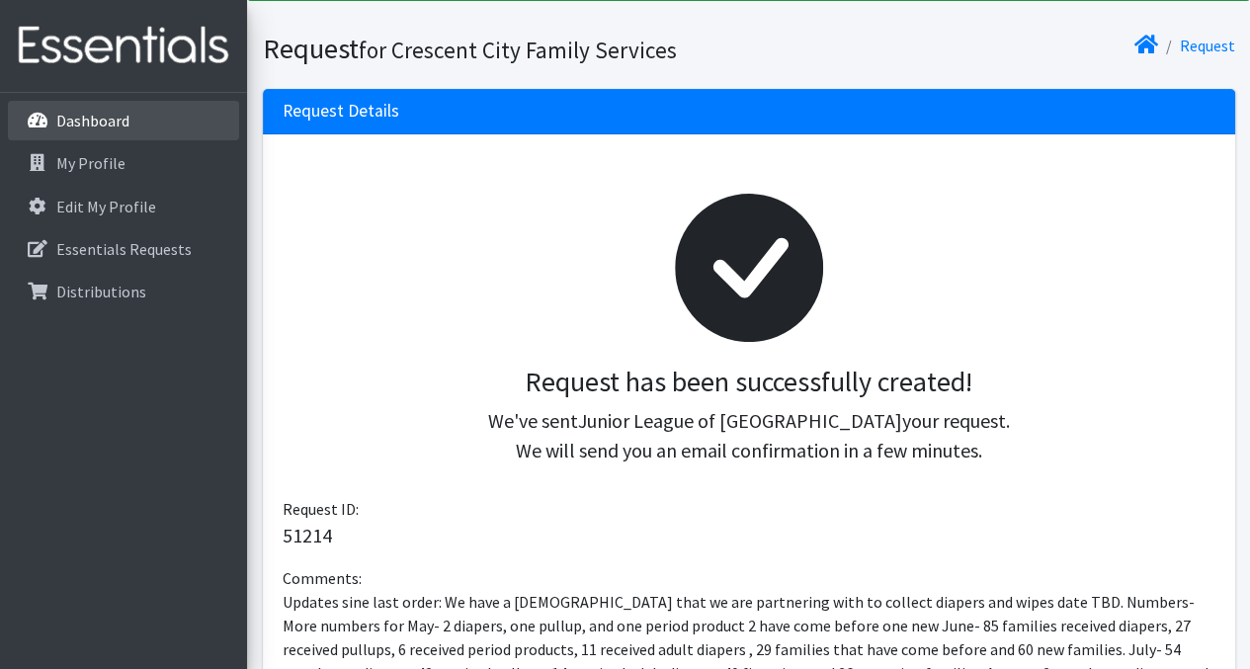
click at [143, 120] on link "Dashboard" at bounding box center [123, 121] width 231 height 40
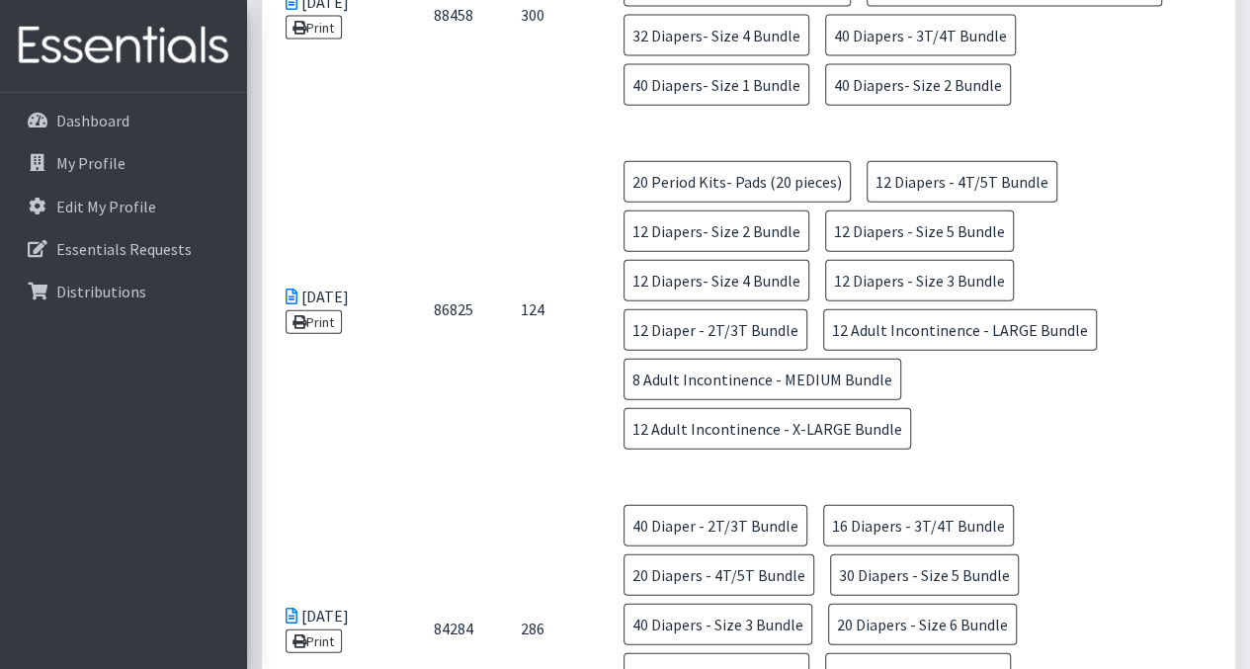
scroll to position [2253, 0]
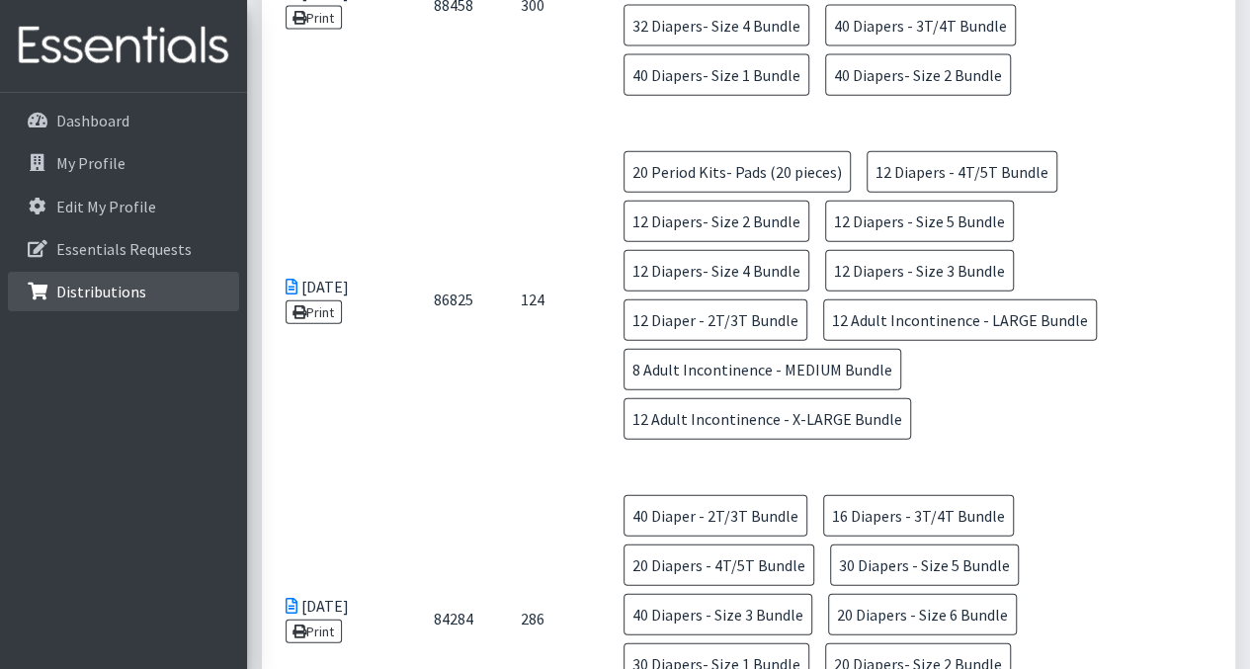
click at [140, 295] on p "Distributions" at bounding box center [101, 292] width 90 height 20
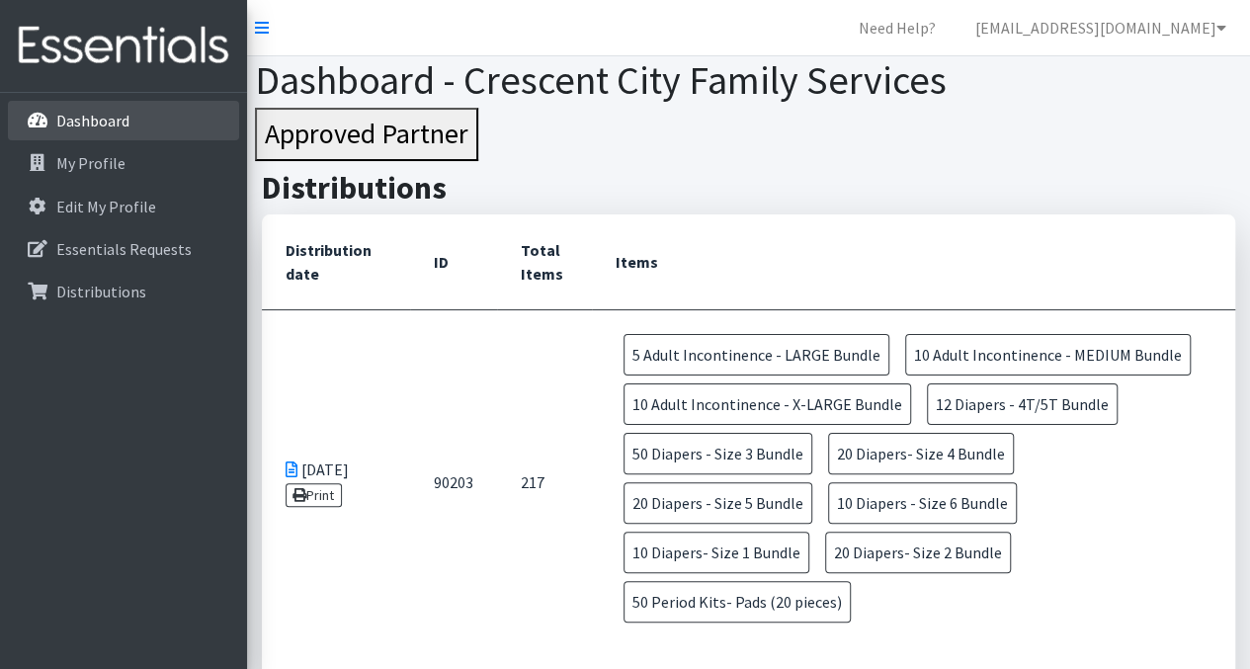
click at [130, 122] on link "Dashboard" at bounding box center [123, 121] width 231 height 40
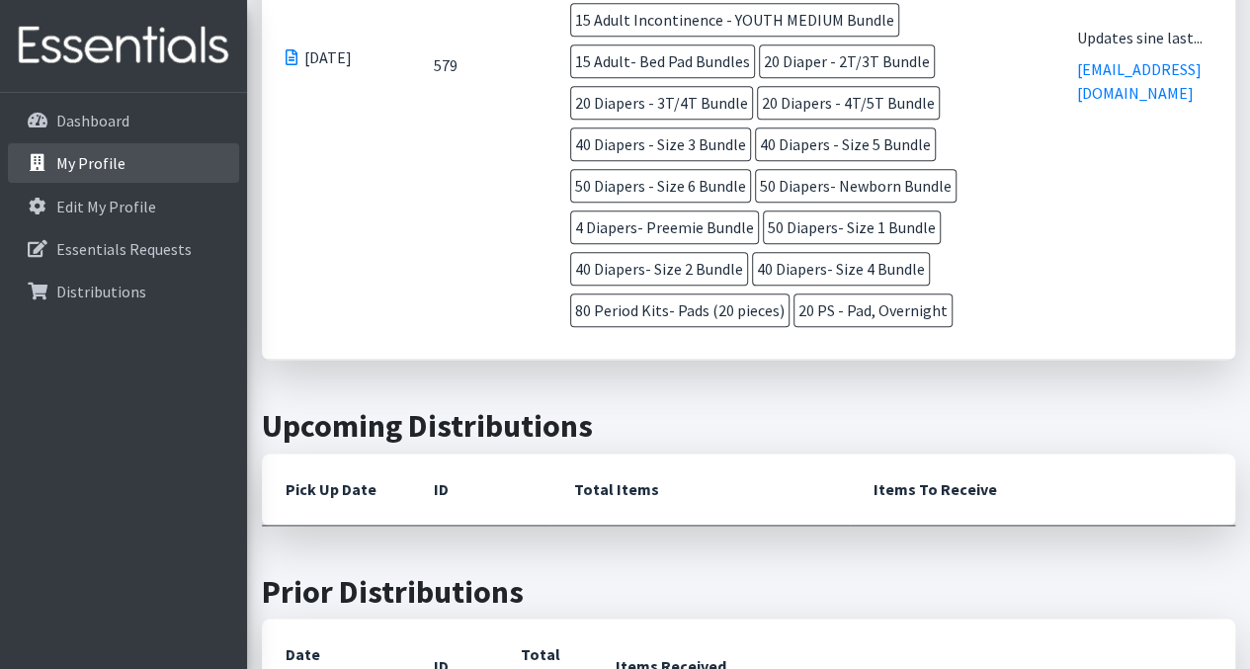
scroll to position [1061, 0]
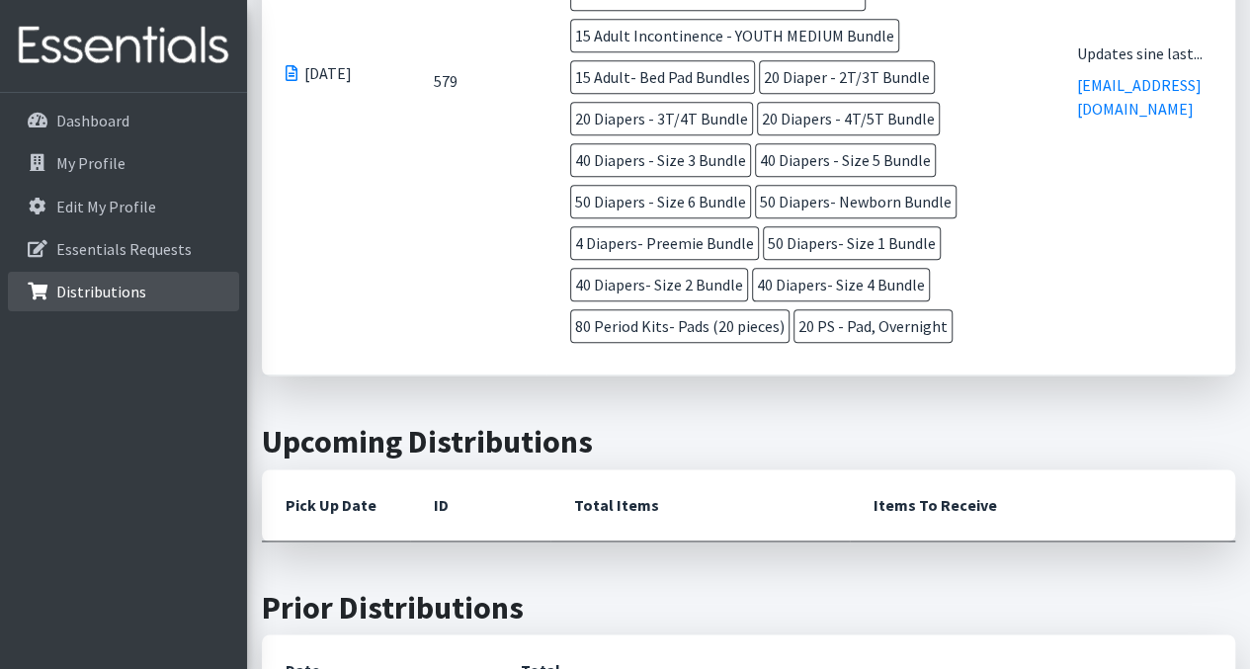
click at [135, 292] on p "Distributions" at bounding box center [101, 292] width 90 height 20
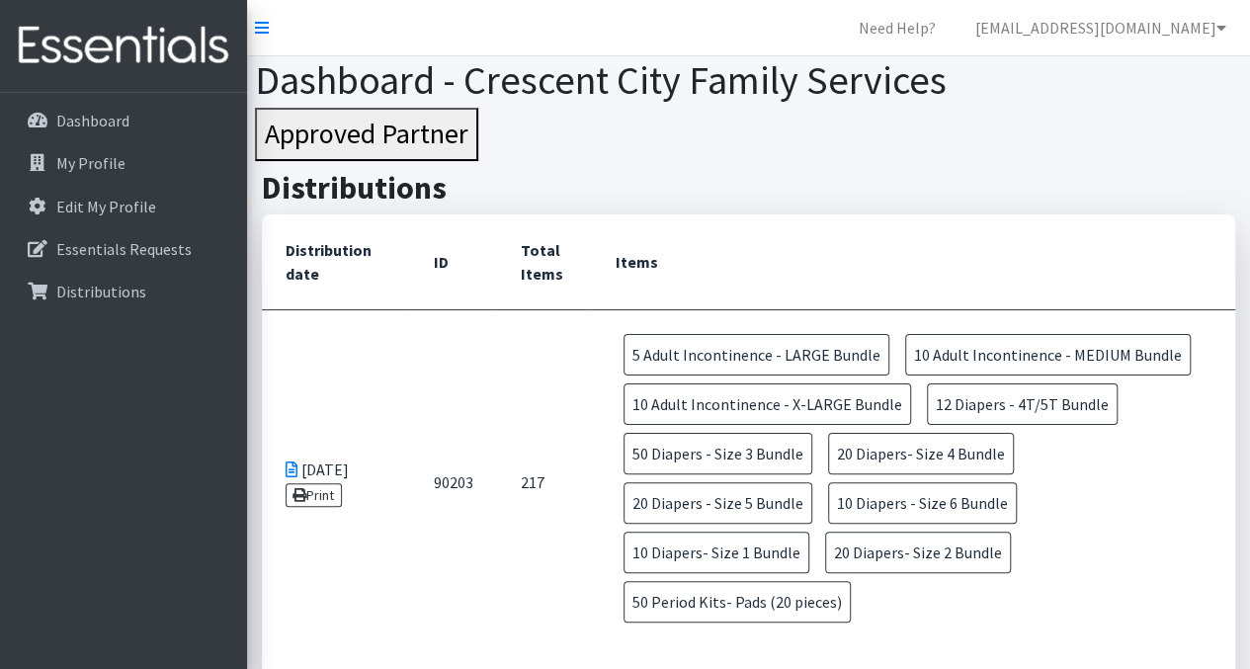
click at [187, 48] on img at bounding box center [123, 46] width 231 height 66
